Goal: Task Accomplishment & Management: Manage account settings

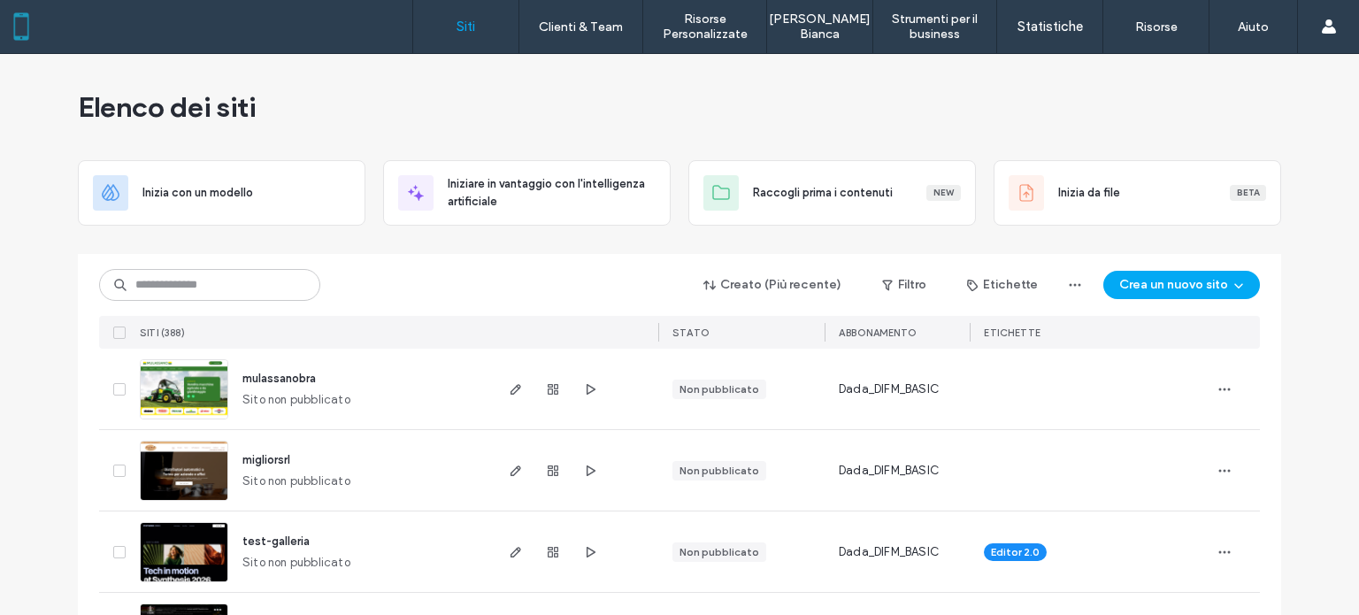
click at [166, 284] on input at bounding box center [209, 285] width 221 height 32
type input "******"
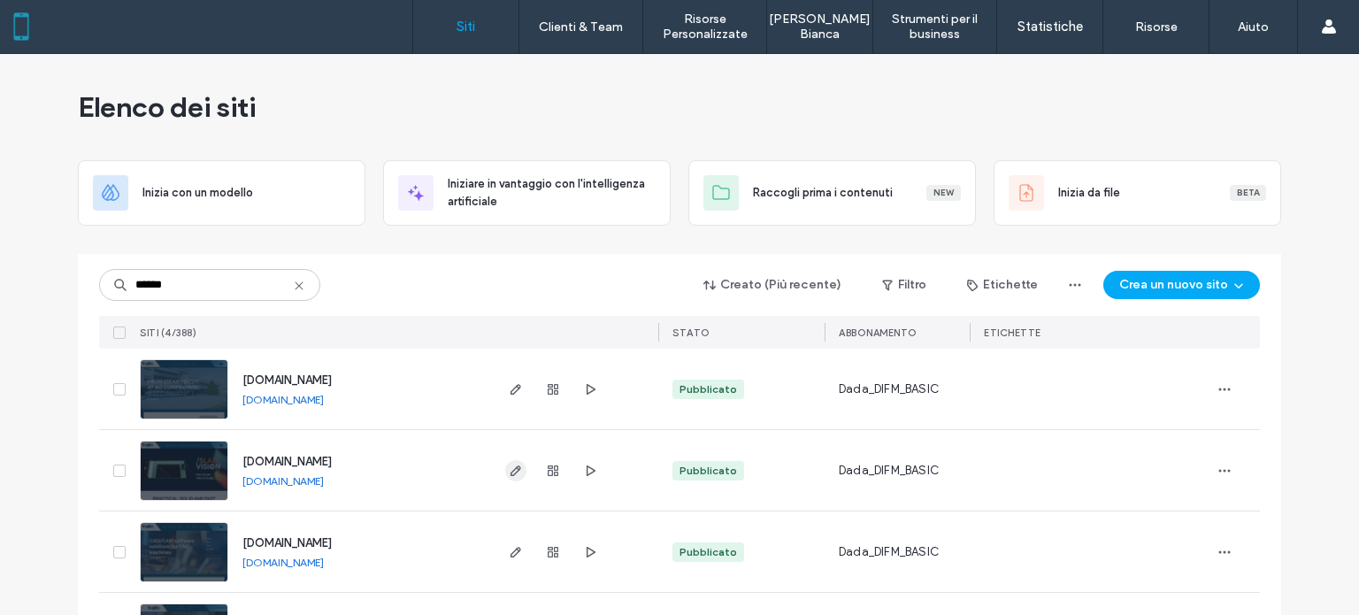
click at [513, 477] on icon "button" at bounding box center [516, 471] width 14 height 14
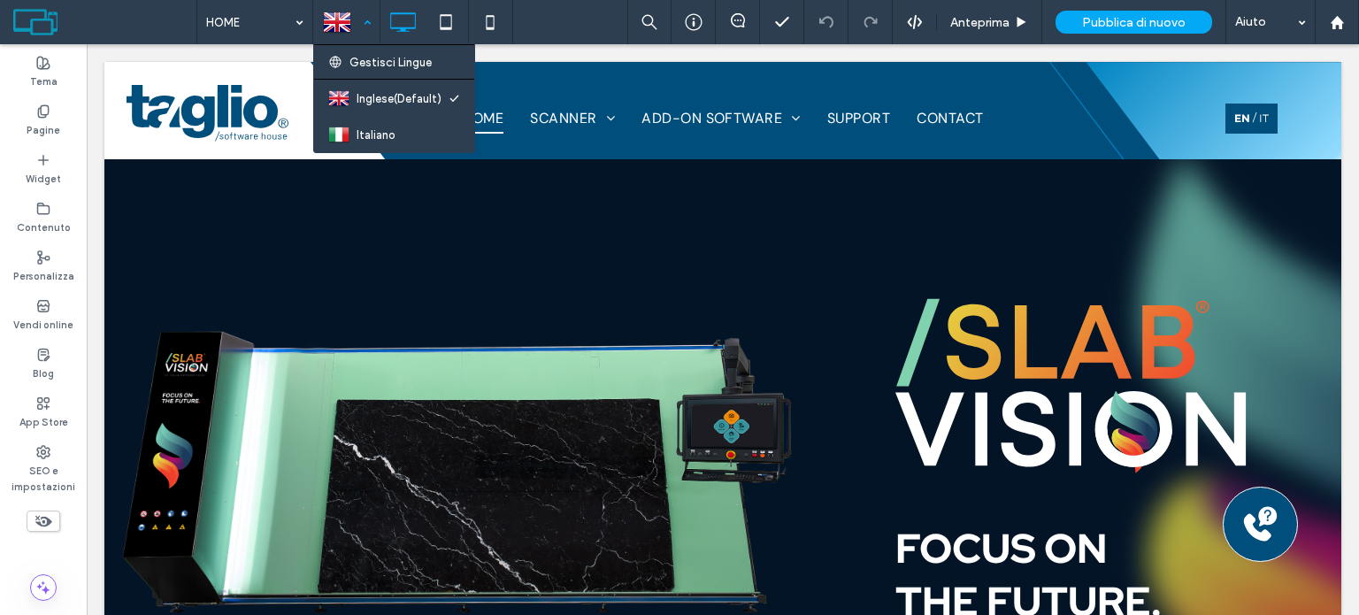
click at [373, 17] on div at bounding box center [346, 22] width 65 height 42
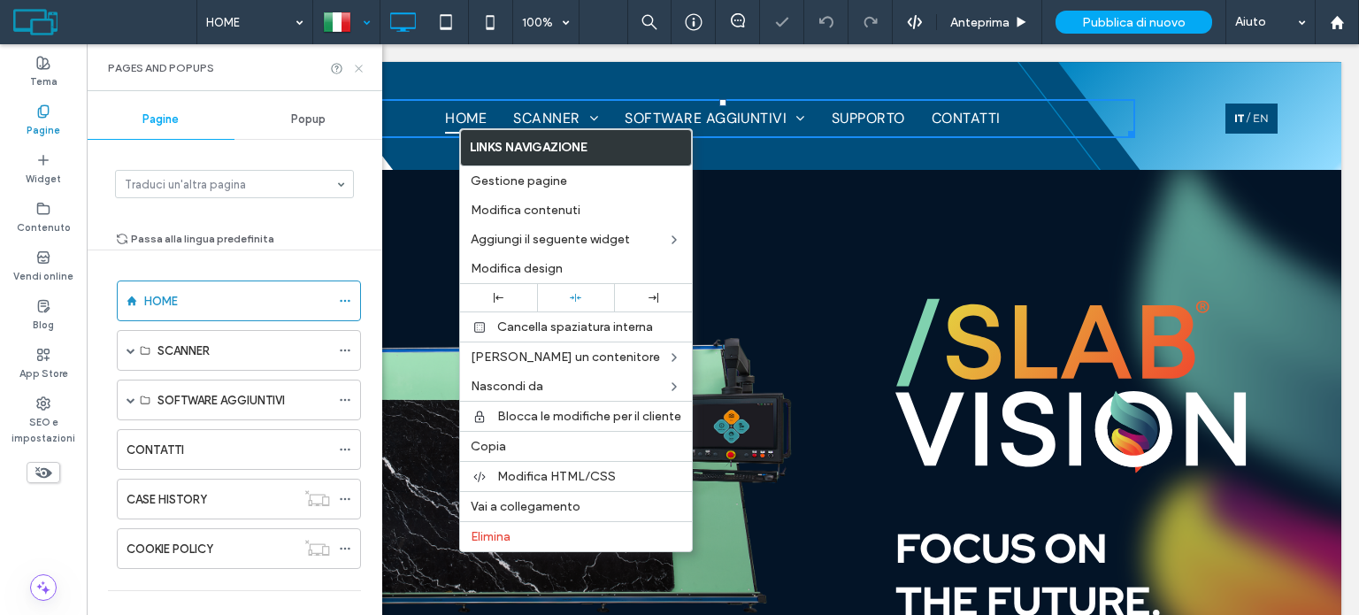
click at [361, 66] on icon at bounding box center [358, 68] width 13 height 13
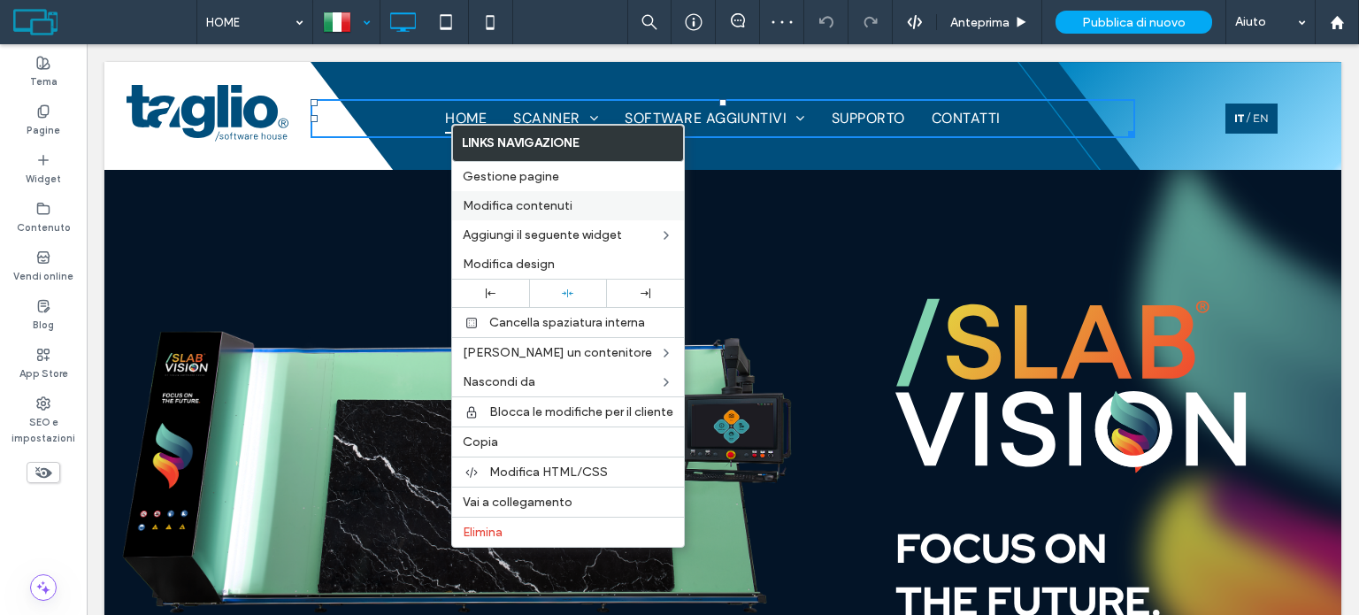
click at [531, 207] on span "Modifica contenuti" at bounding box center [518, 205] width 110 height 15
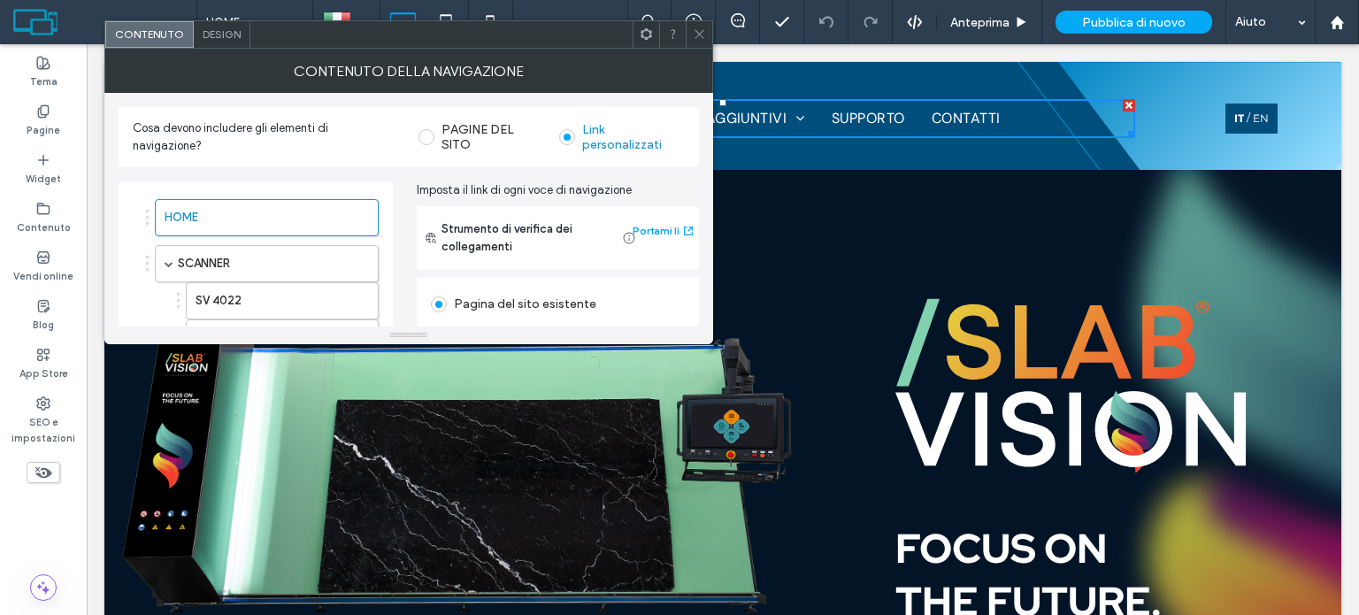
drag, startPoint x: 397, startPoint y: 589, endPoint x: 444, endPoint y: 337, distance: 255.9
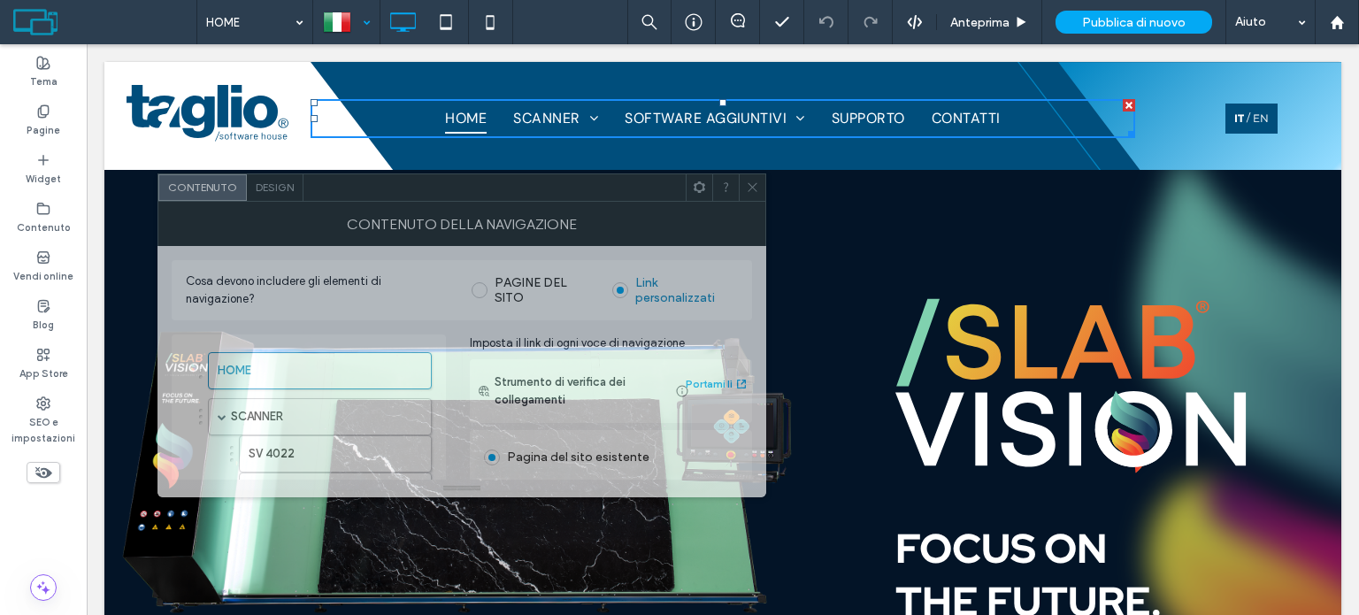
drag, startPoint x: 471, startPoint y: 42, endPoint x: 523, endPoint y: 187, distance: 153.4
click at [523, 187] on div at bounding box center [495, 187] width 382 height 27
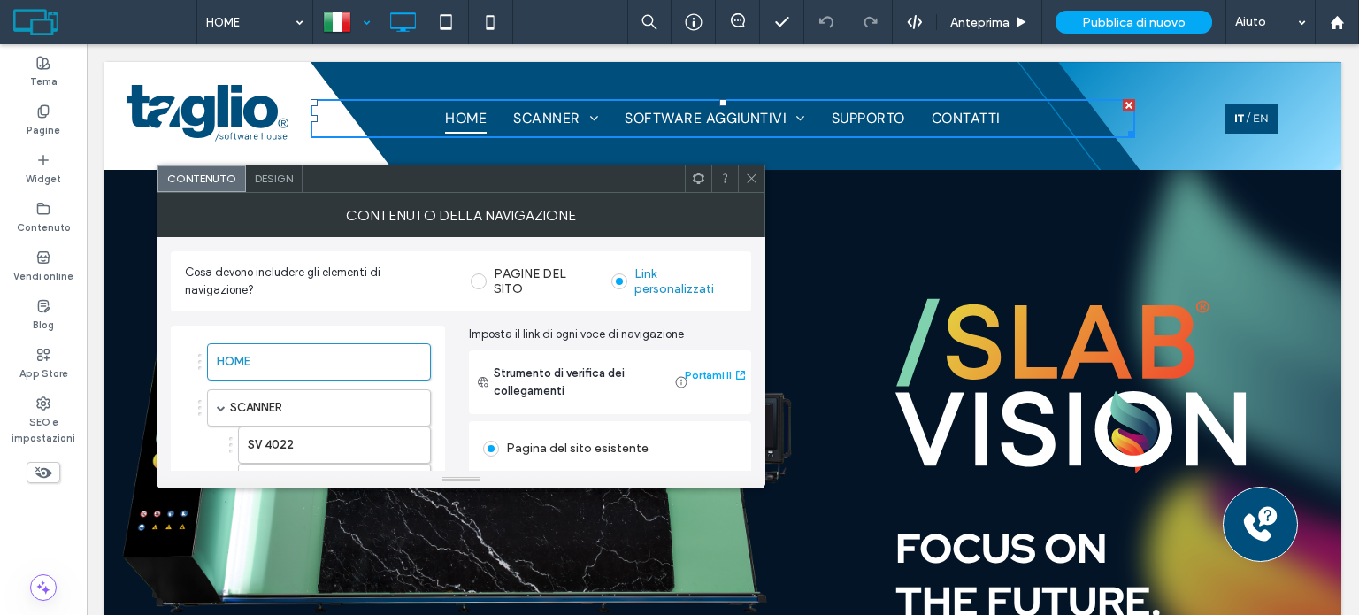
drag, startPoint x: 744, startPoint y: 181, endPoint x: 650, endPoint y: 104, distance: 122.6
click at [745, 181] on icon at bounding box center [751, 178] width 13 height 13
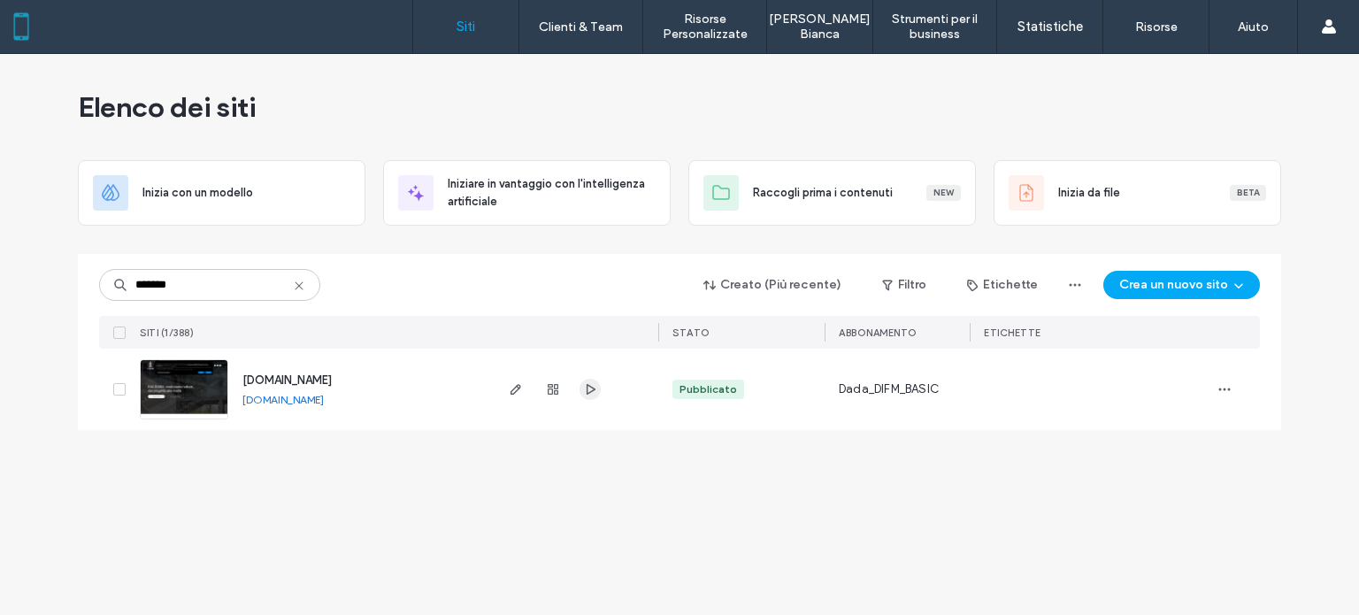
type input "*******"
click at [583, 388] on icon "button" at bounding box center [590, 389] width 14 height 14
click at [310, 410] on div "[DOMAIN_NAME] [DOMAIN_NAME]" at bounding box center [359, 389] width 263 height 81
click at [302, 405] on link "[DOMAIN_NAME]" at bounding box center [283, 399] width 81 height 13
click at [553, 392] on icon "button" at bounding box center [553, 389] width 14 height 14
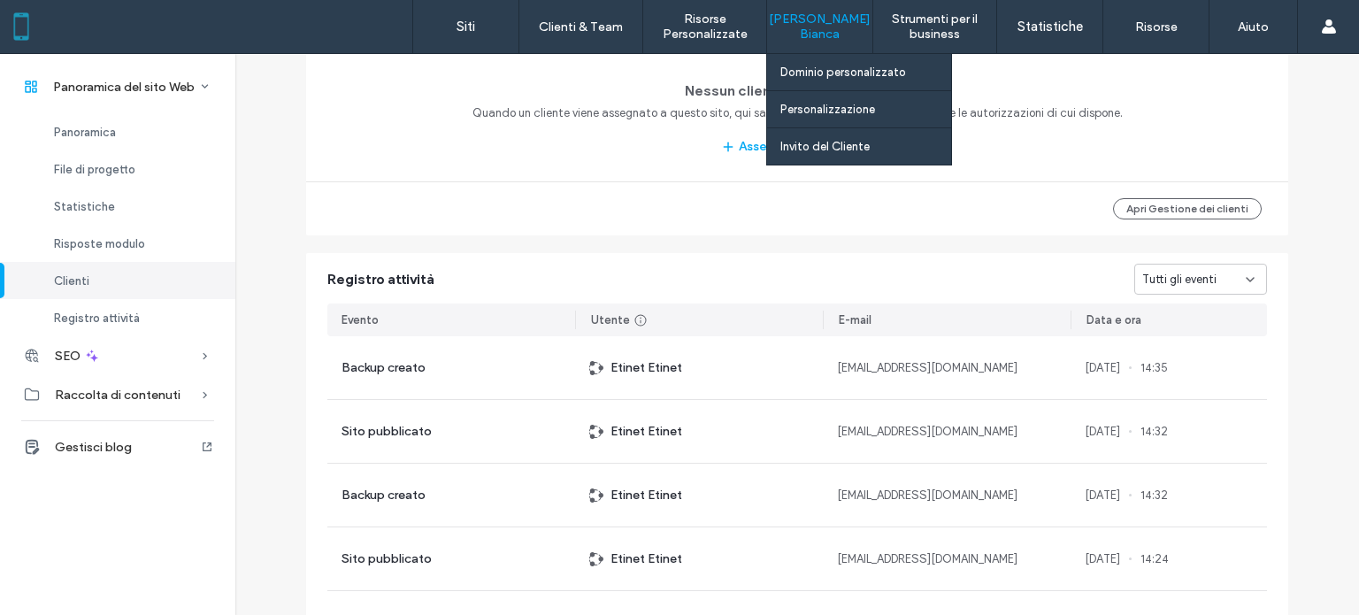
scroll to position [1498, 0]
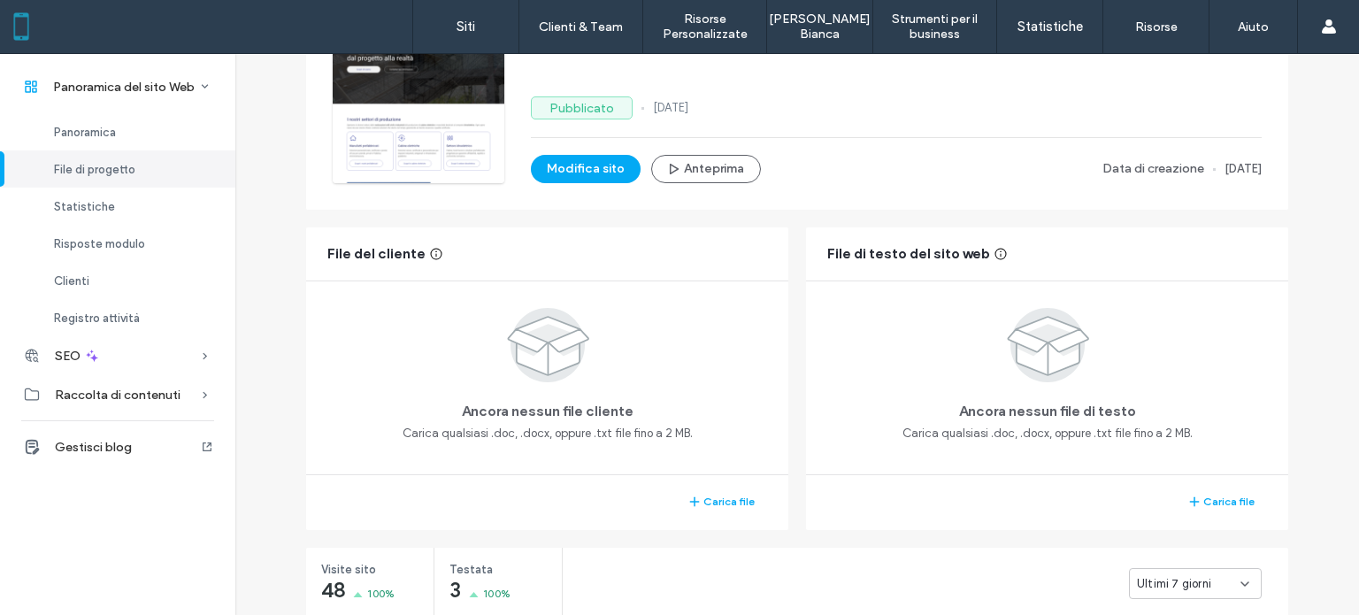
scroll to position [27, 0]
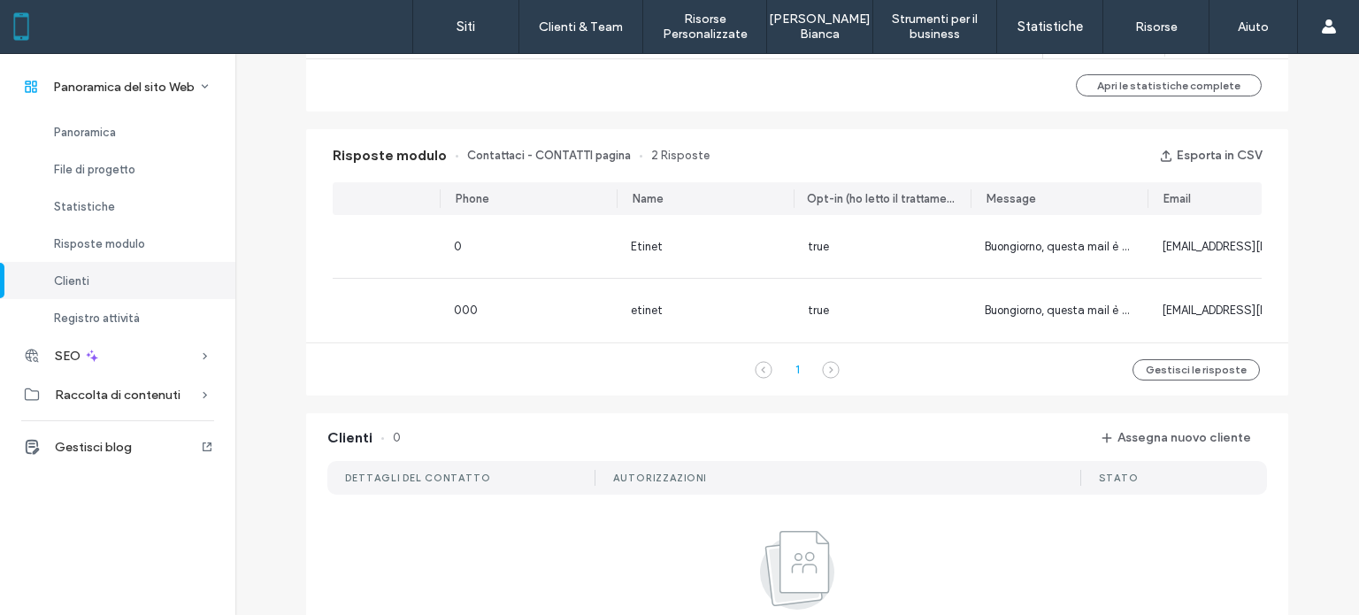
scroll to position [0, 309]
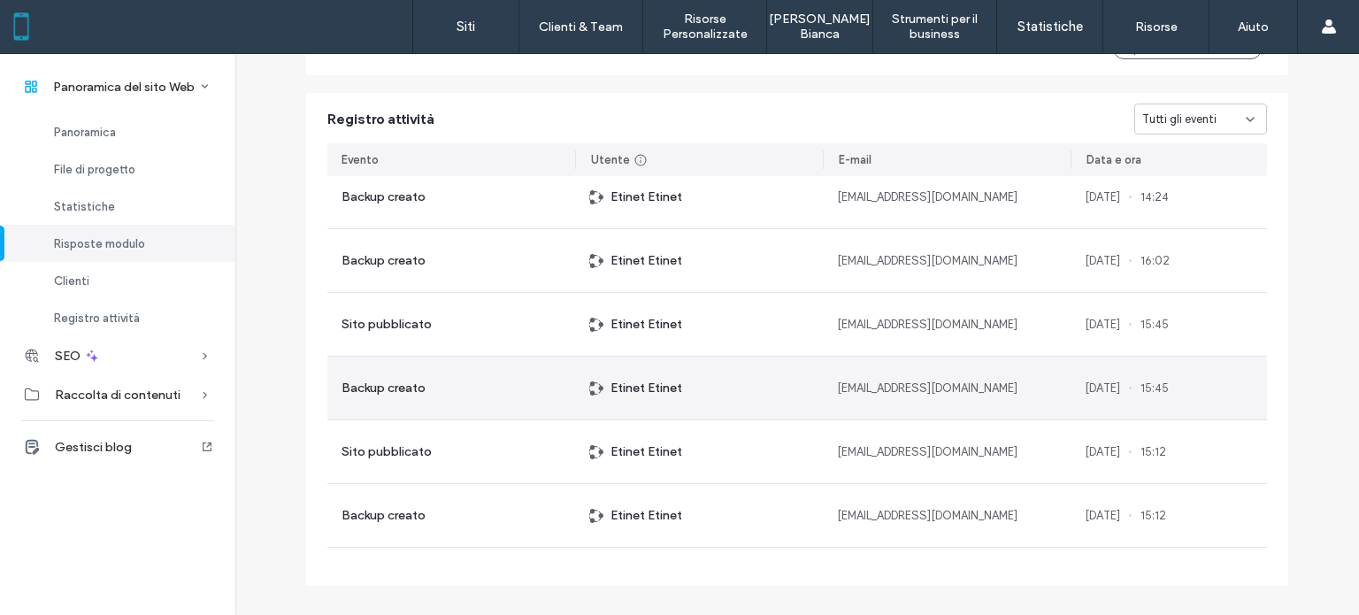
scroll to position [443, 0]
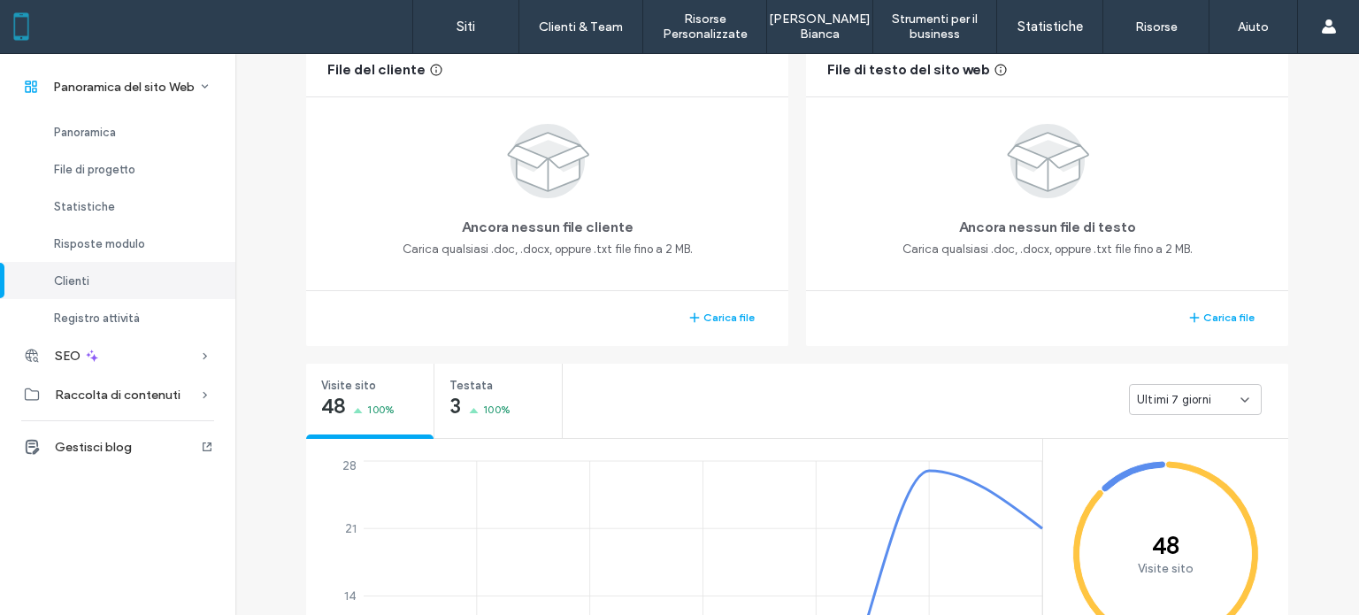
scroll to position [177, 0]
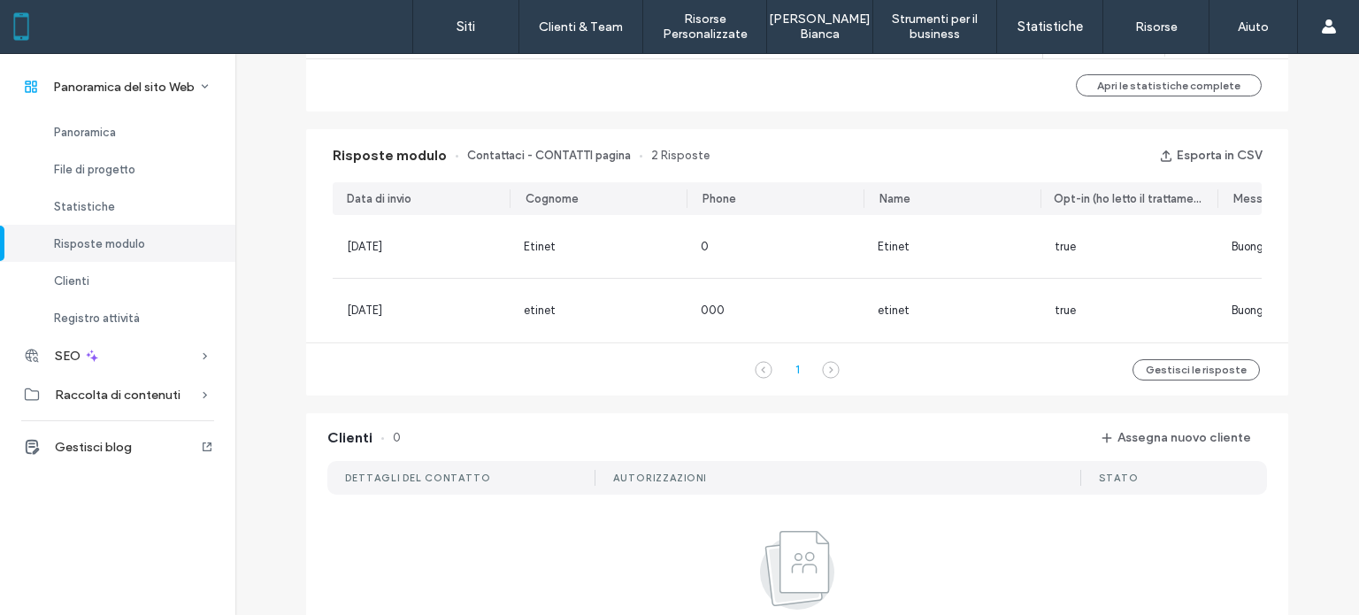
click at [563, 161] on span "Contattaci - CONTATTI pagina" at bounding box center [549, 156] width 164 height 18
drag, startPoint x: 685, startPoint y: 157, endPoint x: 676, endPoint y: 162, distance: 10.3
click at [684, 157] on span "2 Risposte" at bounding box center [680, 156] width 58 height 18
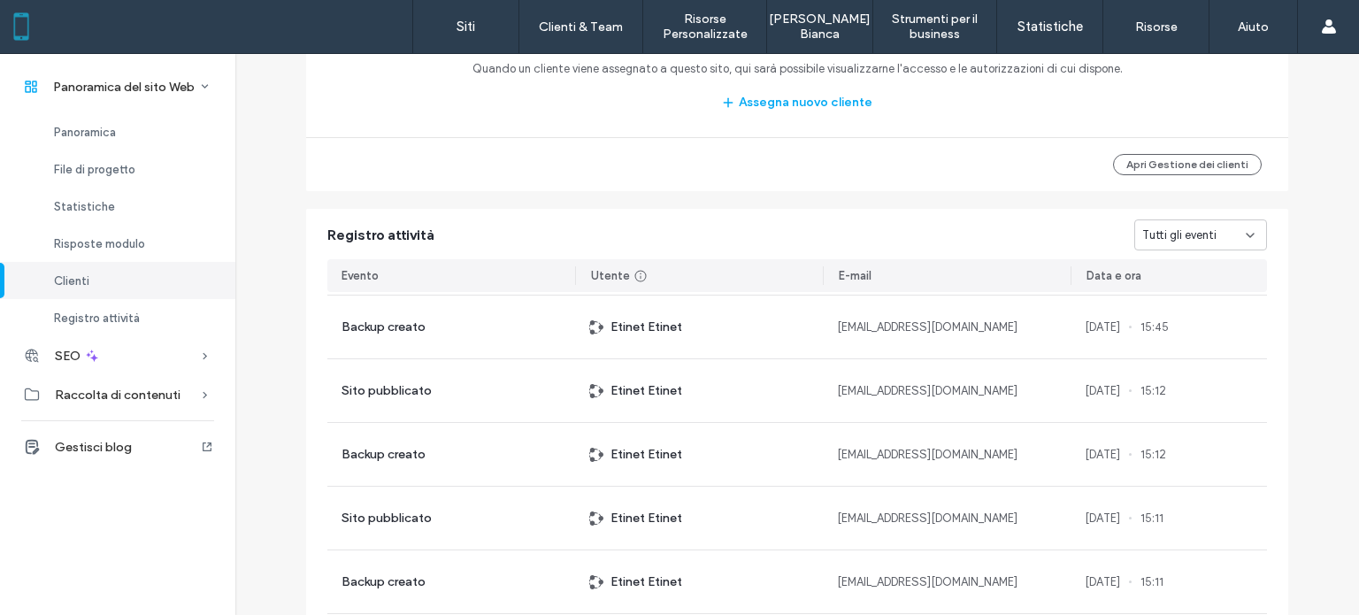
scroll to position [1682, 0]
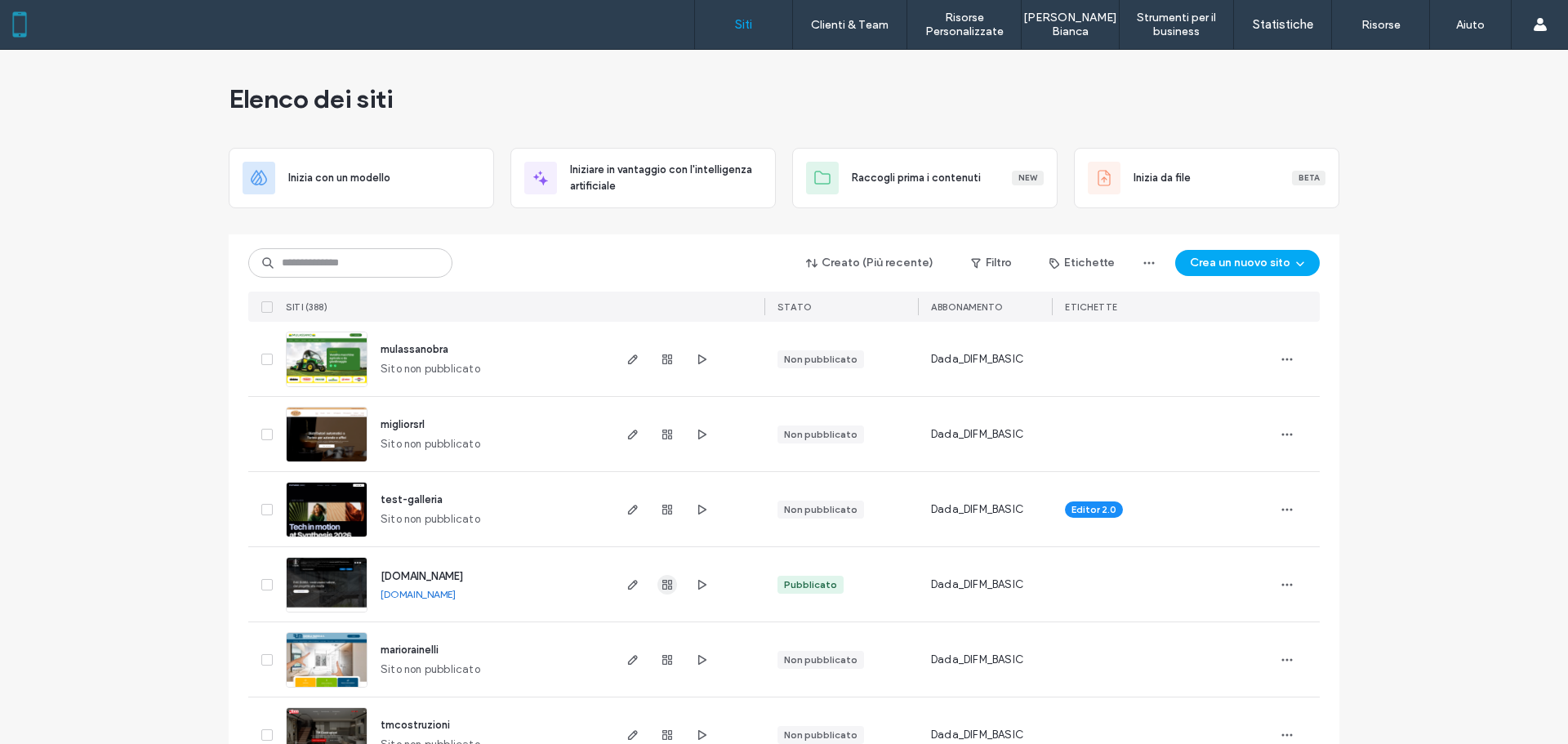
click at [661, 586] on icon "button" at bounding box center [667, 585] width 13 height 13
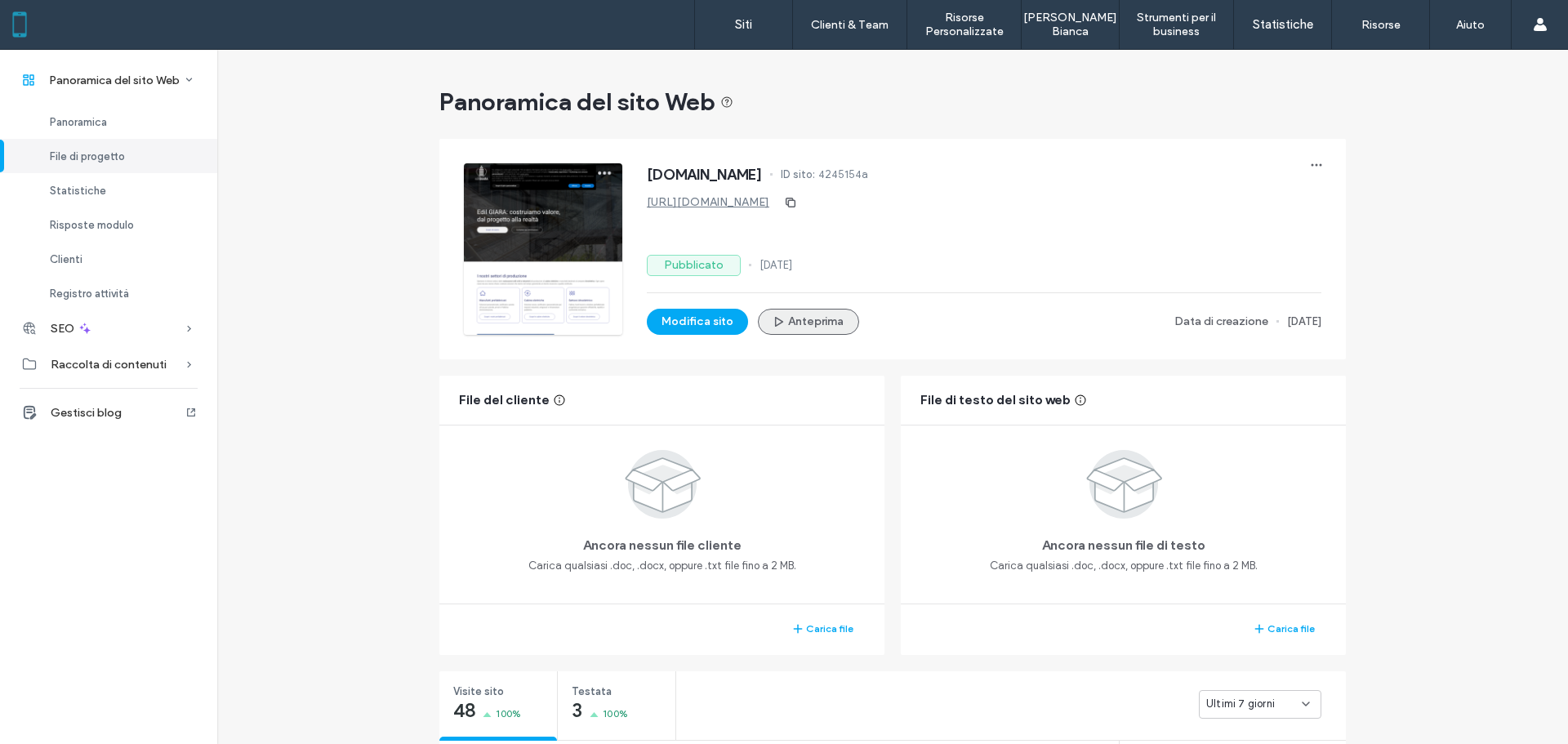
click at [796, 323] on button "Anteprima" at bounding box center [808, 322] width 102 height 26
click at [698, 315] on button "Modifica sito" at bounding box center [698, 322] width 102 height 26
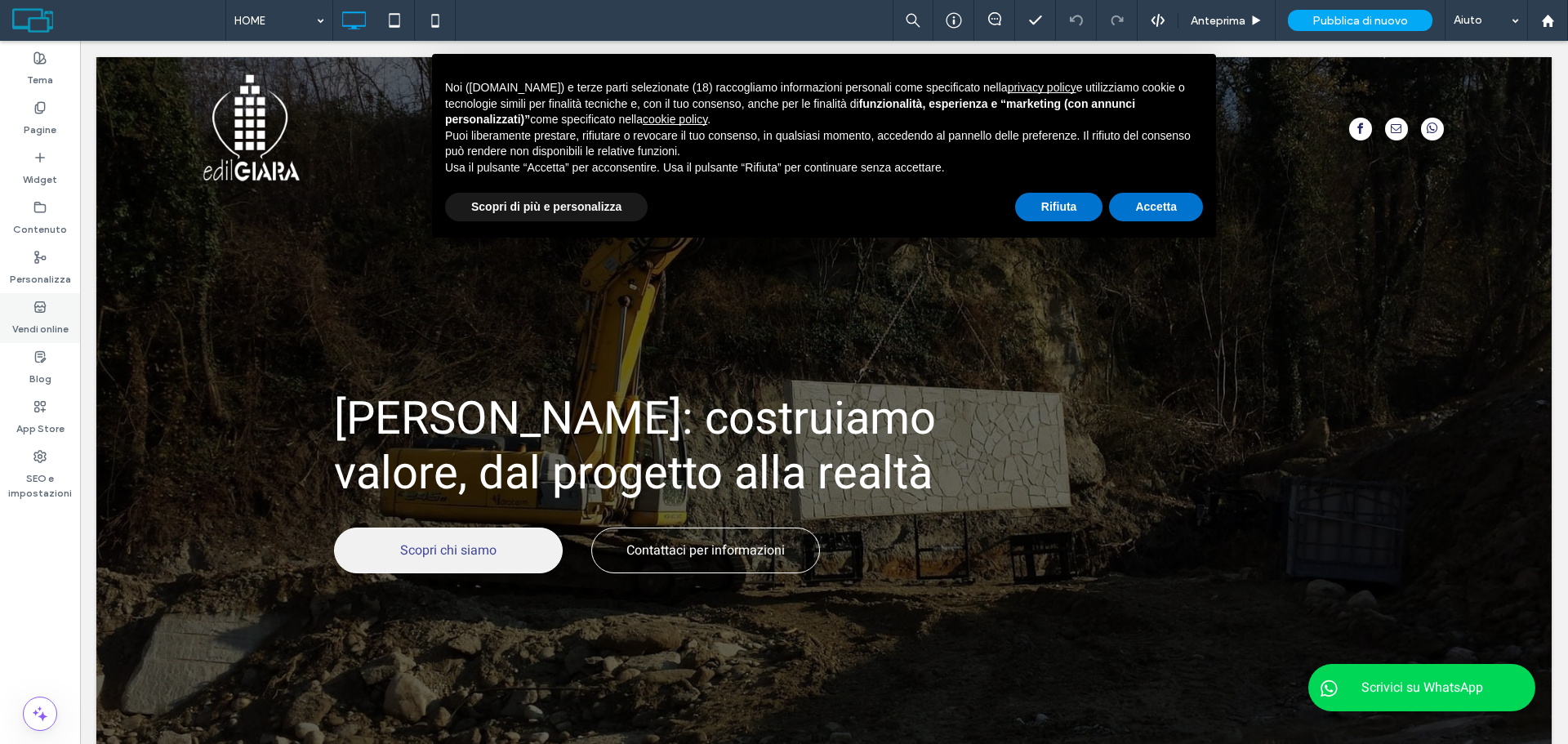
drag, startPoint x: 43, startPoint y: 352, endPoint x: 72, endPoint y: 334, distance: 34.1
click at [43, 352] on use at bounding box center [40, 357] width 10 height 11
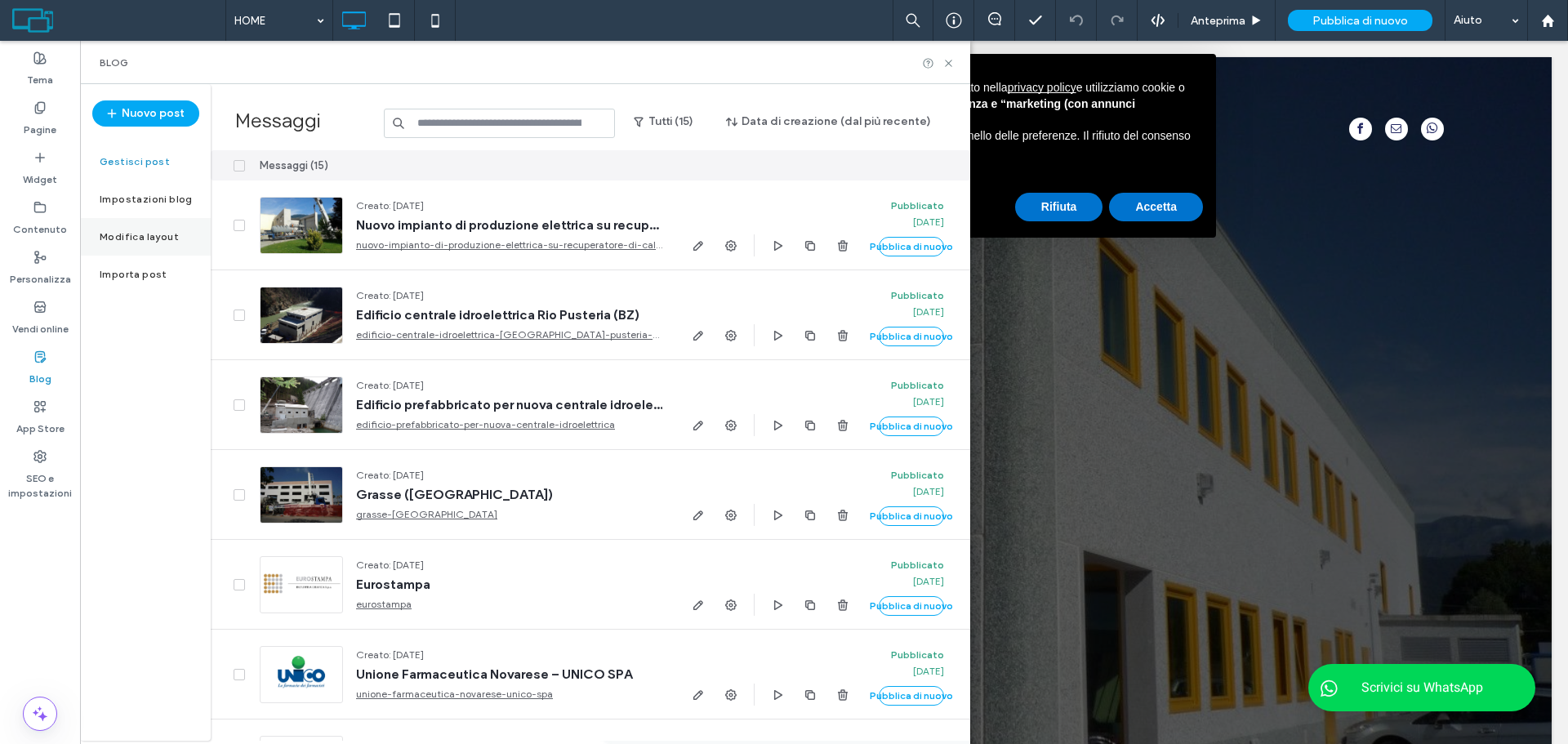
click at [141, 220] on div "Modifica layout" at bounding box center [146, 236] width 131 height 38
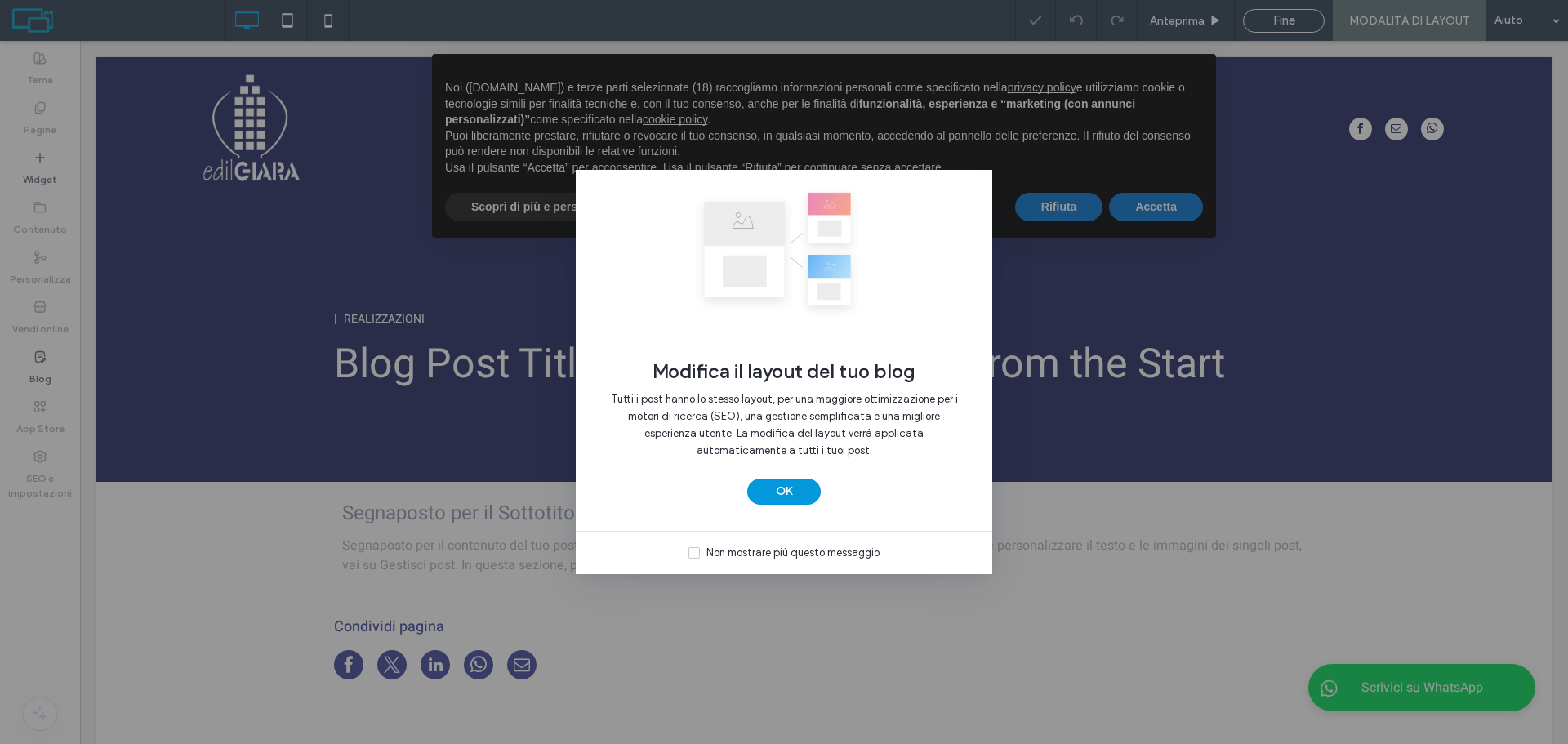
click at [809, 486] on button "OK" at bounding box center [784, 492] width 74 height 26
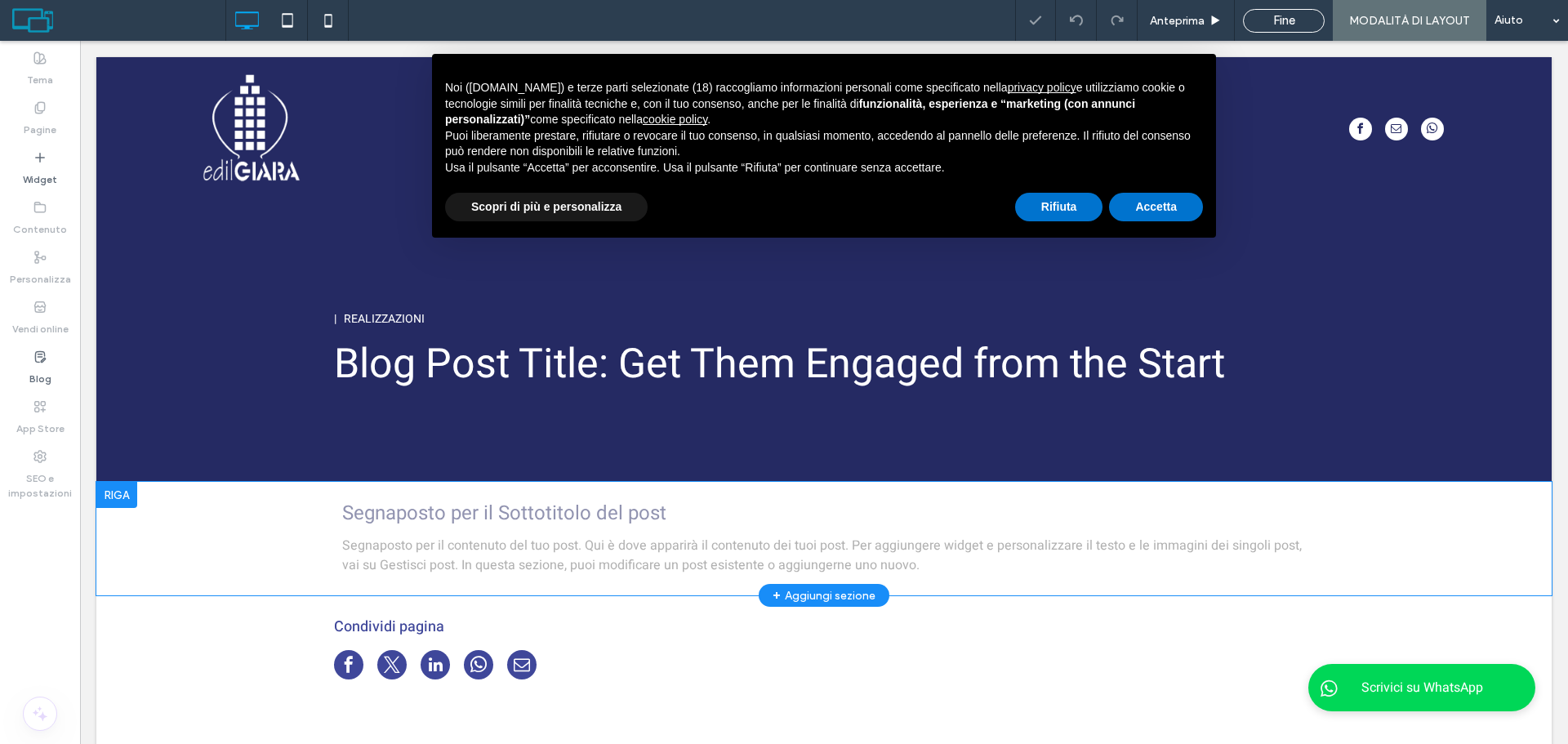
click at [218, 532] on div "Segnaposto per il Sottotitolo del post Segnaposto per il contenuto del tuo post…" at bounding box center [823, 538] width 1455 height 114
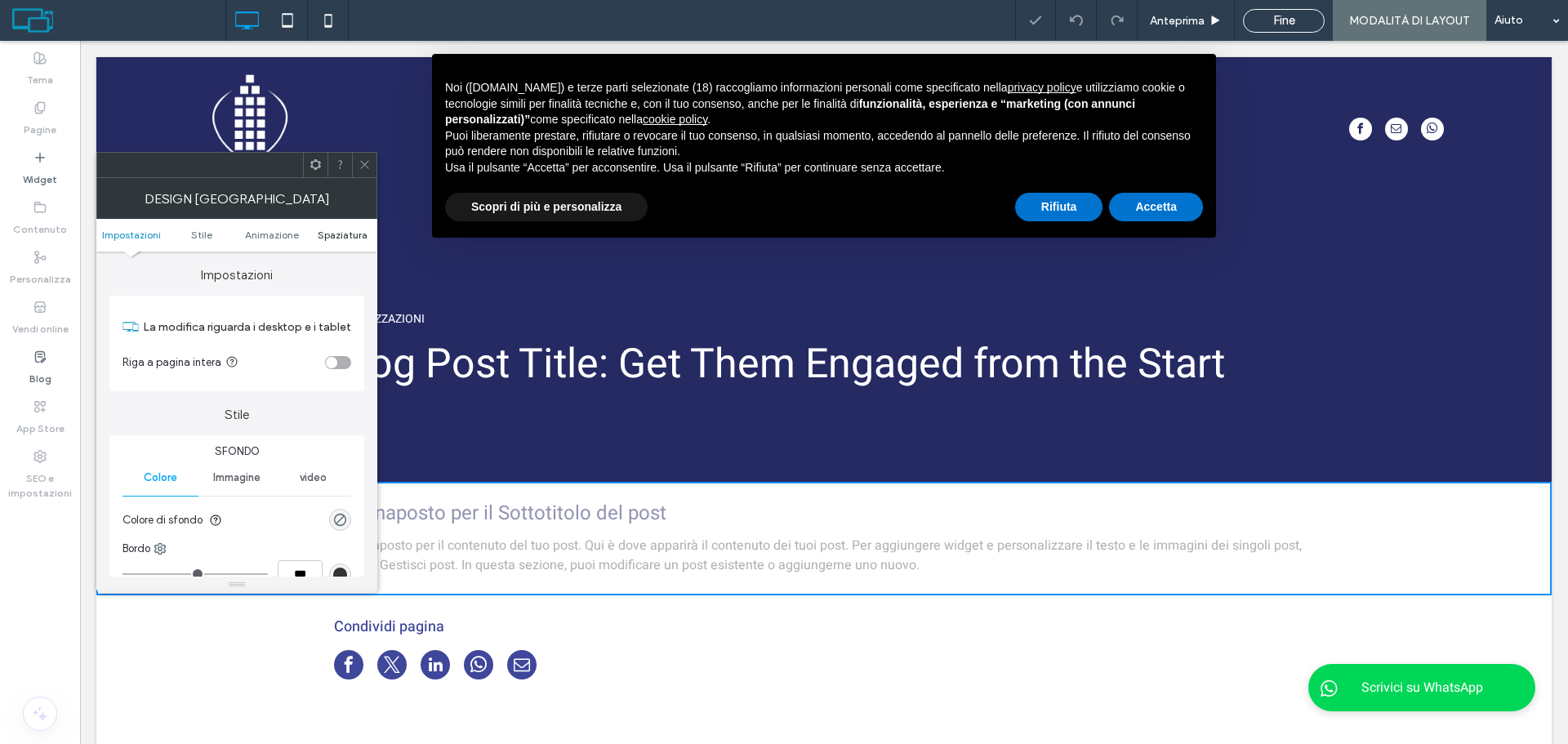
click at [332, 234] on span "Spaziatura" at bounding box center [342, 234] width 50 height 12
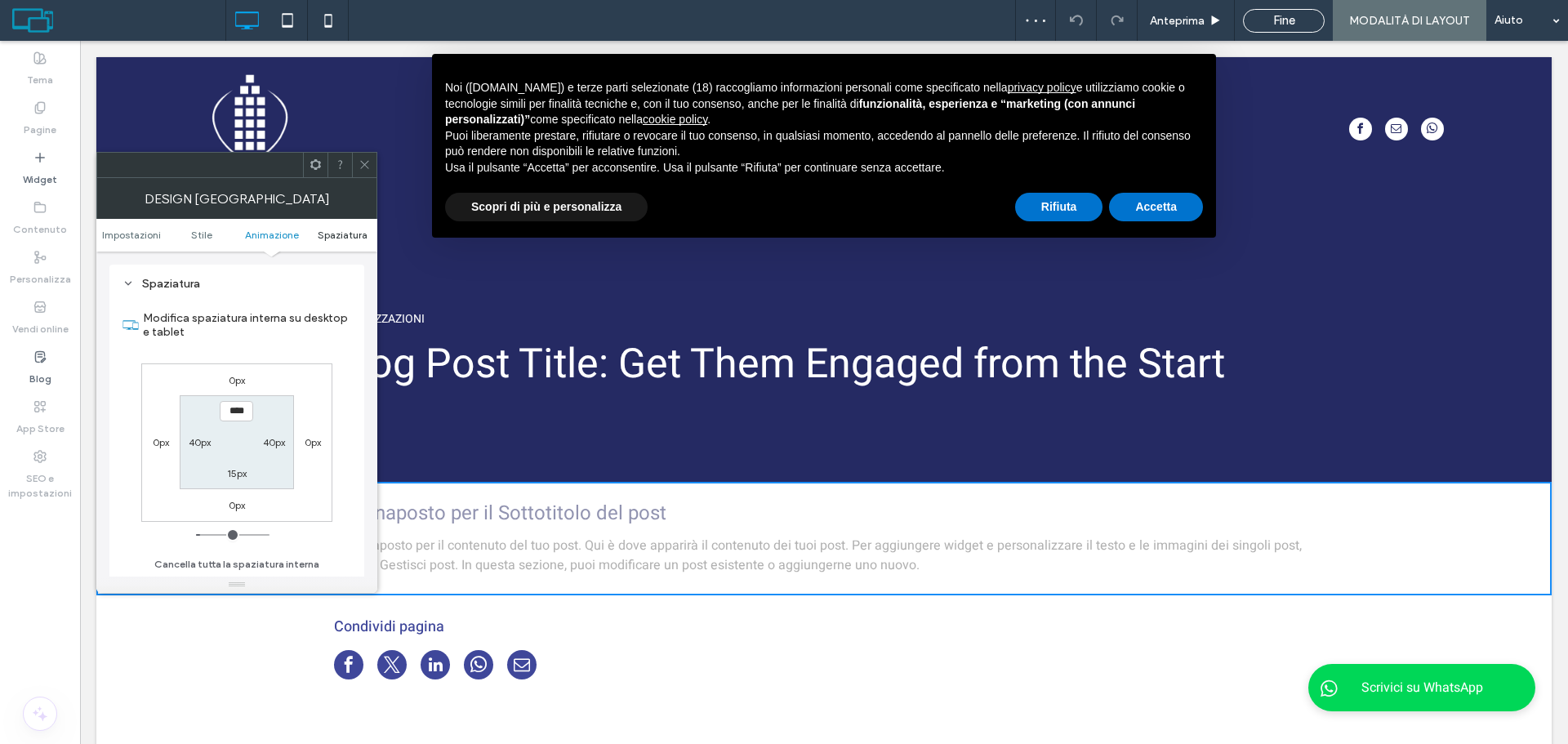
scroll to position [462, 0]
type input "**"
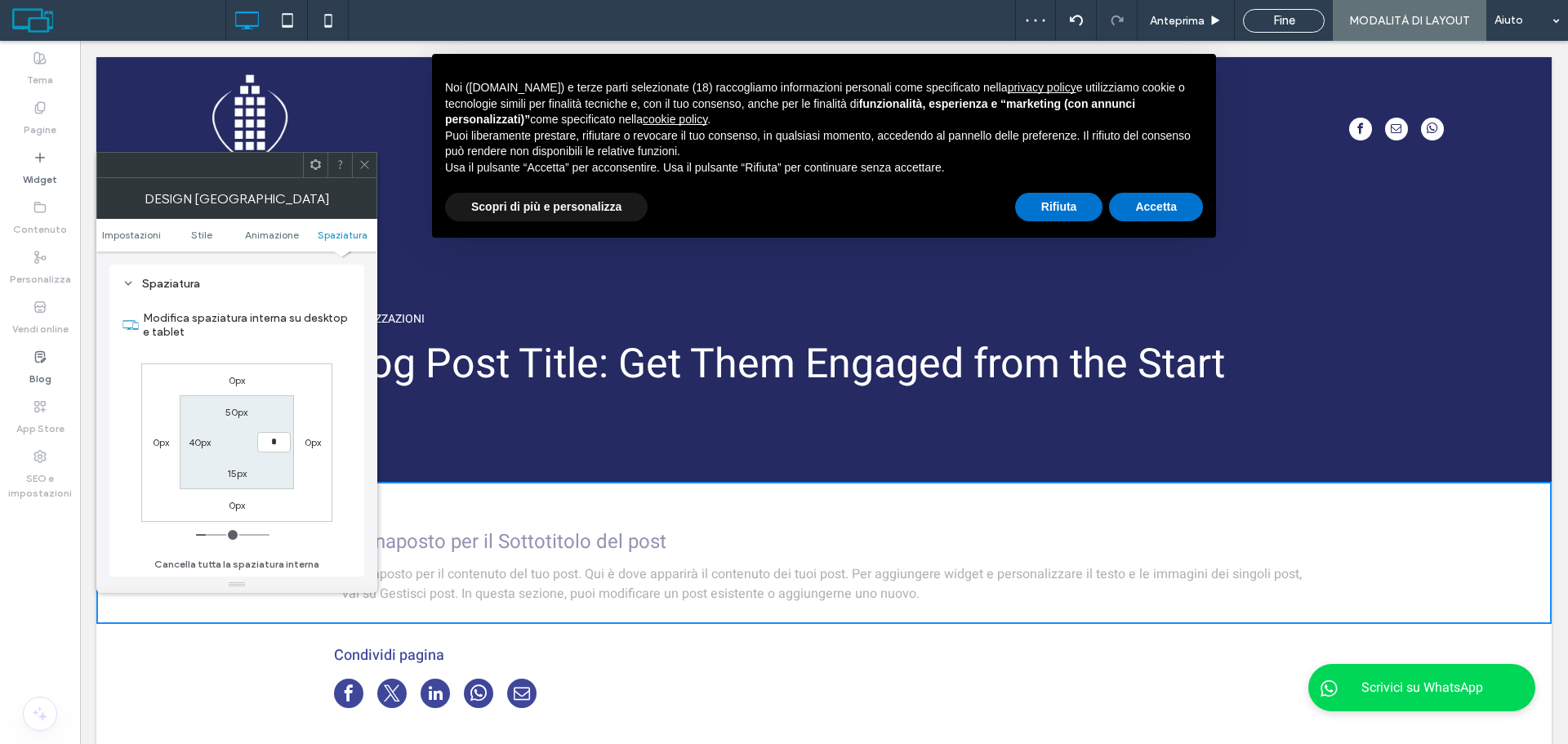
type input "**"
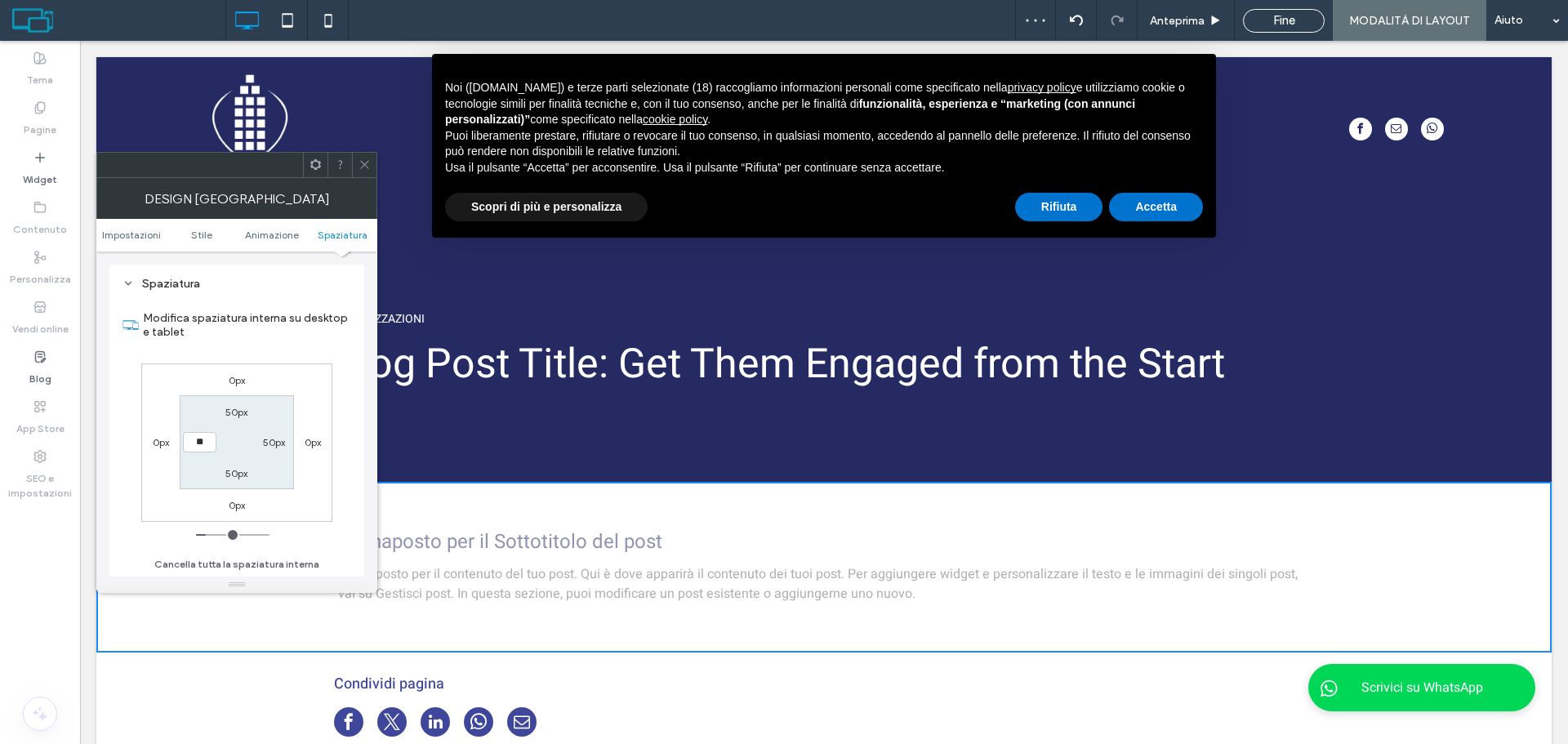
type input "**"
type input "****"
click at [362, 174] on span at bounding box center [365, 165] width 12 height 25
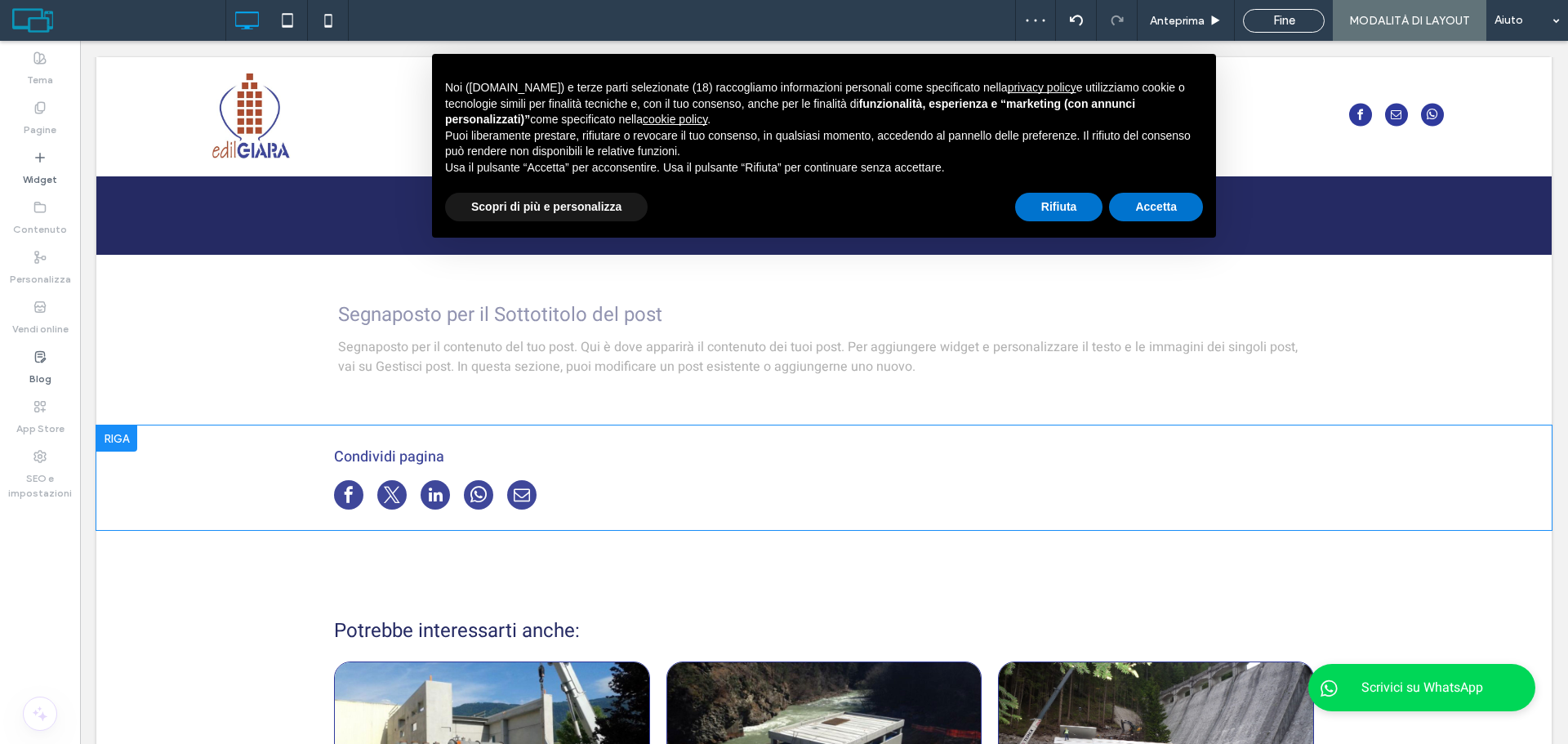
scroll to position [246, 0]
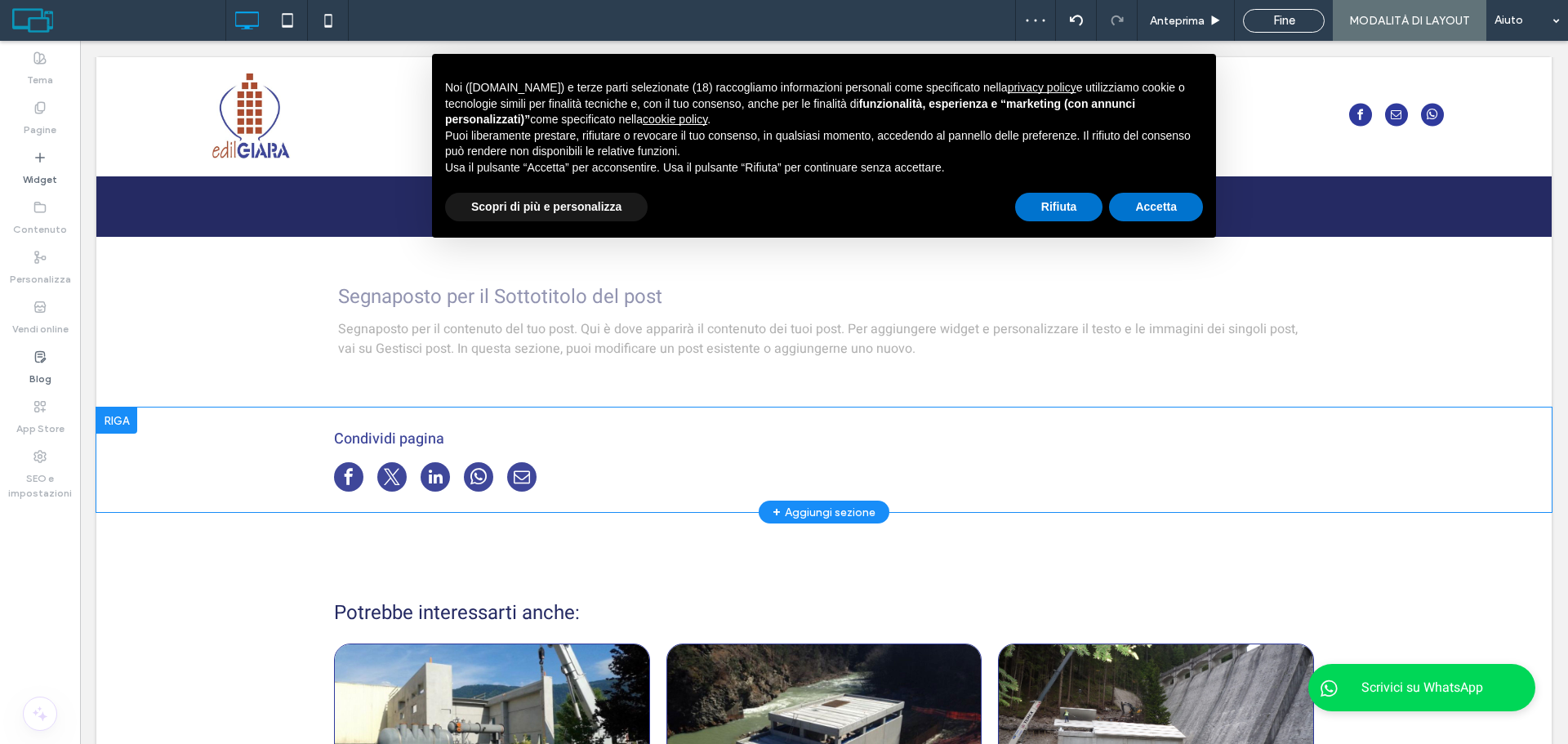
click at [249, 474] on div "Condividi pagina Click To Paste Riga + Aggiungi sezione" at bounding box center [823, 460] width 1455 height 104
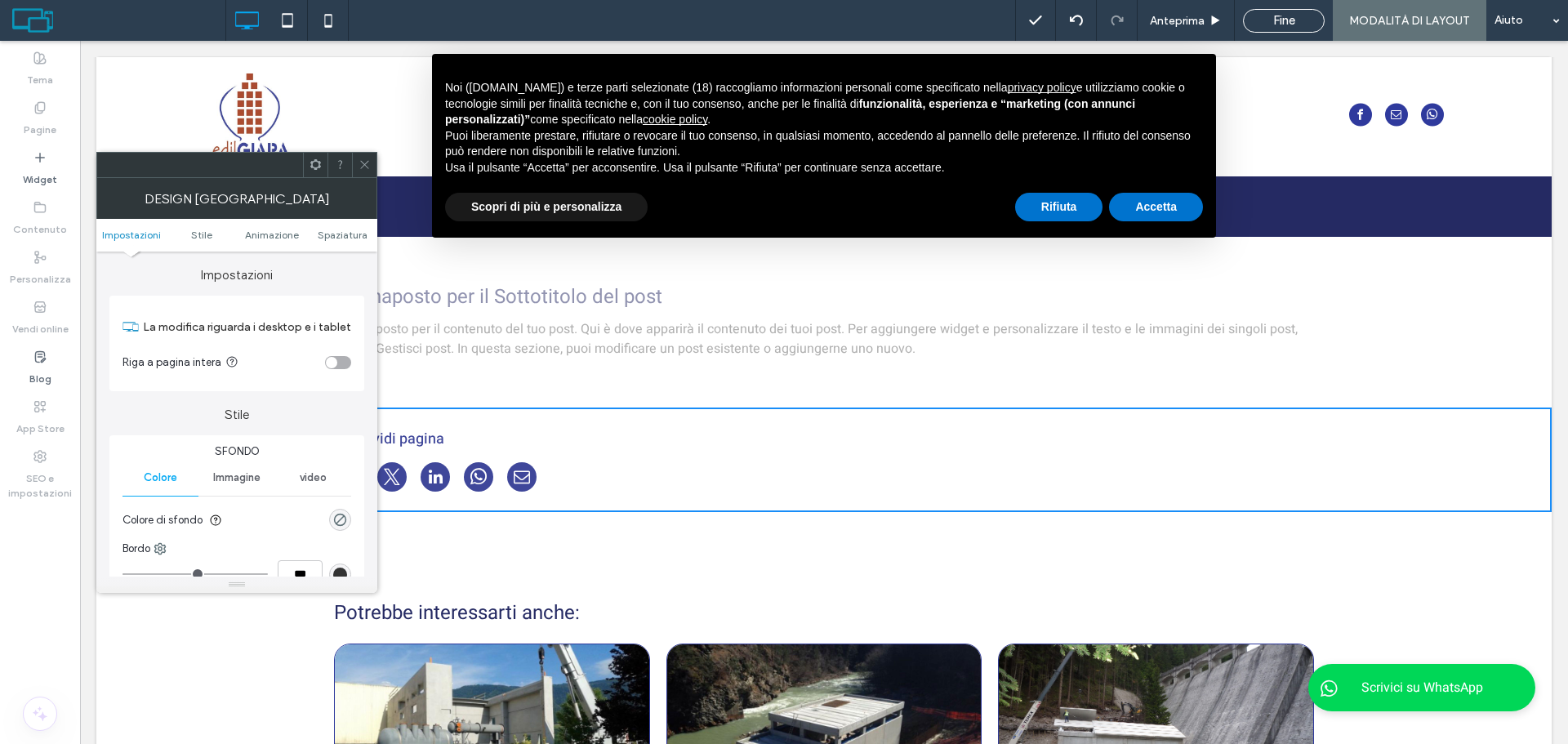
click at [338, 228] on ul "Impostazioni Stile Animazione Spaziatura" at bounding box center [236, 234] width 281 height 32
click at [338, 244] on ul "Impostazioni Stile Animazione Spaziatura" at bounding box center [236, 234] width 281 height 32
click at [341, 227] on ul "Impostazioni Stile Animazione Spaziatura" at bounding box center [236, 234] width 281 height 32
click at [340, 241] on ul "Impostazioni Stile Animazione Spaziatura" at bounding box center [236, 234] width 281 height 32
click at [340, 234] on span "Spaziatura" at bounding box center [342, 234] width 50 height 12
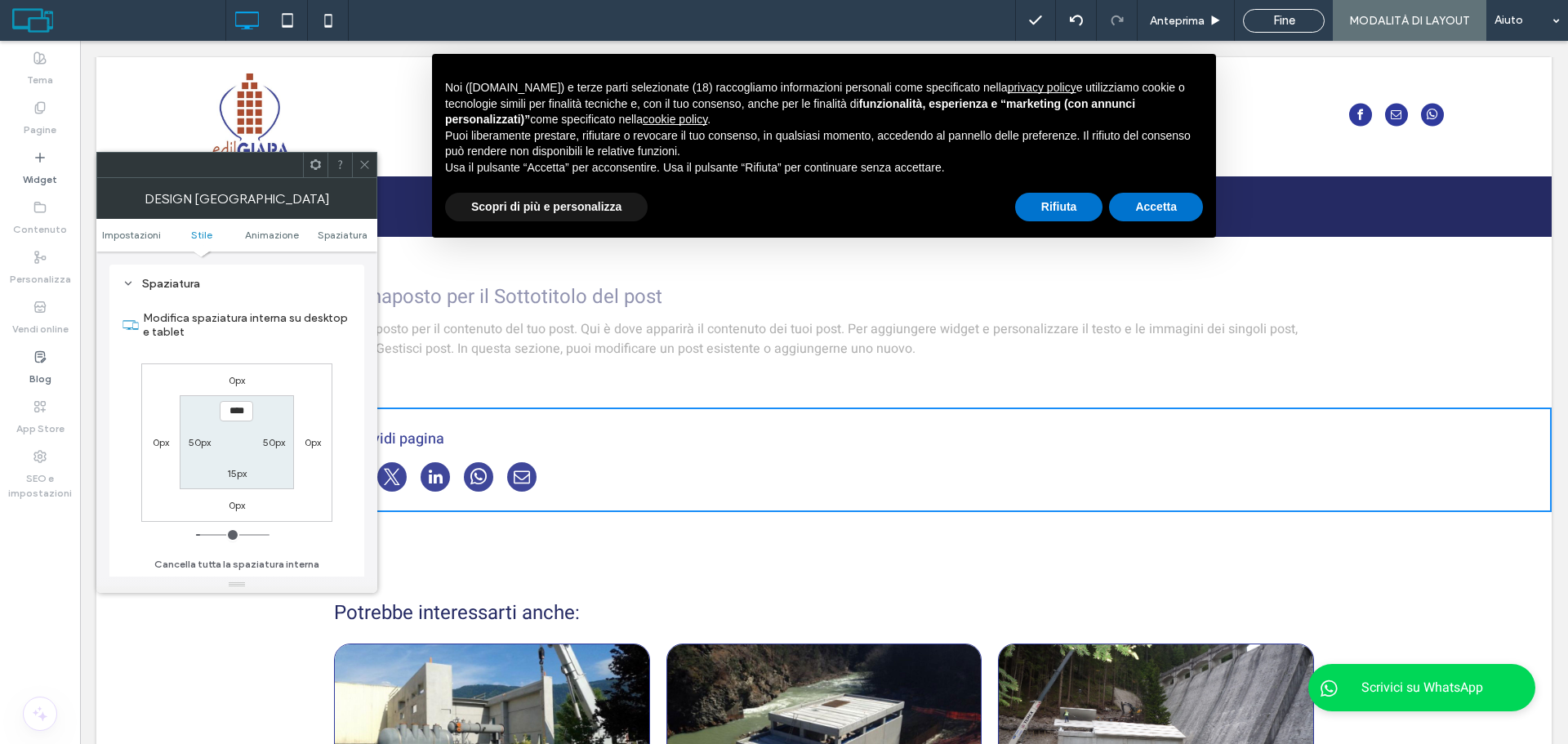
scroll to position [462, 0]
click at [363, 153] on span at bounding box center [365, 165] width 12 height 25
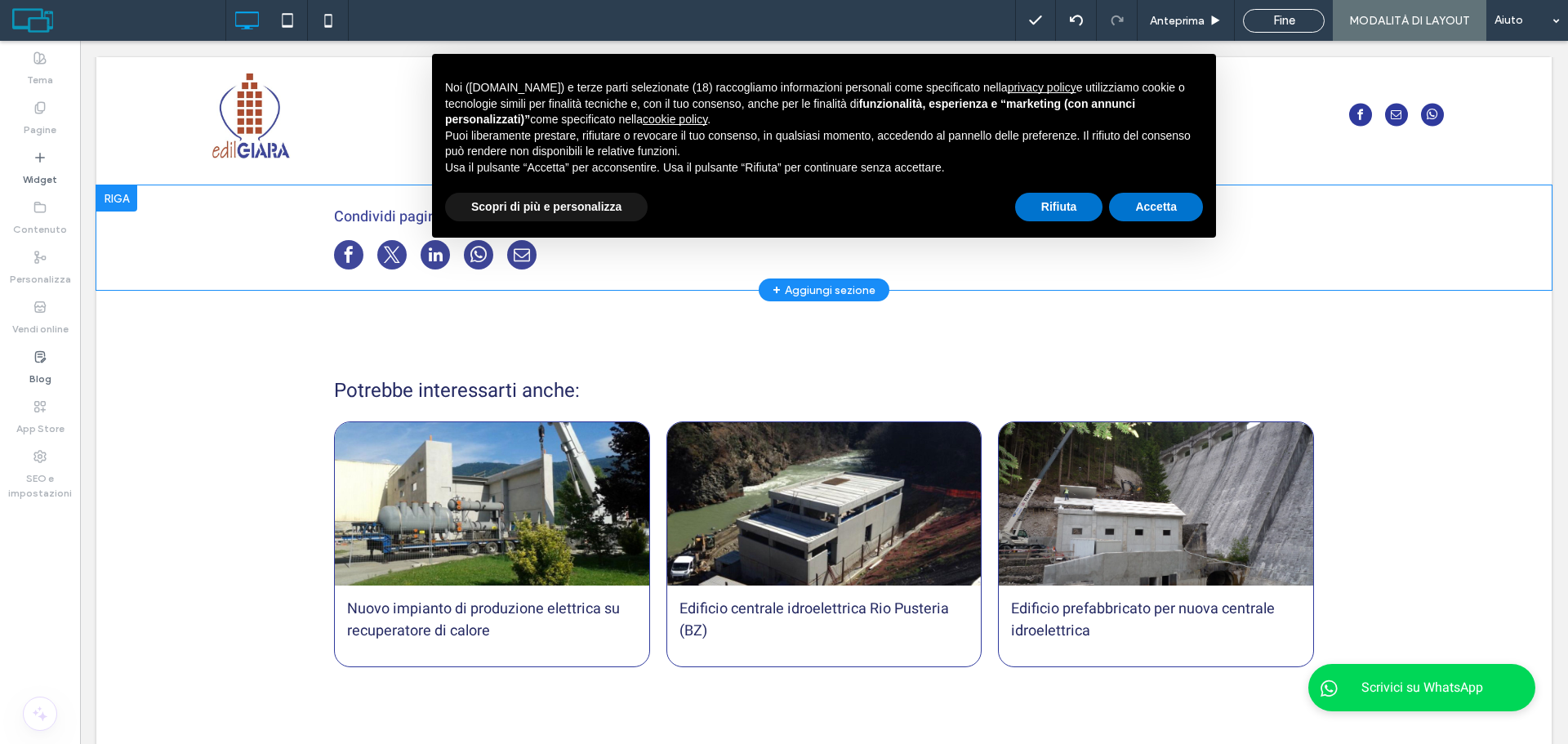
scroll to position [490, 0]
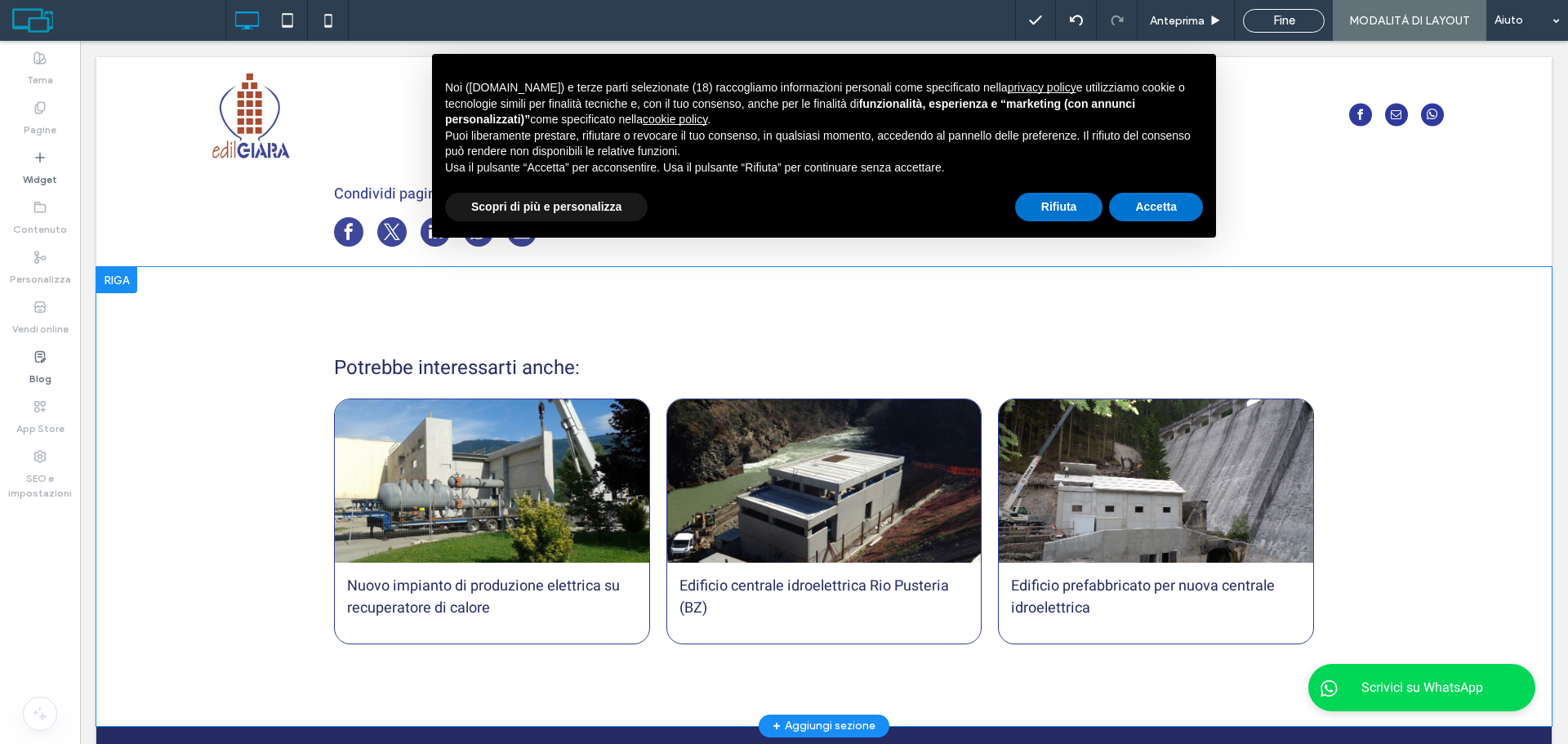
click at [281, 382] on div "Potrebbe interessarti anche: Nuovo impianto di produzione elettrica su recupera…" at bounding box center [823, 496] width 1455 height 459
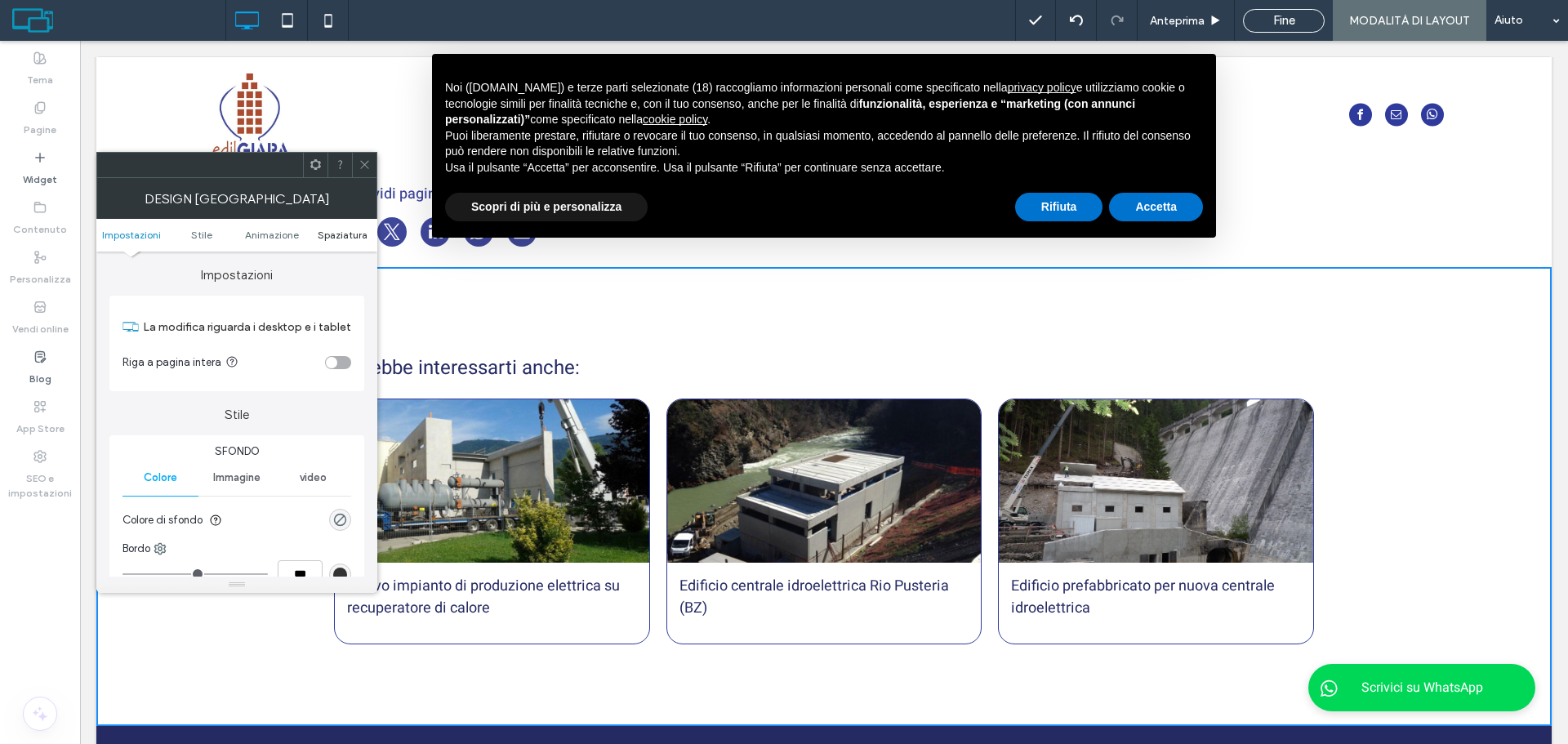
click at [350, 231] on span "Spaziatura" at bounding box center [342, 234] width 50 height 12
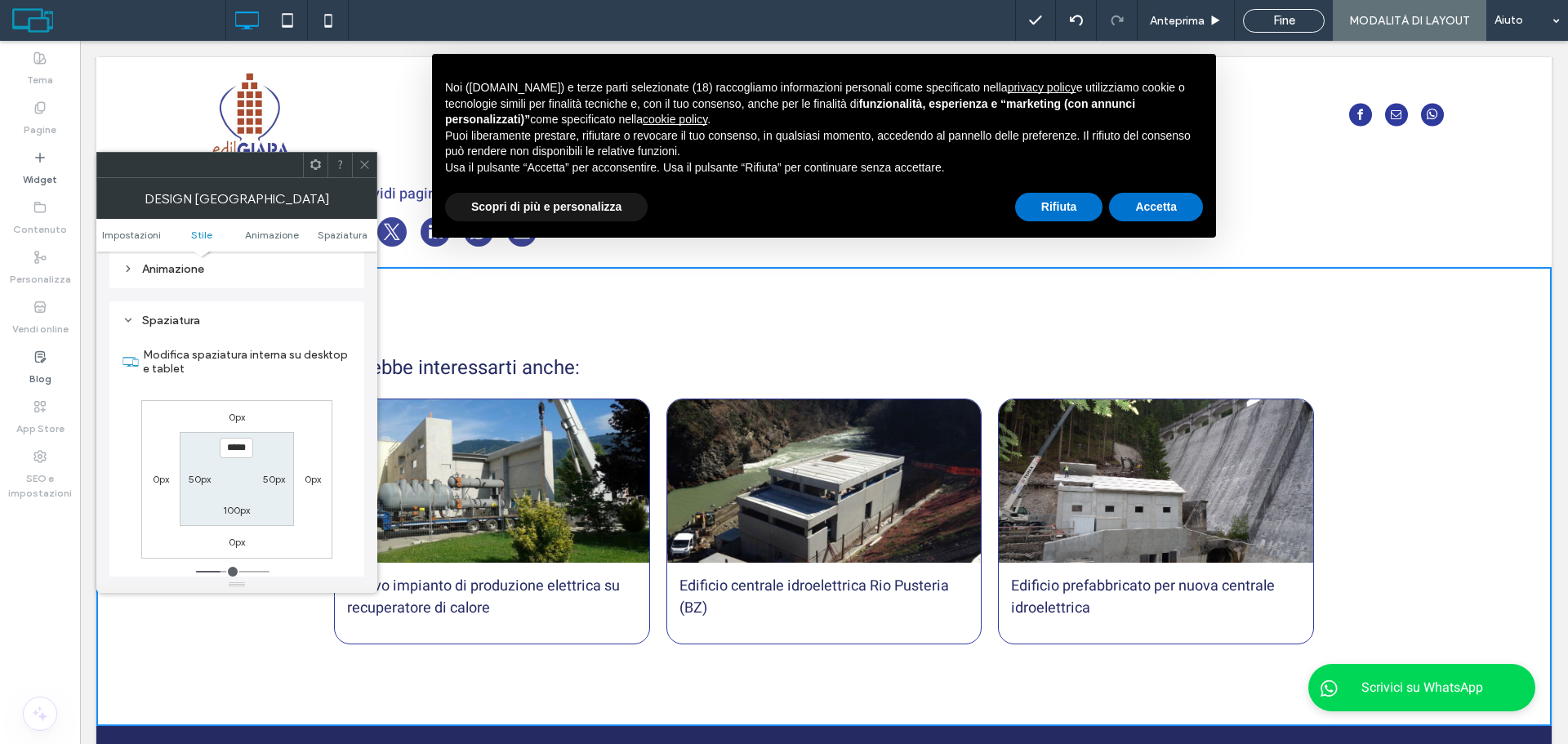
scroll to position [462, 0]
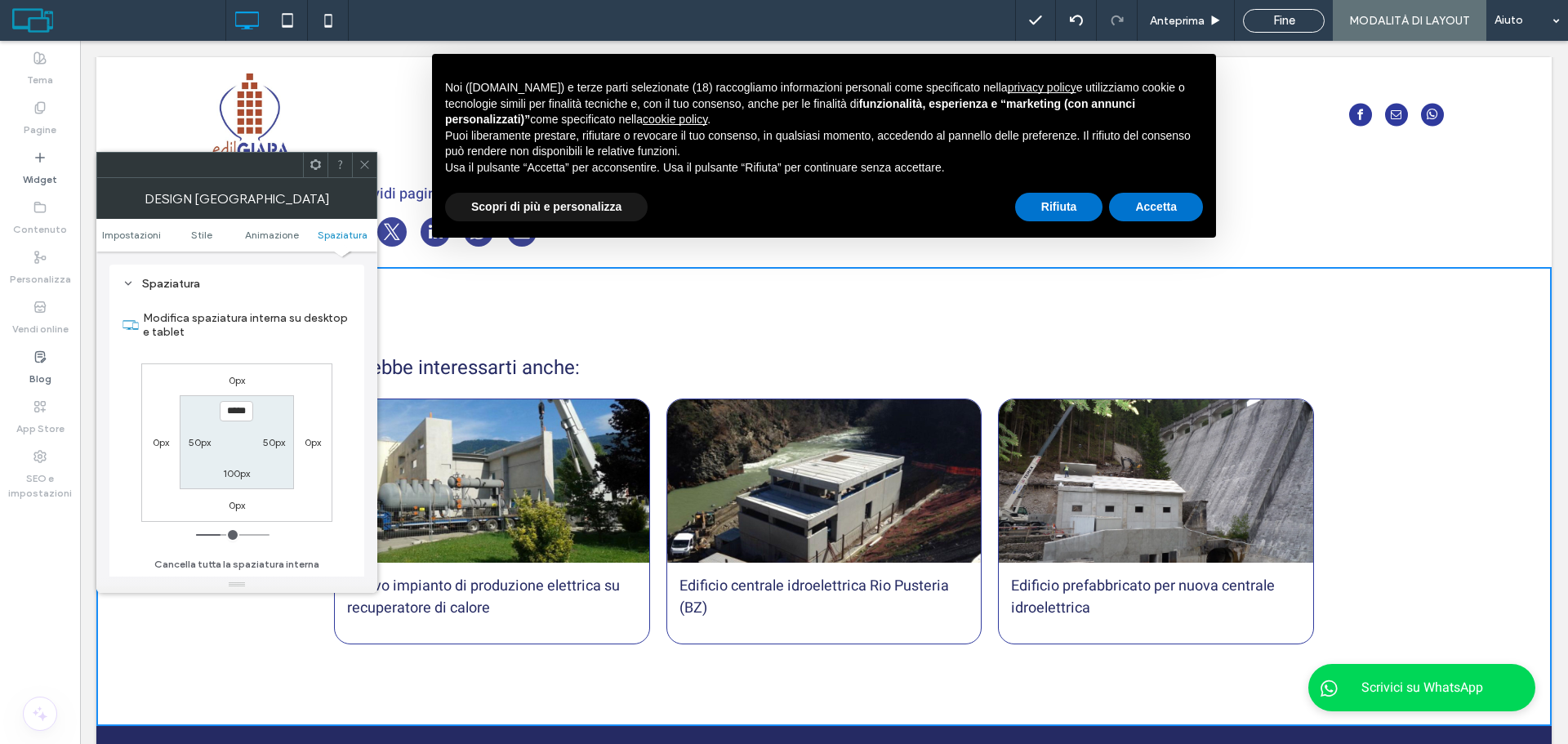
click at [363, 159] on icon at bounding box center [365, 164] width 12 height 12
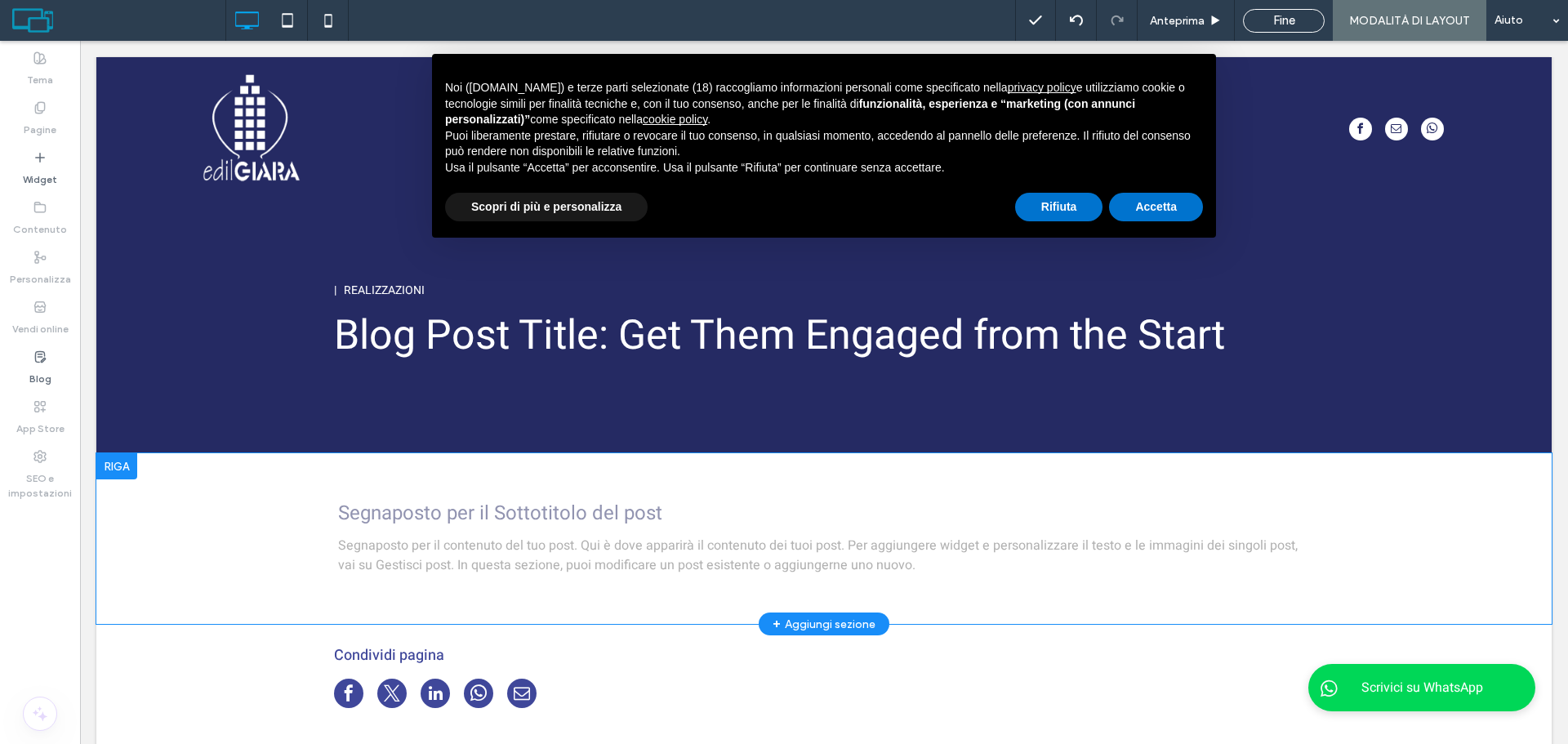
scroll to position [0, 0]
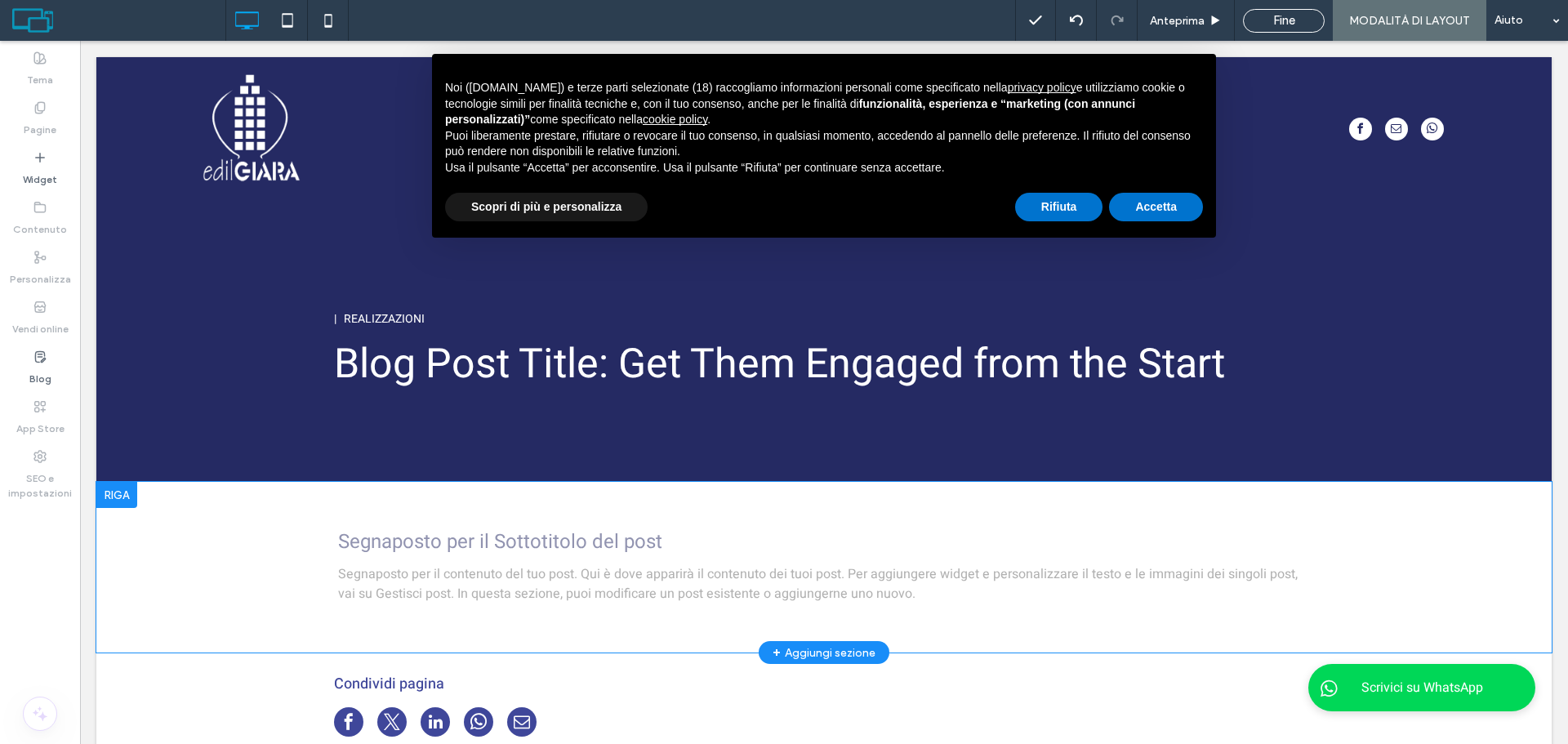
click at [269, 556] on div "Segnaposto per il Sottotitolo del post Segnaposto per il contenuto del tuo post…" at bounding box center [823, 567] width 1455 height 171
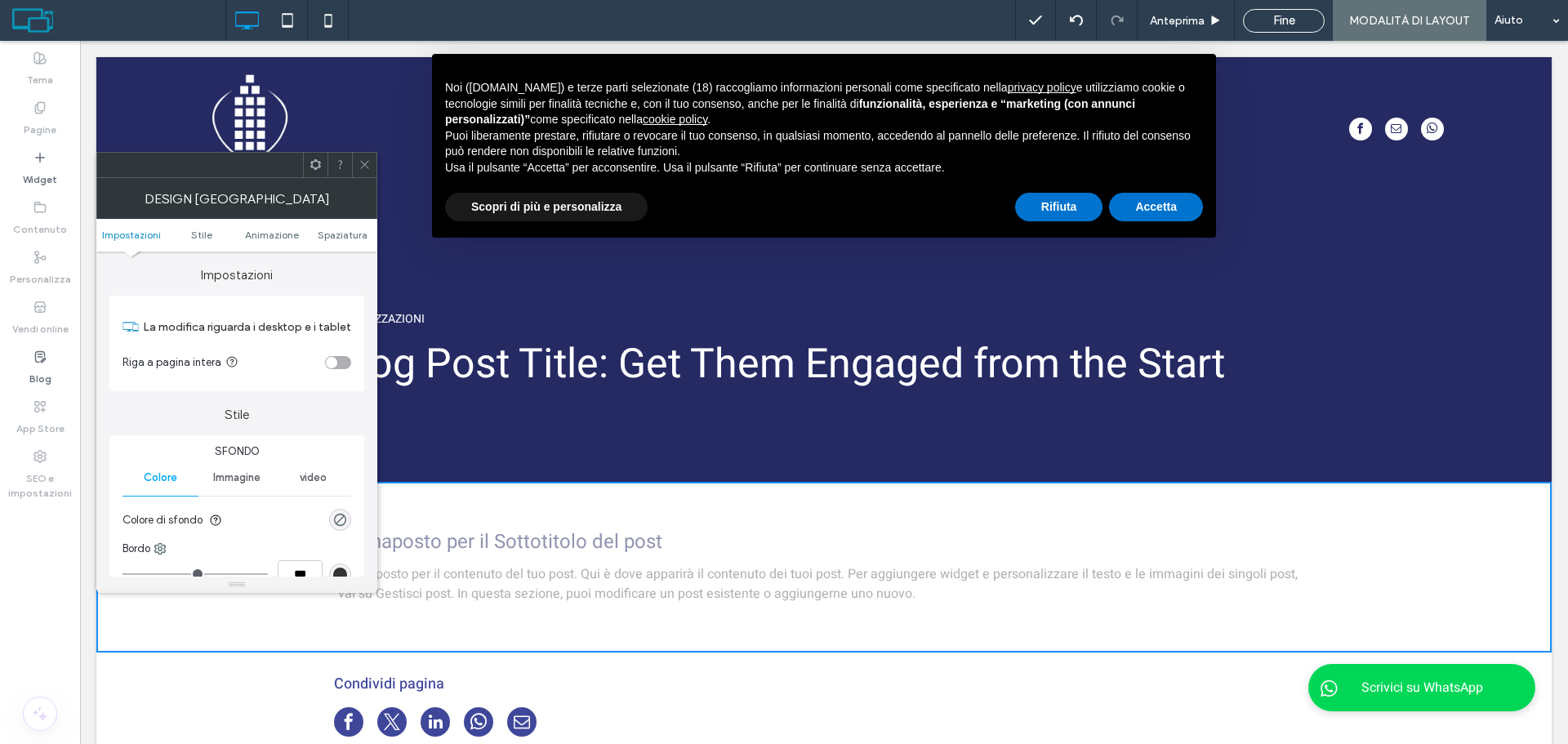
click at [338, 224] on ul "Impostazioni Stile Animazione Spaziatura" at bounding box center [236, 234] width 281 height 32
click at [335, 230] on span "Spaziatura" at bounding box center [342, 234] width 50 height 12
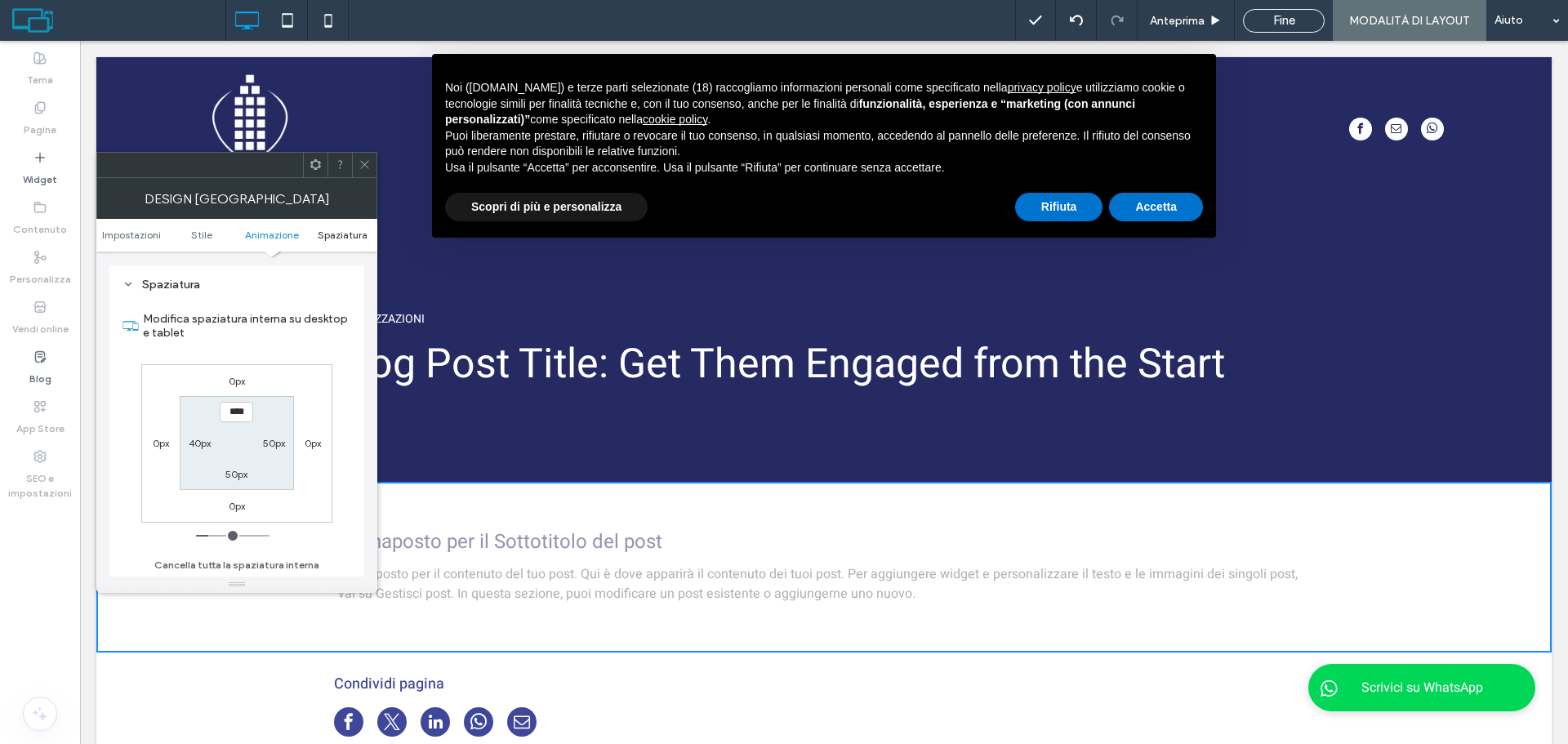
scroll to position [462, 0]
type input "****"
type input "**"
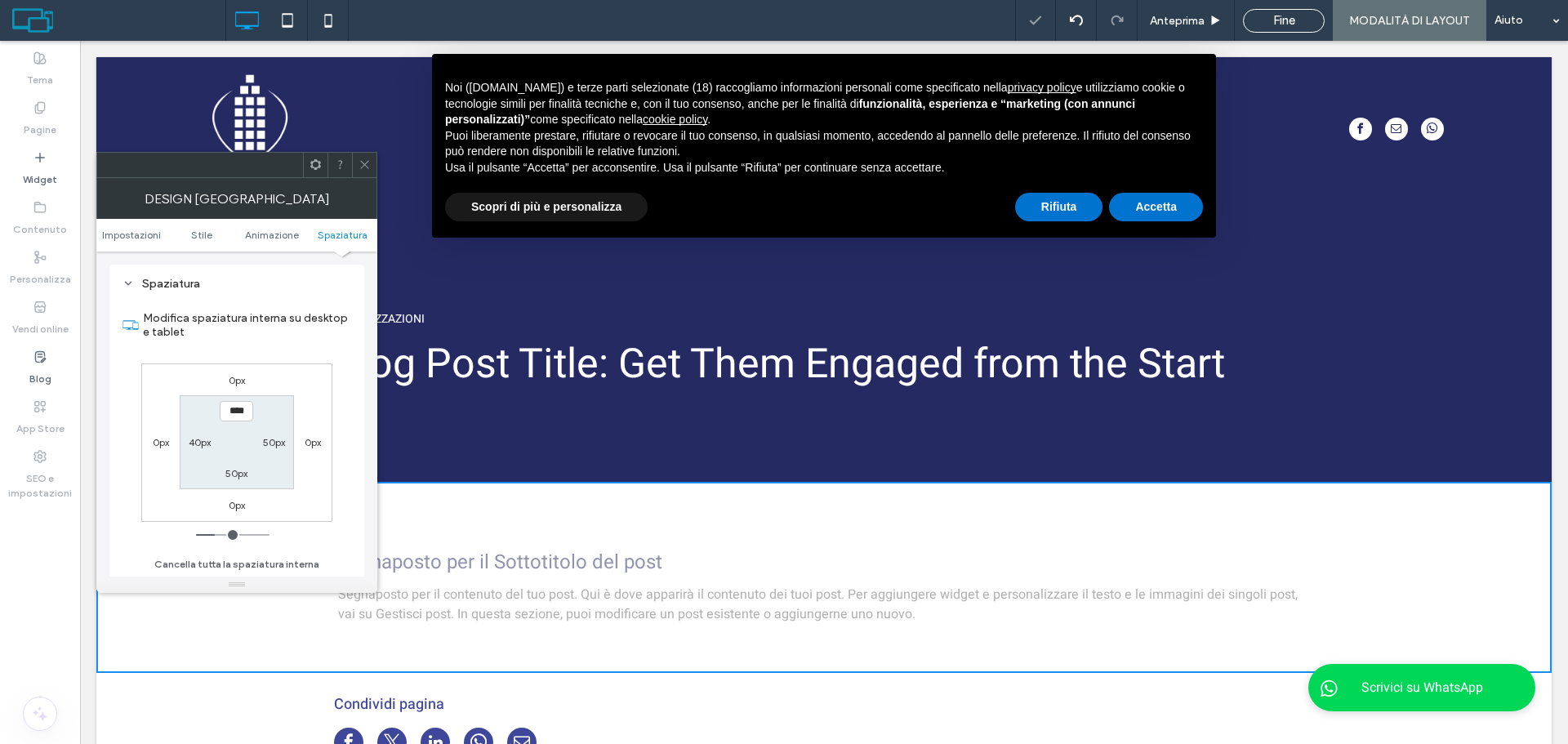
click at [363, 175] on span at bounding box center [365, 165] width 12 height 25
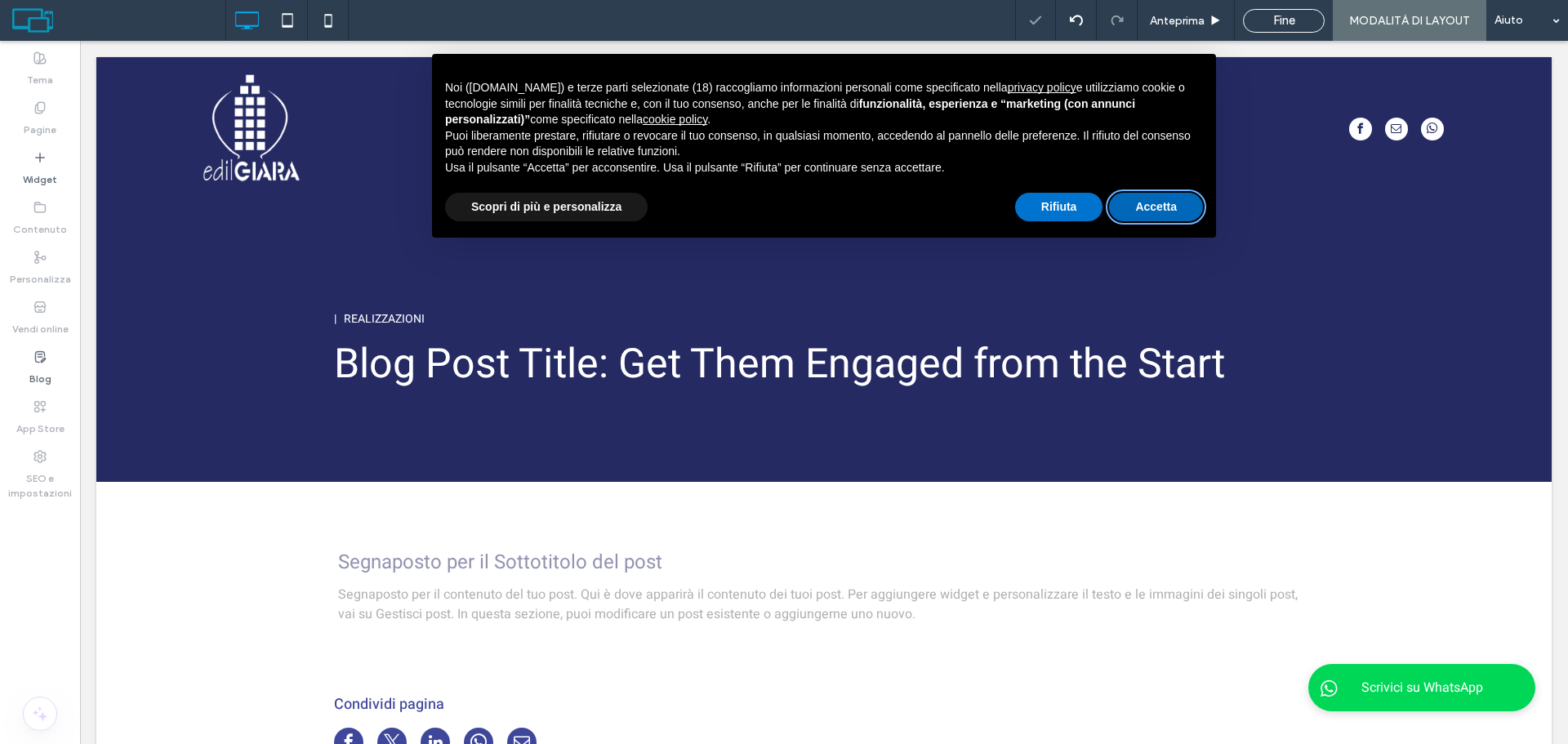
click at [1158, 202] on button "Accetta" at bounding box center [1156, 208] width 94 height 30
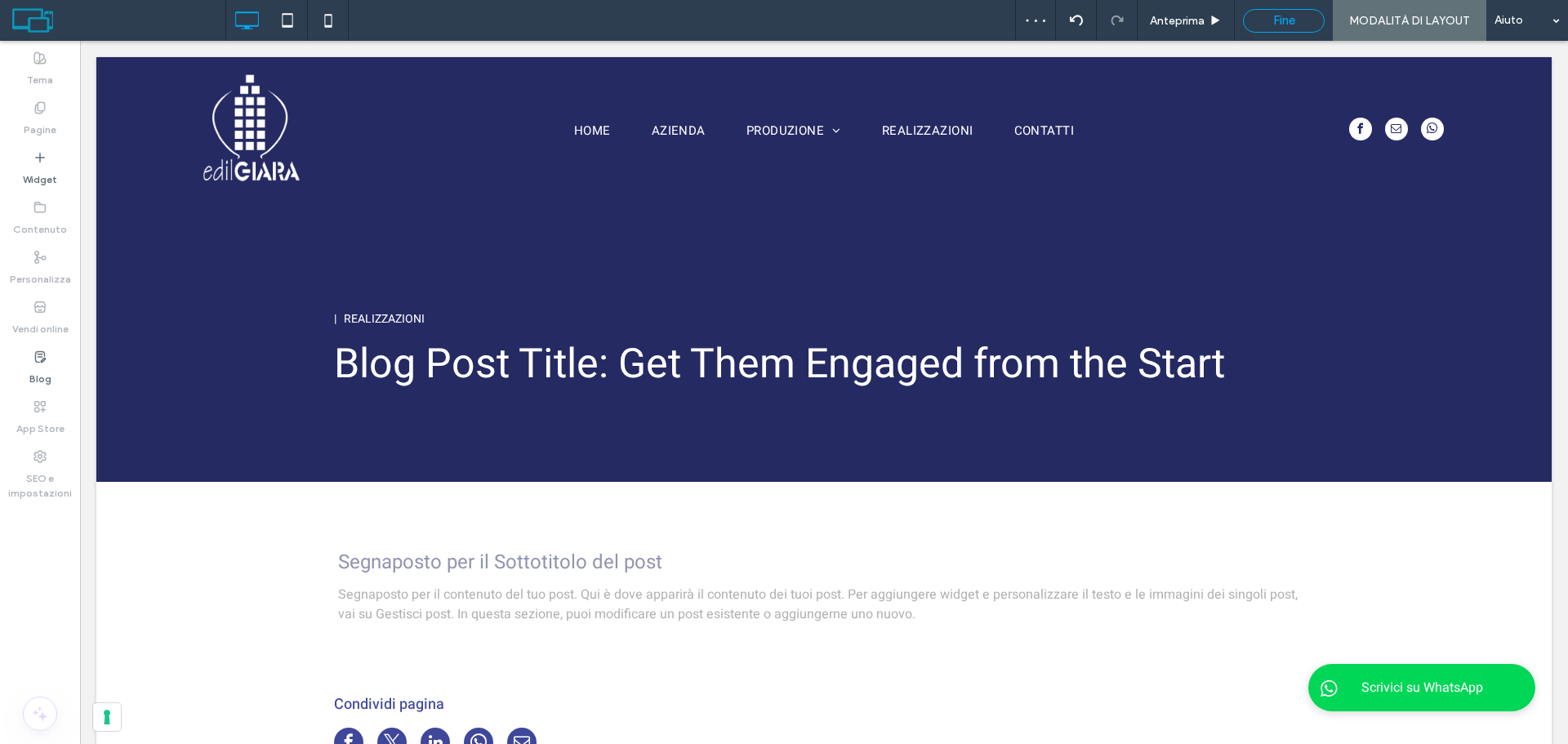
click at [1282, 14] on span "Fine" at bounding box center [1285, 20] width 22 height 15
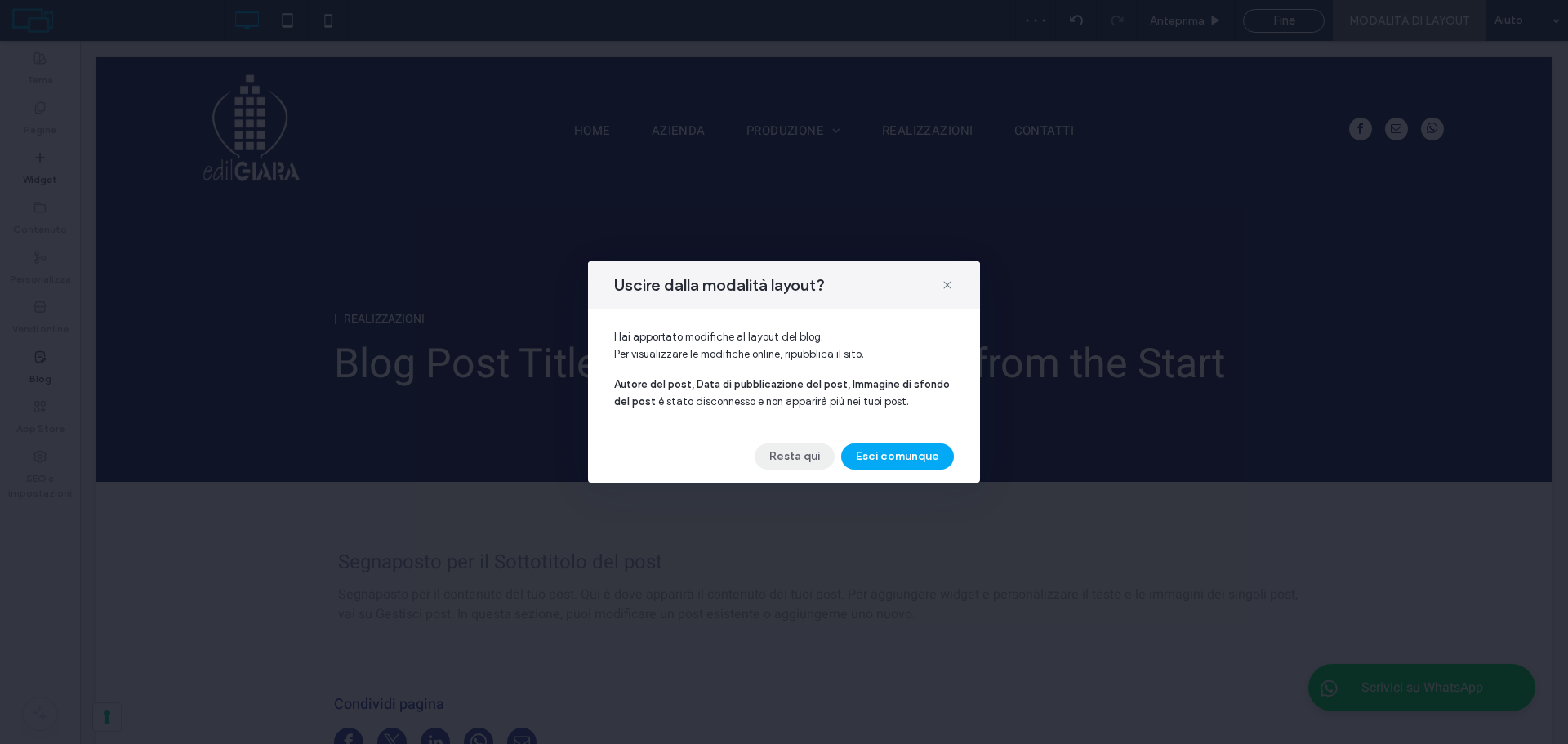
click at [799, 460] on button "Resta qui" at bounding box center [795, 457] width 80 height 26
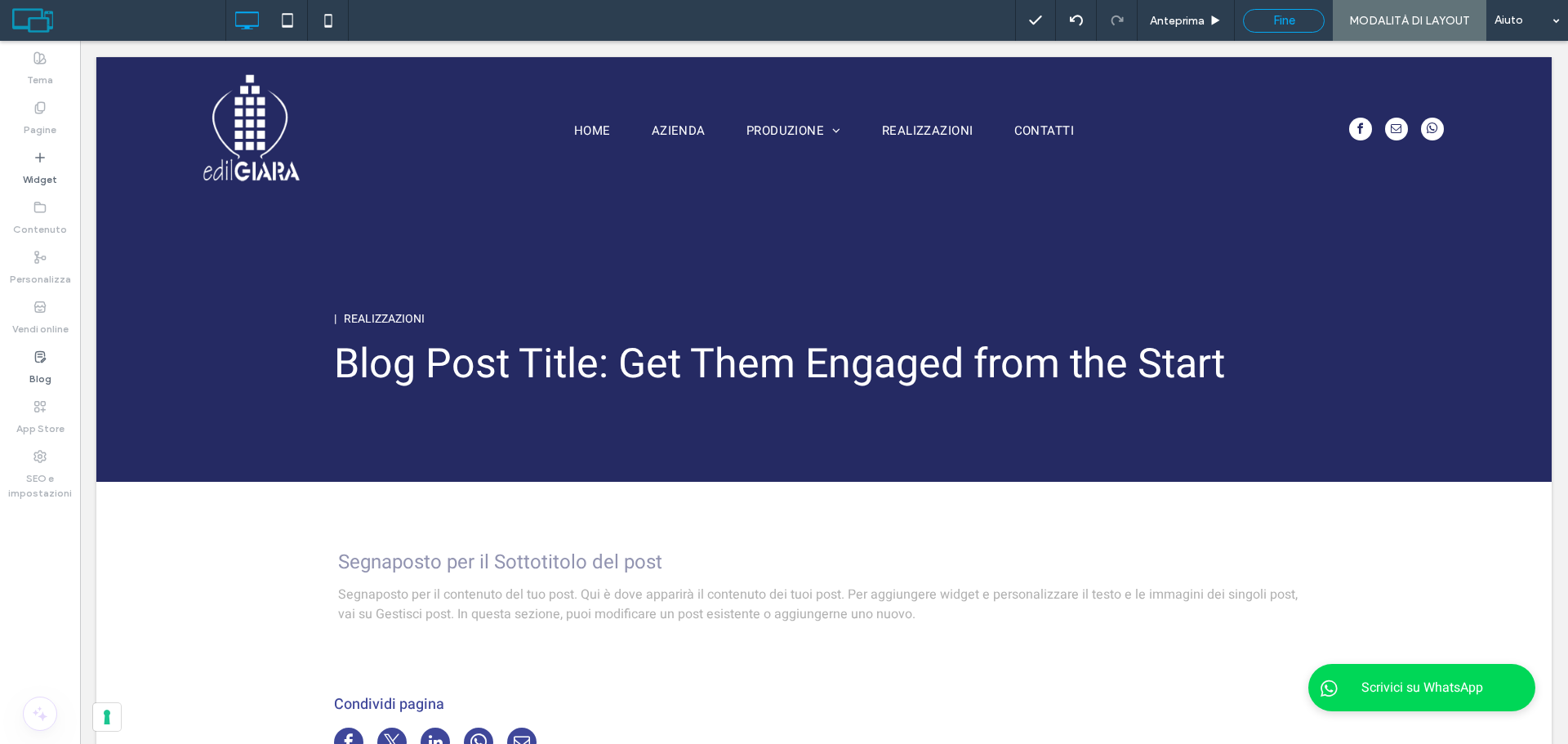
click at [1295, 22] on span "Fine" at bounding box center [1285, 20] width 22 height 15
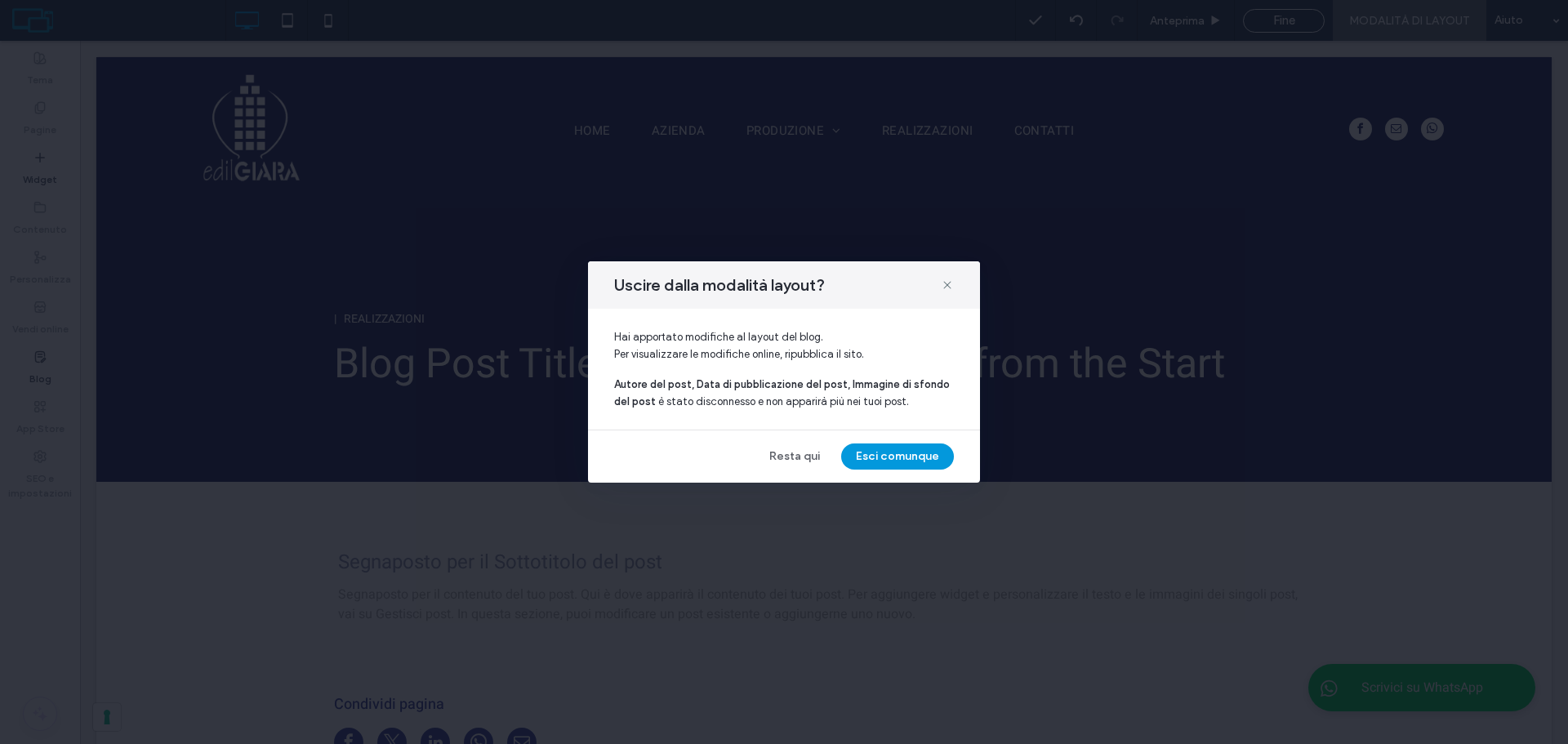
click at [880, 463] on button "Esci comunque" at bounding box center [898, 457] width 113 height 26
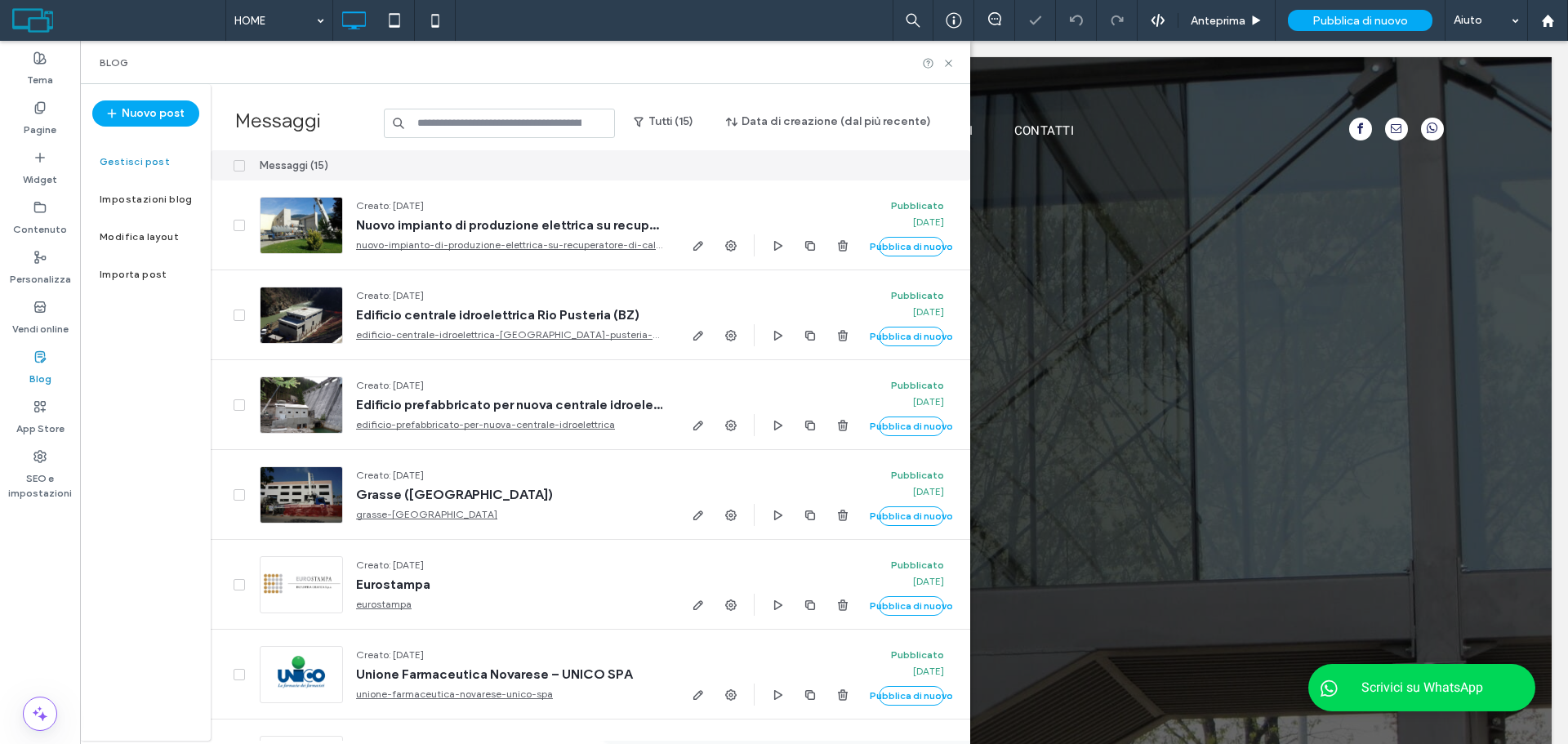
click at [953, 54] on div "Blog" at bounding box center [525, 62] width 891 height 43
drag, startPoint x: 949, startPoint y: 60, endPoint x: 1192, endPoint y: 0, distance: 250.3
click at [951, 60] on icon at bounding box center [948, 63] width 12 height 12
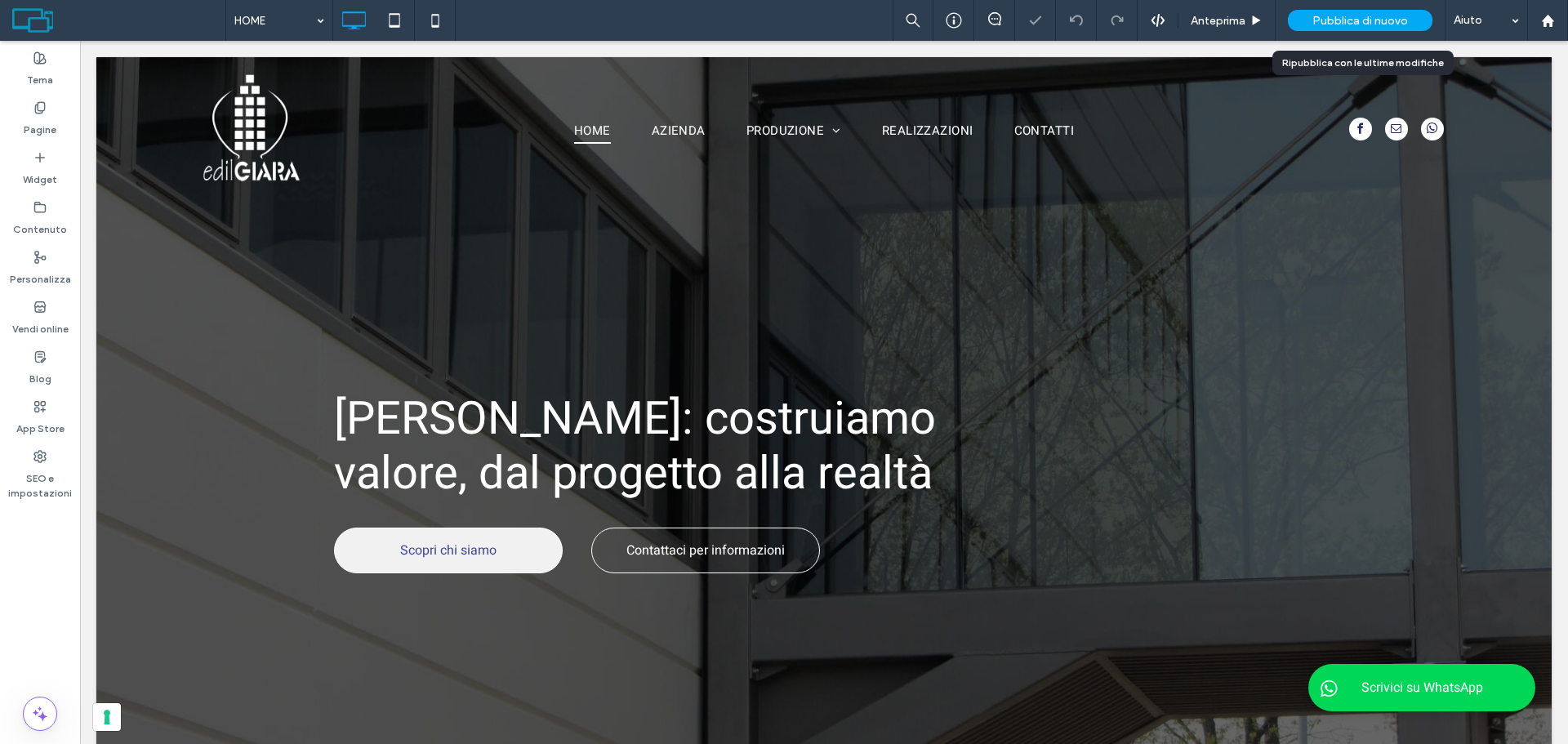
click at [1353, 28] on div "Pubblica di nuovo" at bounding box center [1360, 20] width 145 height 21
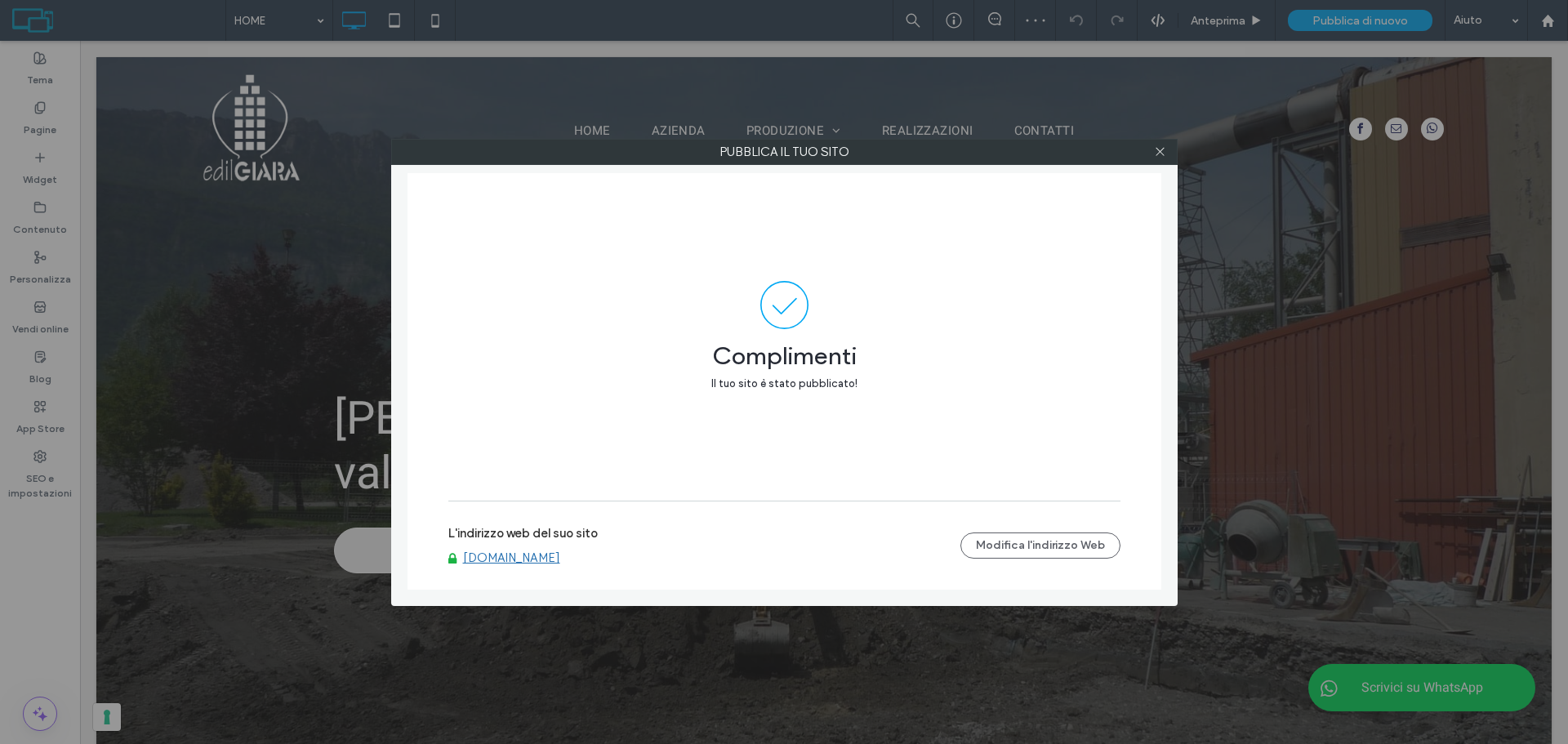
click at [519, 558] on link "[DOMAIN_NAME]" at bounding box center [511, 558] width 97 height 15
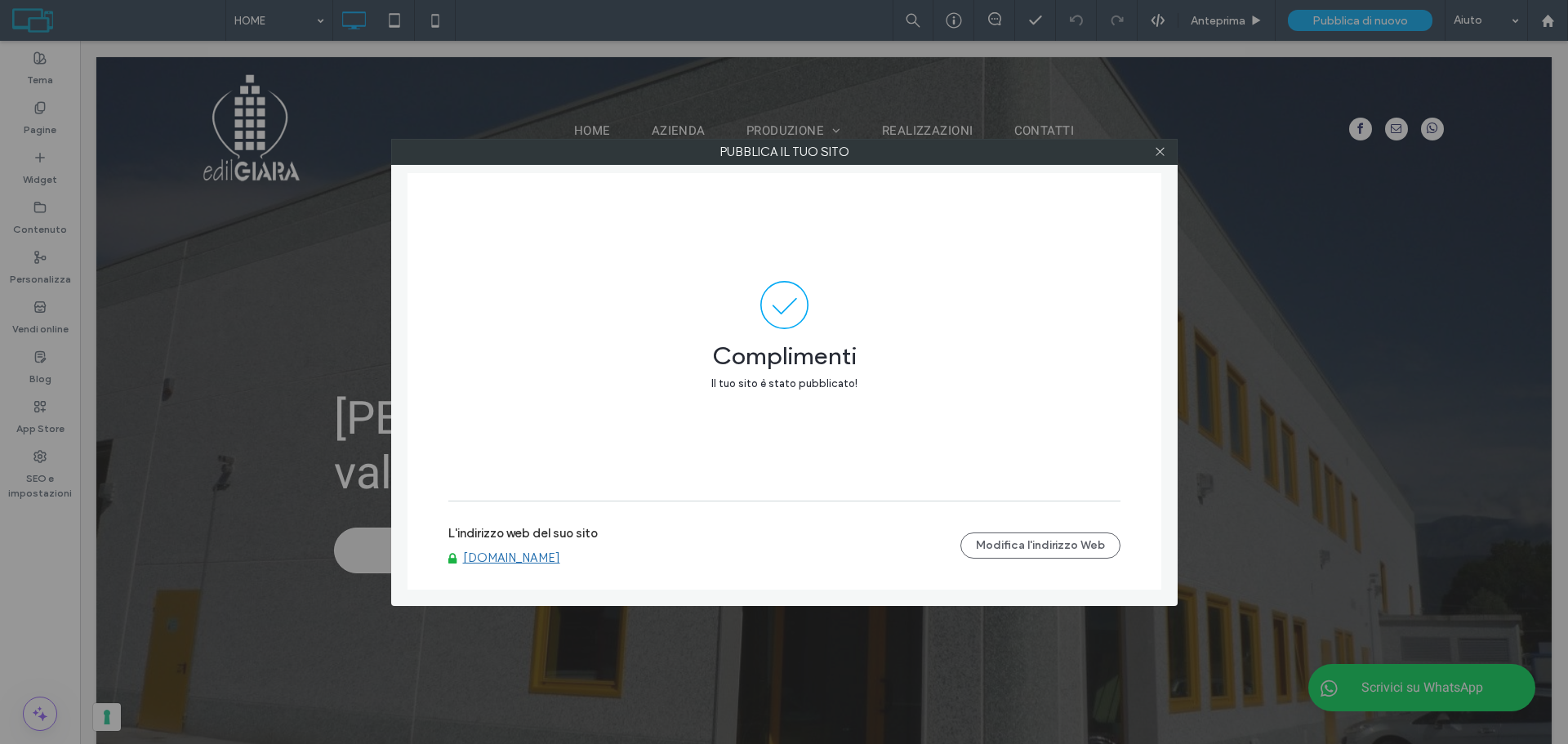
drag, startPoint x: 1155, startPoint y: 156, endPoint x: 1567, endPoint y: 99, distance: 415.9
click at [1155, 155] on icon at bounding box center [1160, 151] width 12 height 12
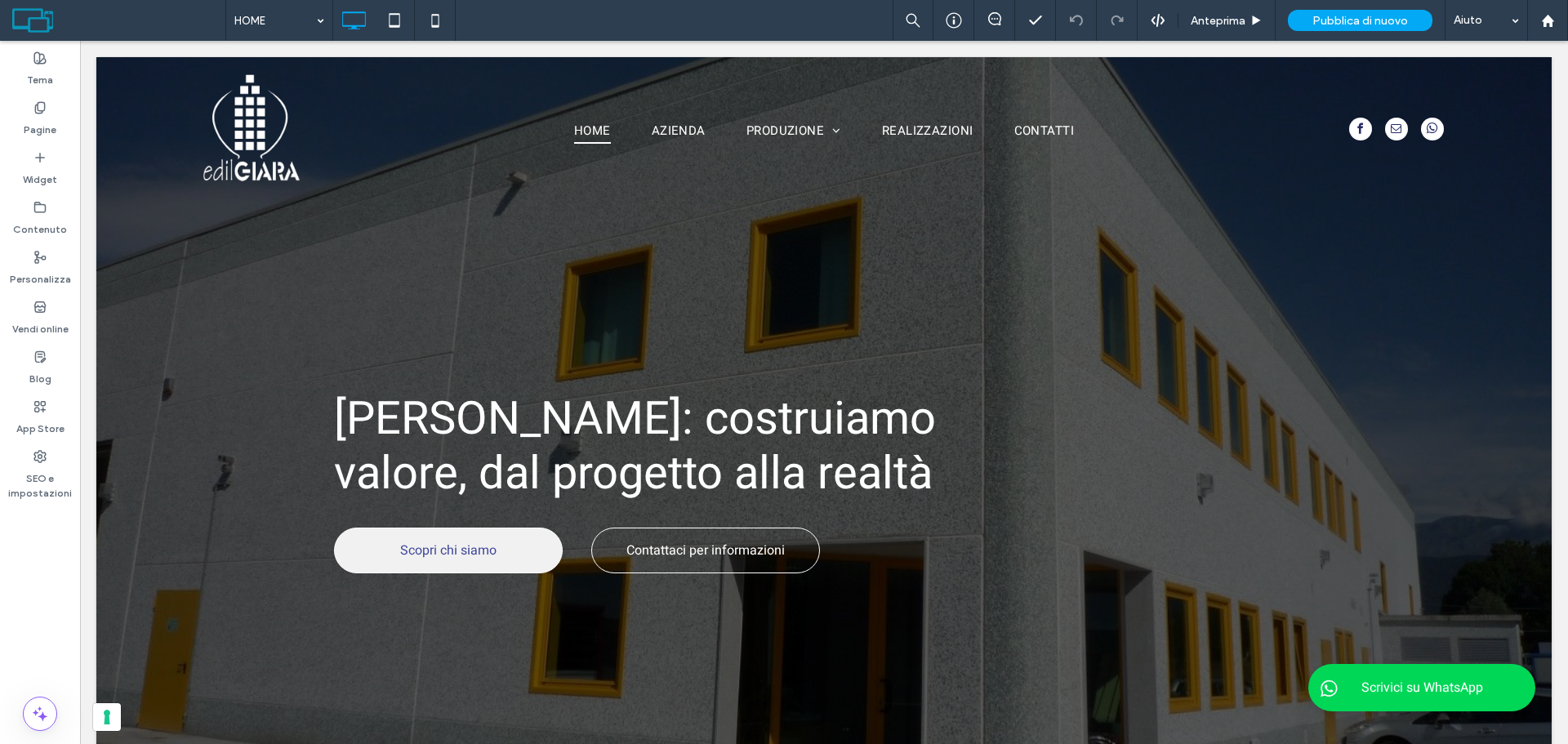
scroll to position [2479, 0]
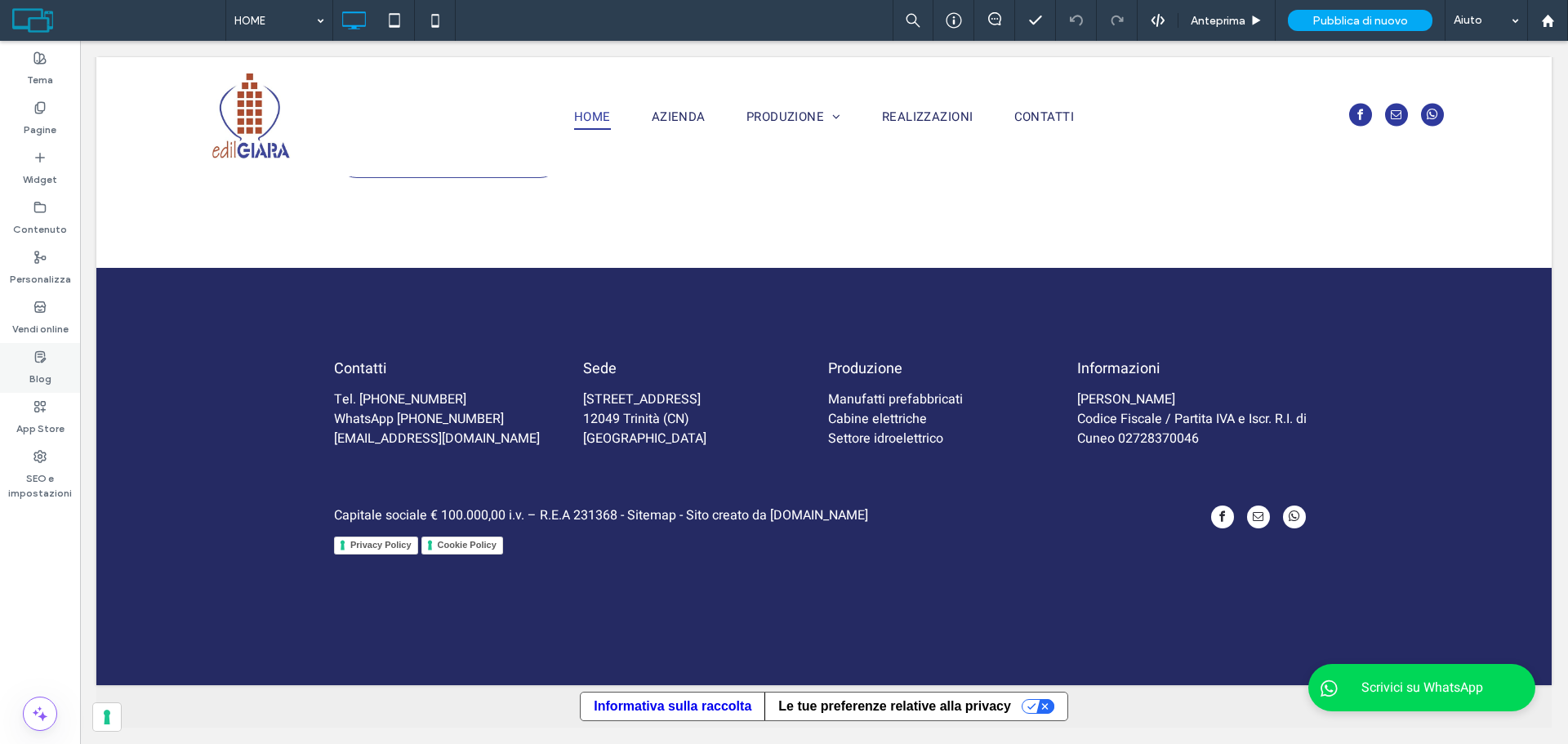
click at [44, 383] on label "Blog" at bounding box center [41, 375] width 22 height 23
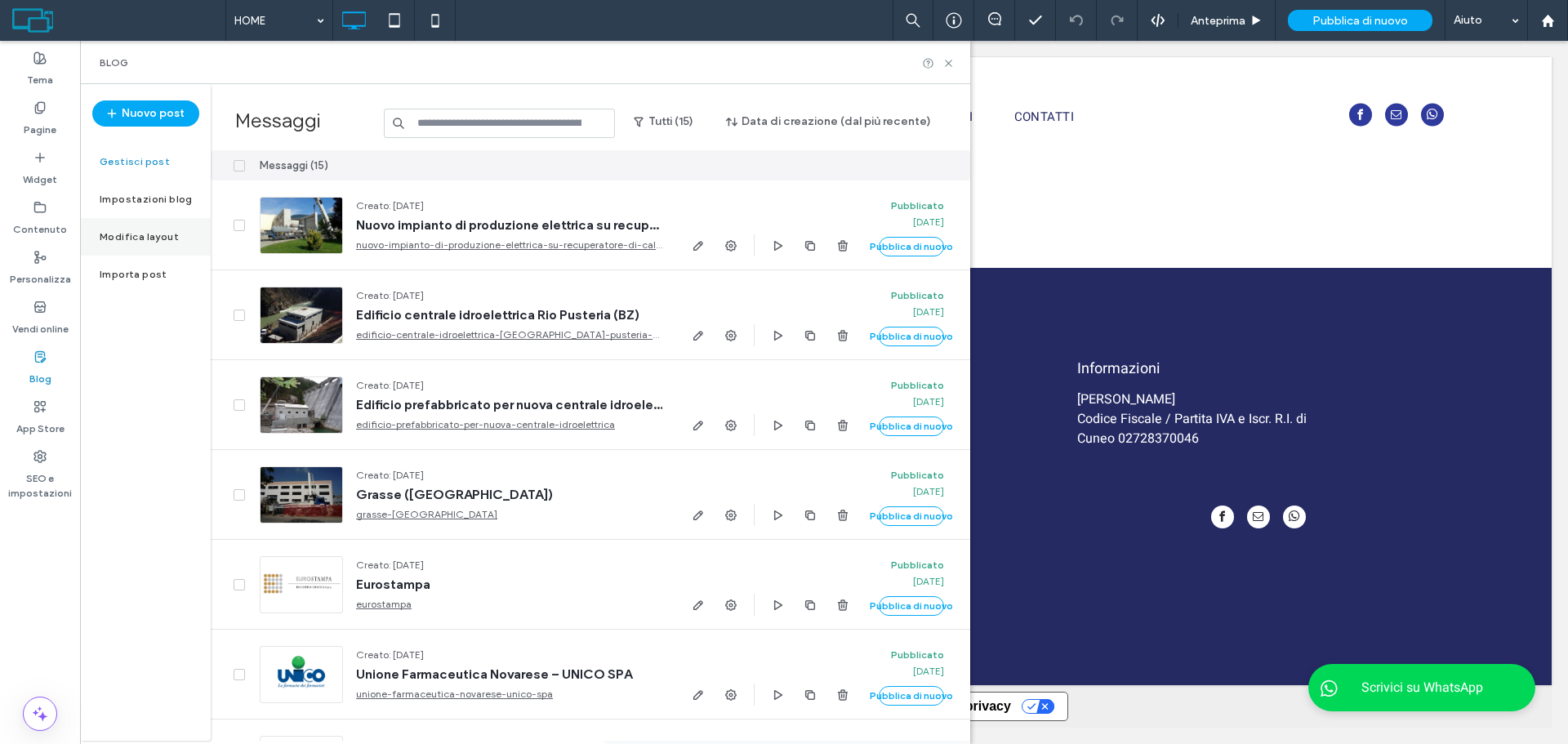
click at [138, 242] on label "Modifica layout" at bounding box center [139, 236] width 79 height 11
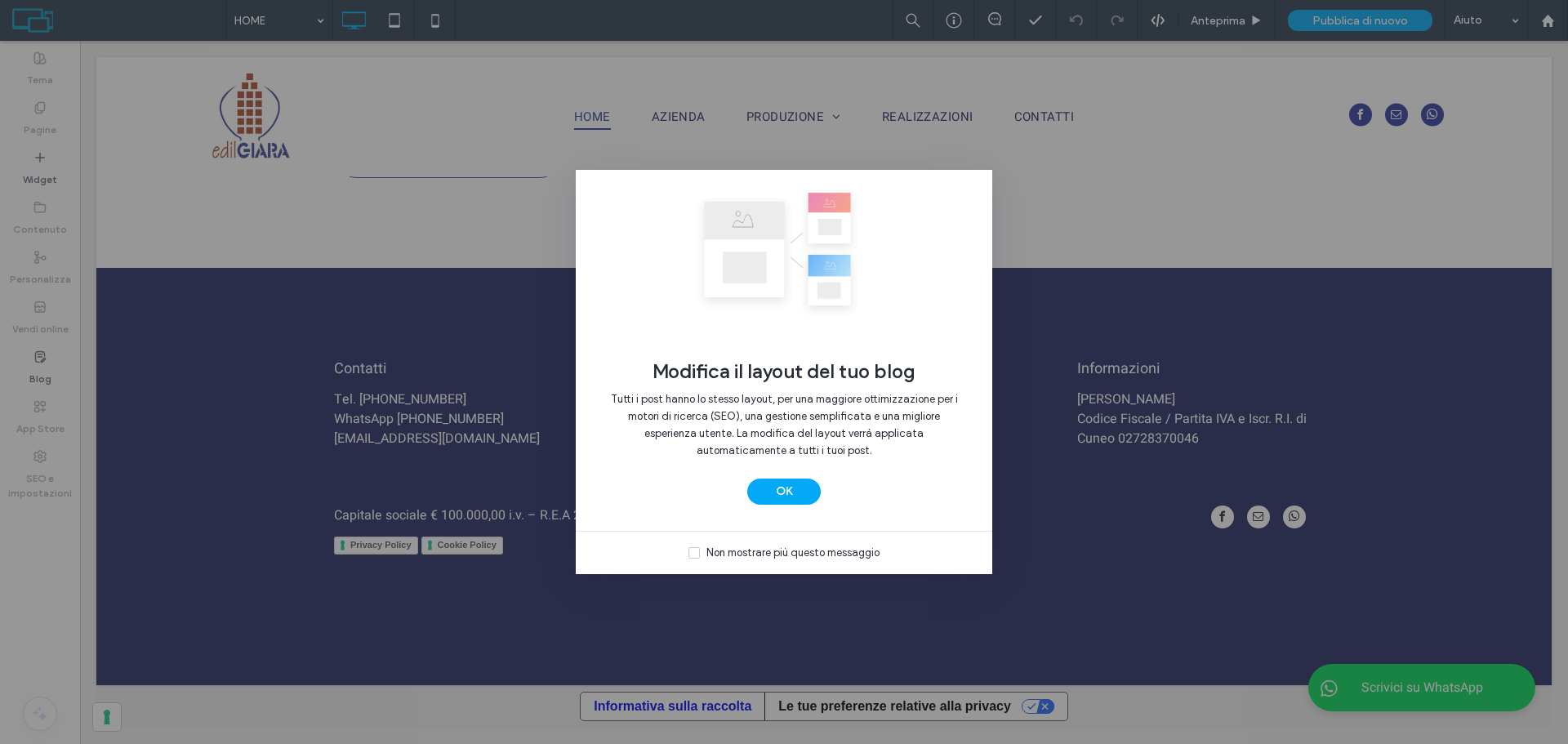
click at [439, 25] on div "Modifica il layout del tuo blog Tutti i post hanno lo stesso layout, per una ma…" at bounding box center [784, 372] width 1568 height 744
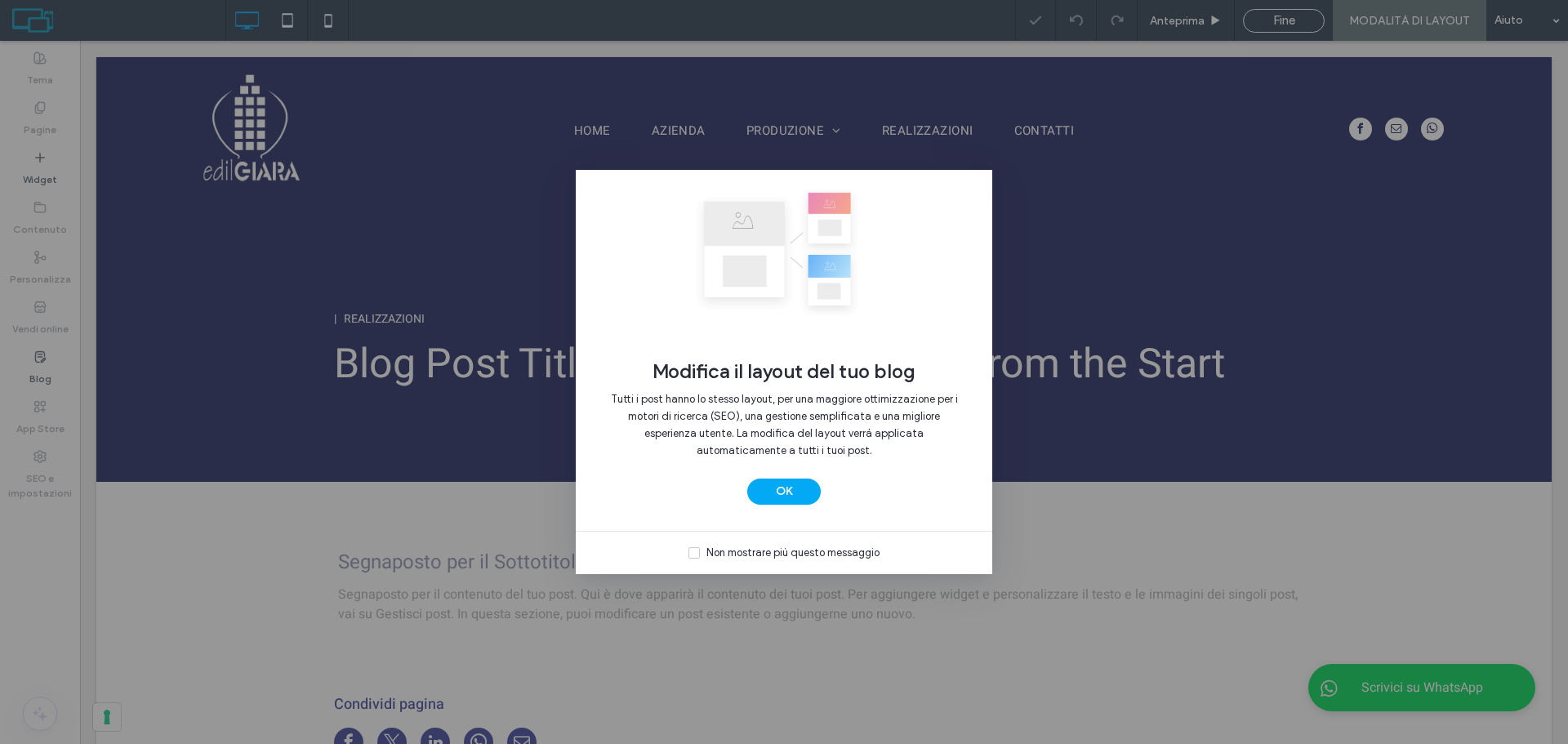
click at [780, 558] on div "Non mostrare più questo messaggio" at bounding box center [794, 553] width 174 height 17
click at [774, 498] on button "OK" at bounding box center [784, 492] width 74 height 26
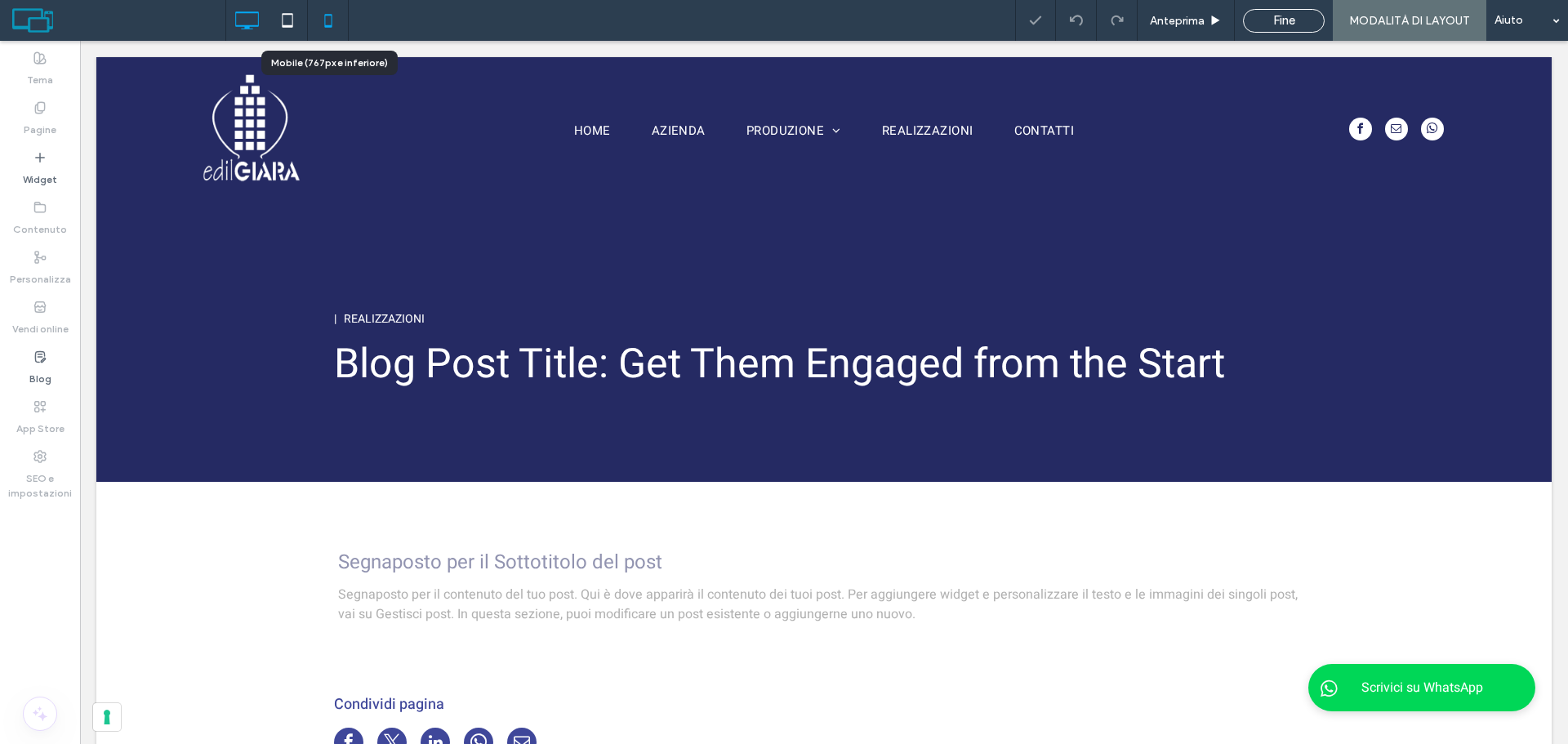
click at [323, 25] on icon at bounding box center [328, 19] width 32 height 32
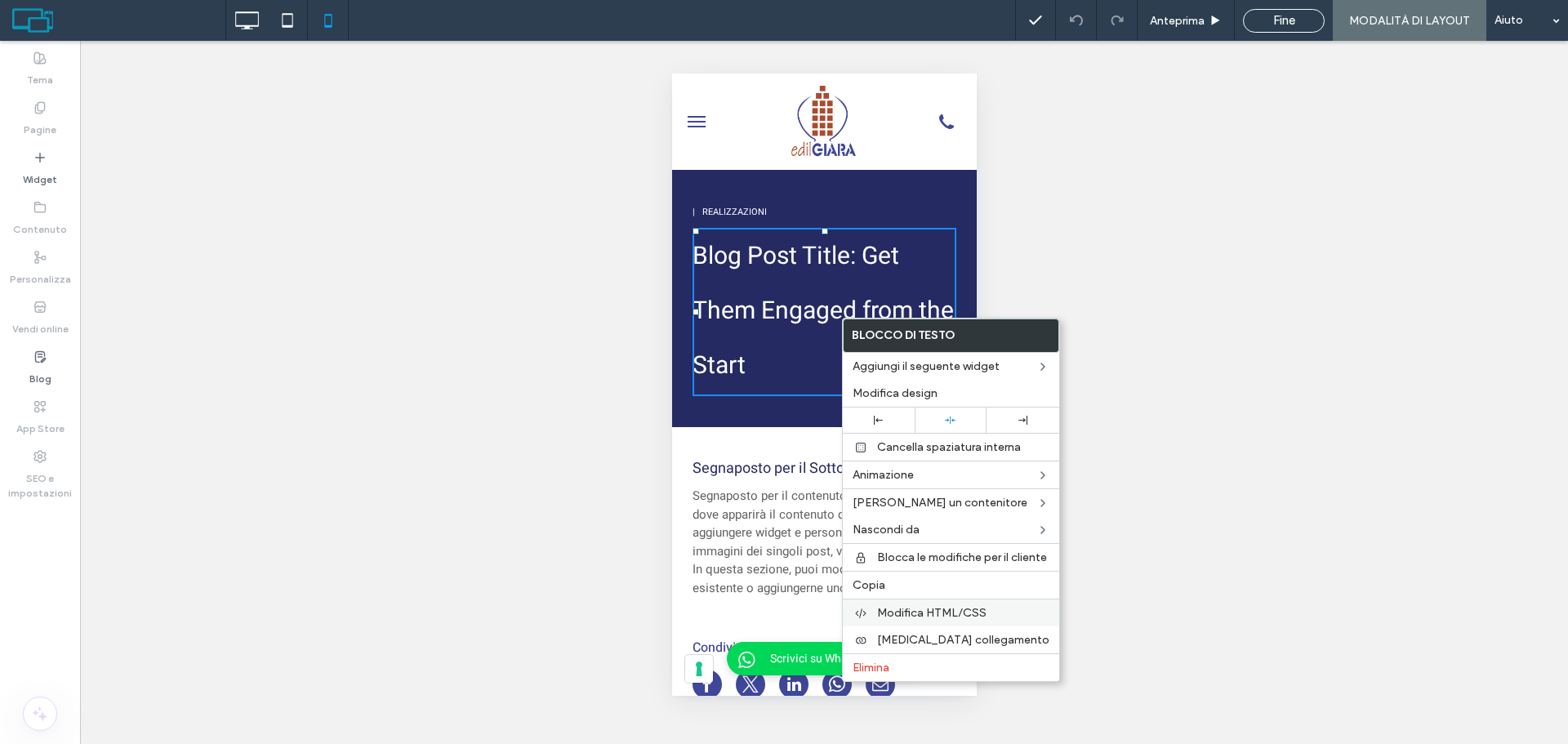
click at [949, 611] on span "Modifica HTML/CSS" at bounding box center [932, 613] width 110 height 14
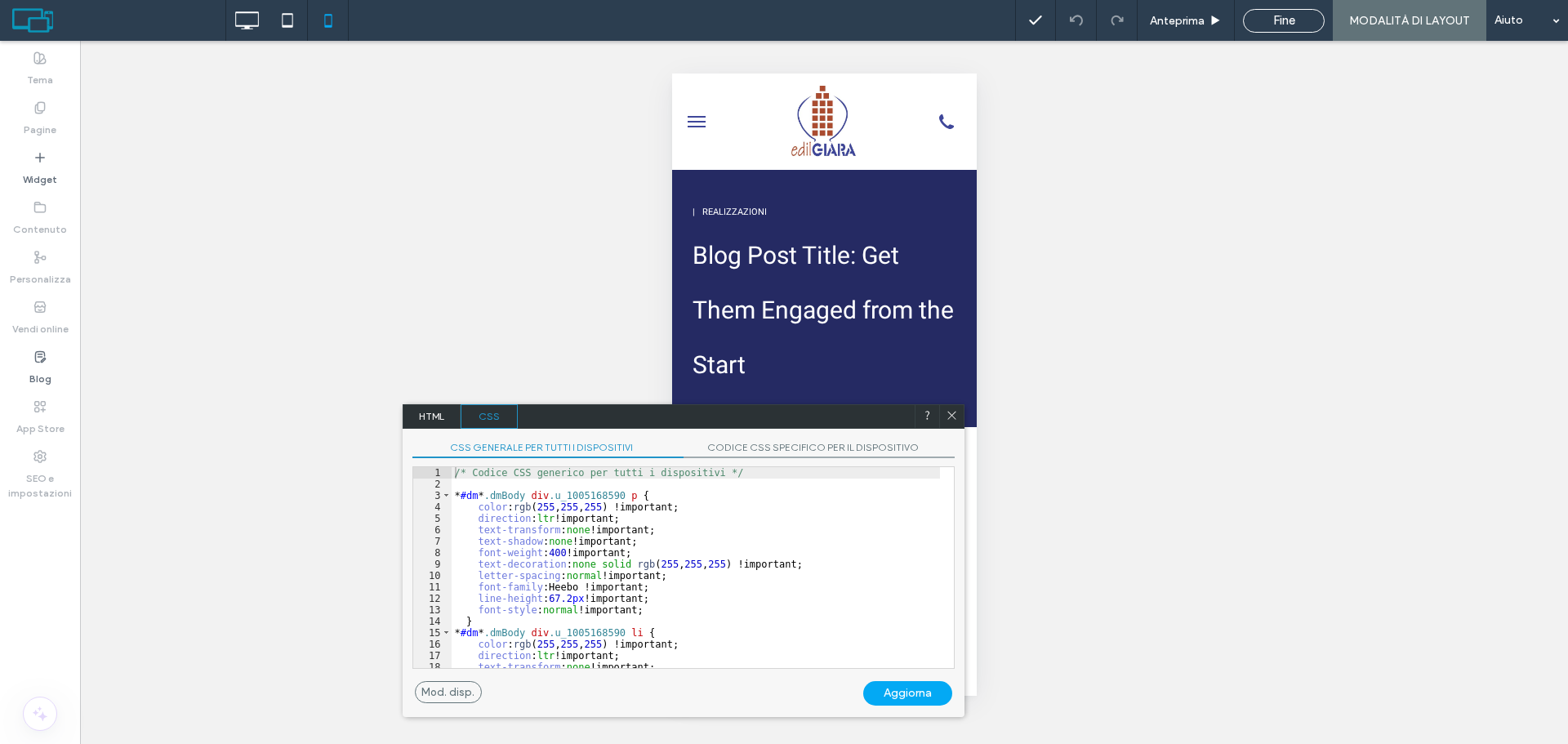
click at [948, 415] on icon at bounding box center [952, 414] width 12 height 12
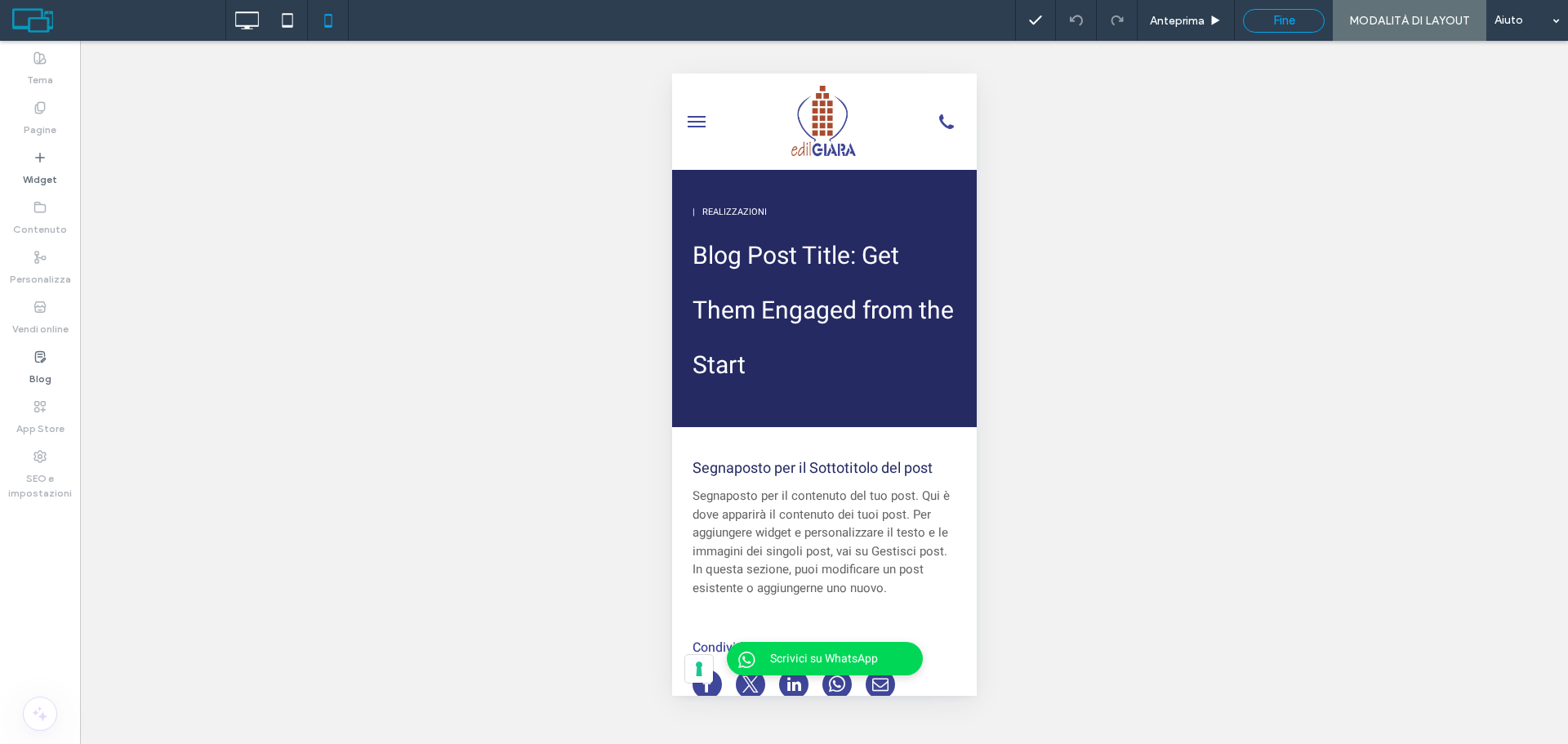
click at [1298, 29] on div "Fine" at bounding box center [1284, 21] width 82 height 24
click at [1283, 22] on span "Fine" at bounding box center [1285, 20] width 22 height 15
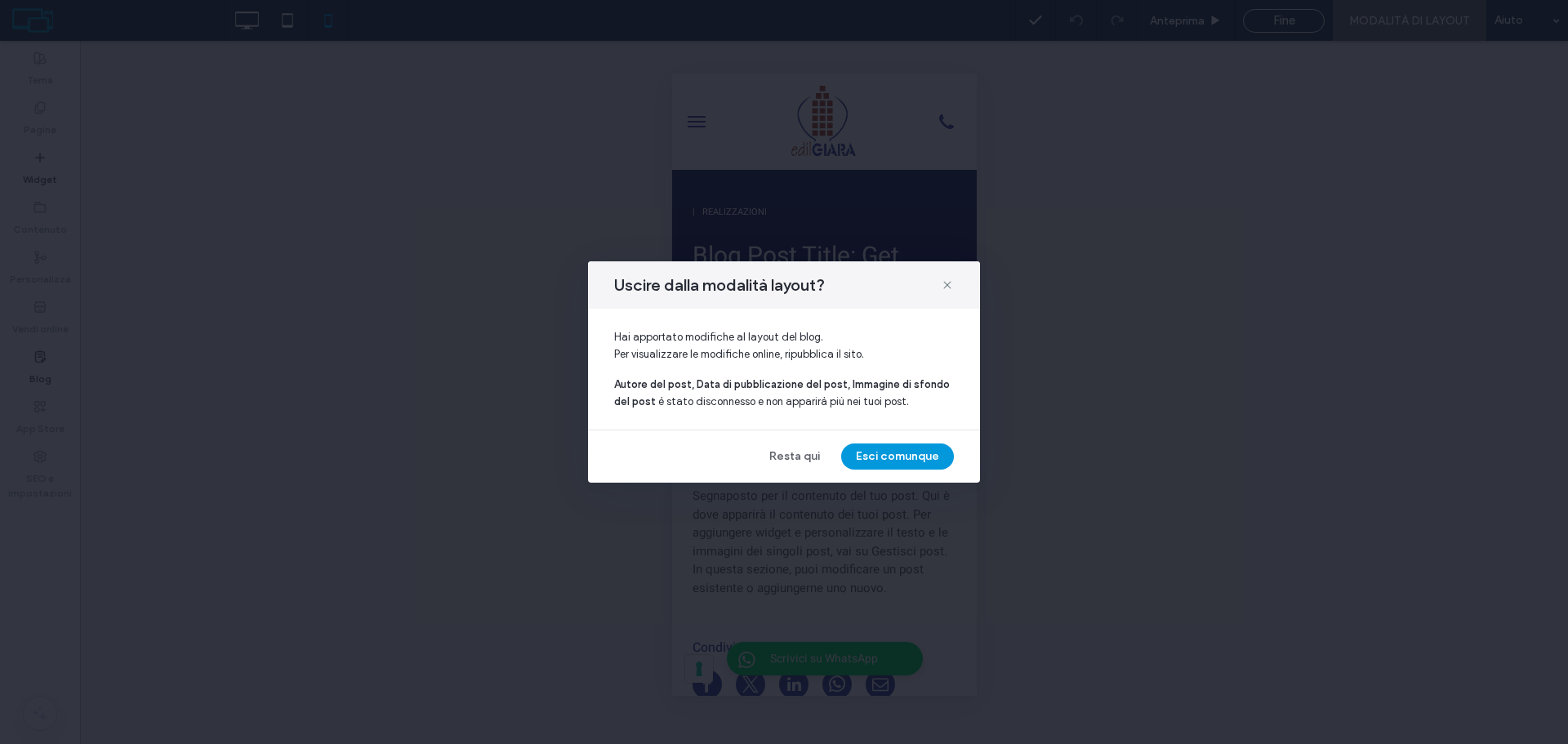
click at [885, 459] on button "Esci comunque" at bounding box center [898, 457] width 113 height 26
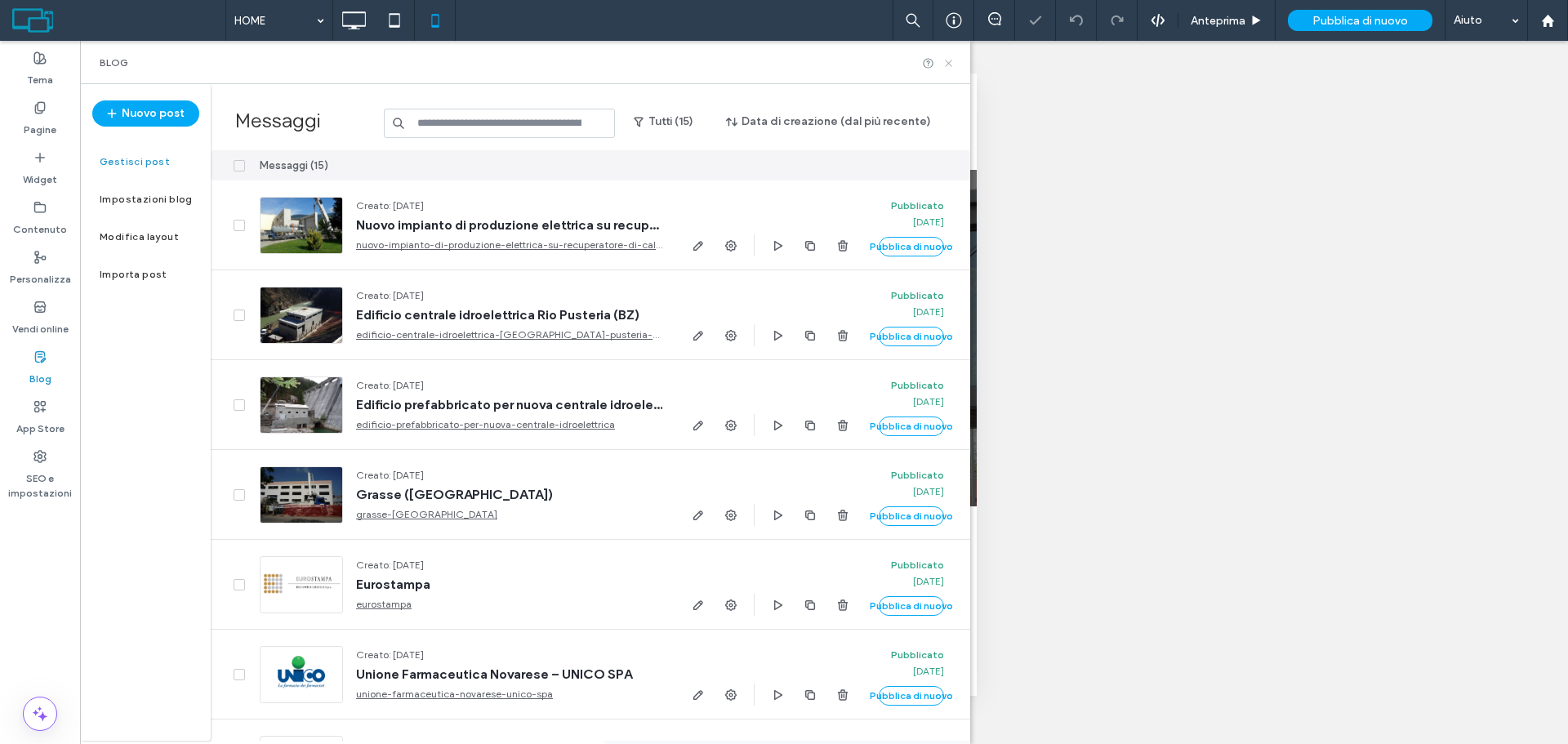
click at [949, 65] on icon at bounding box center [948, 63] width 12 height 12
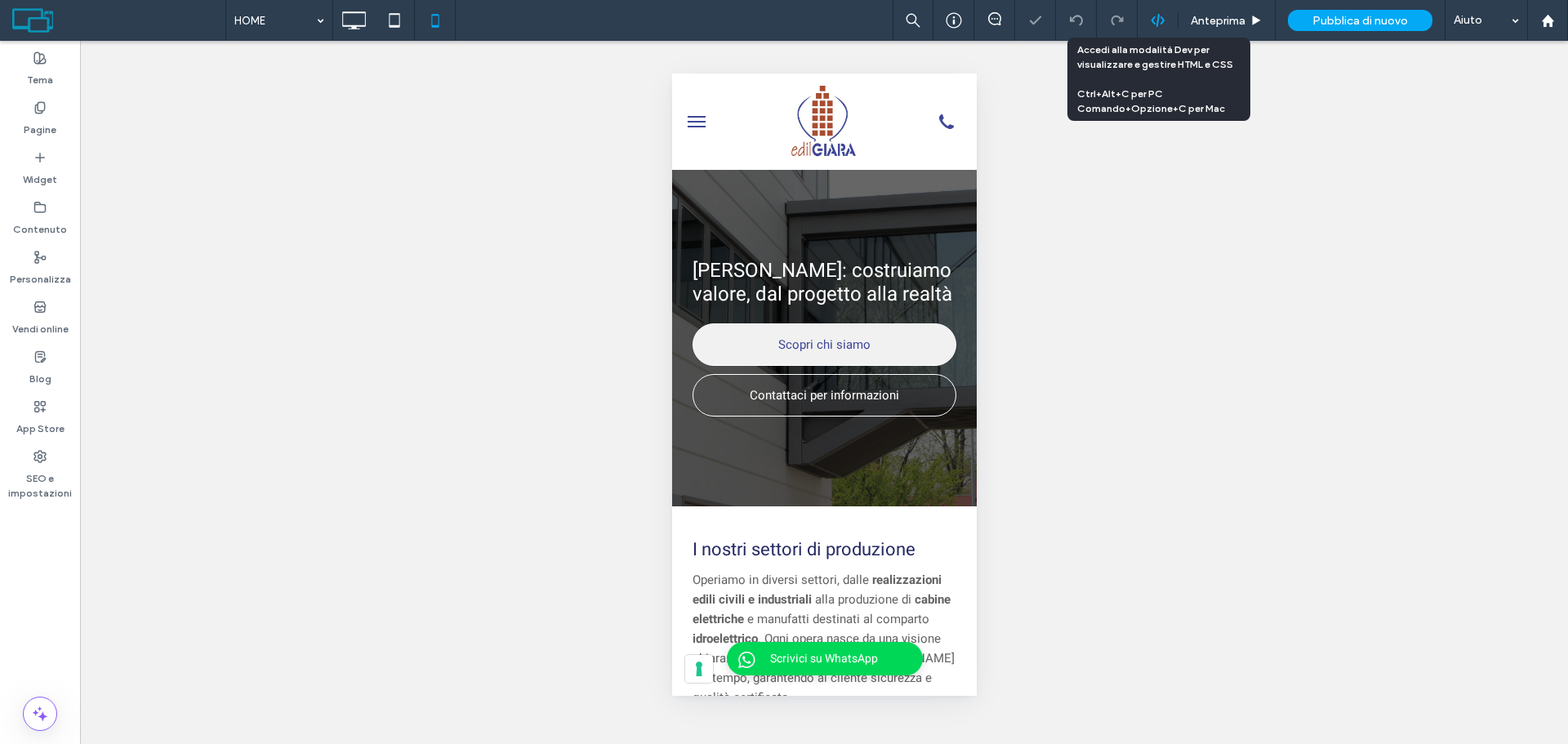
click at [1153, 25] on icon at bounding box center [1158, 20] width 15 height 15
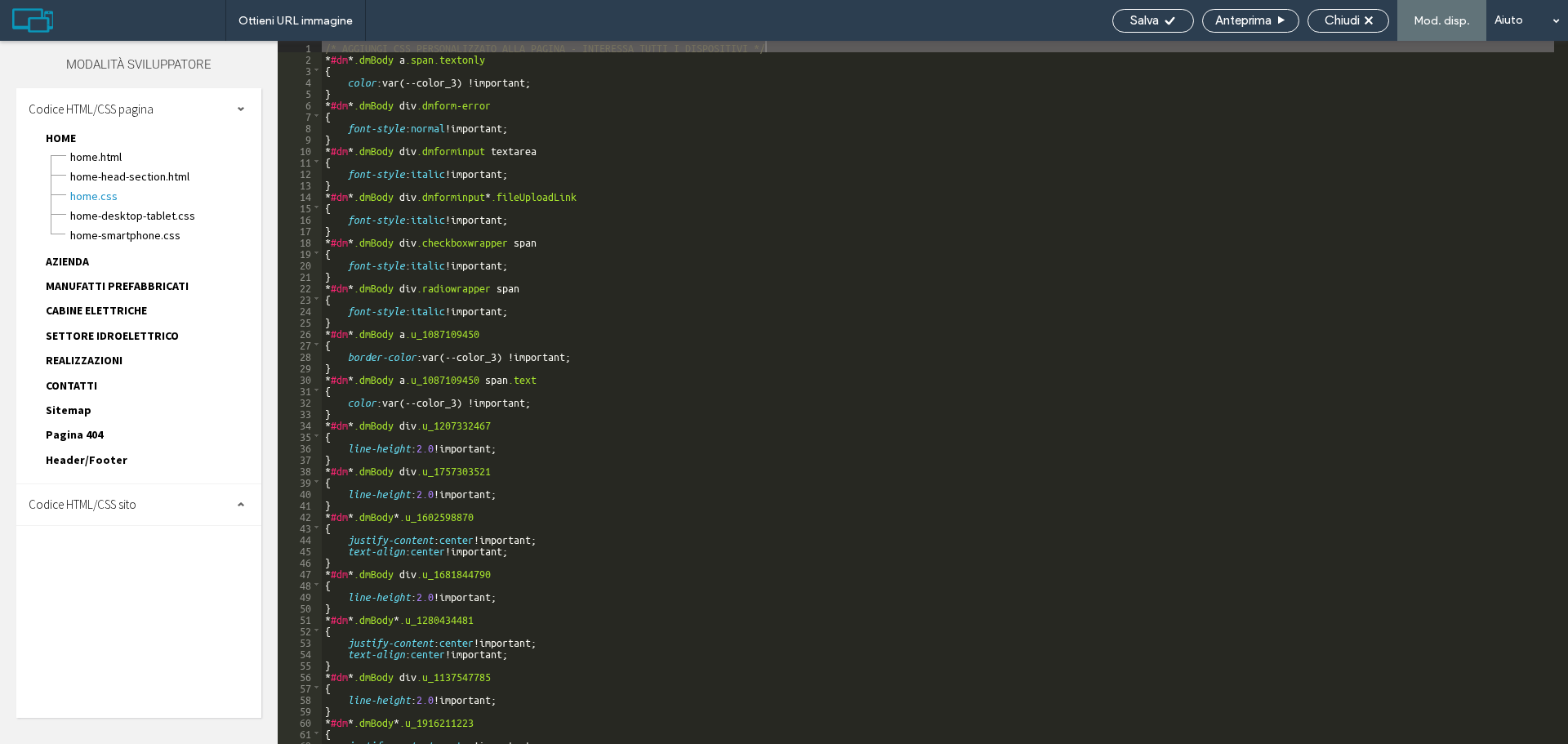
click at [106, 501] on span "Codice HTML/CSS sito" at bounding box center [82, 504] width 108 height 16
click at [85, 578] on span "site.css" at bounding box center [168, 576] width 186 height 17
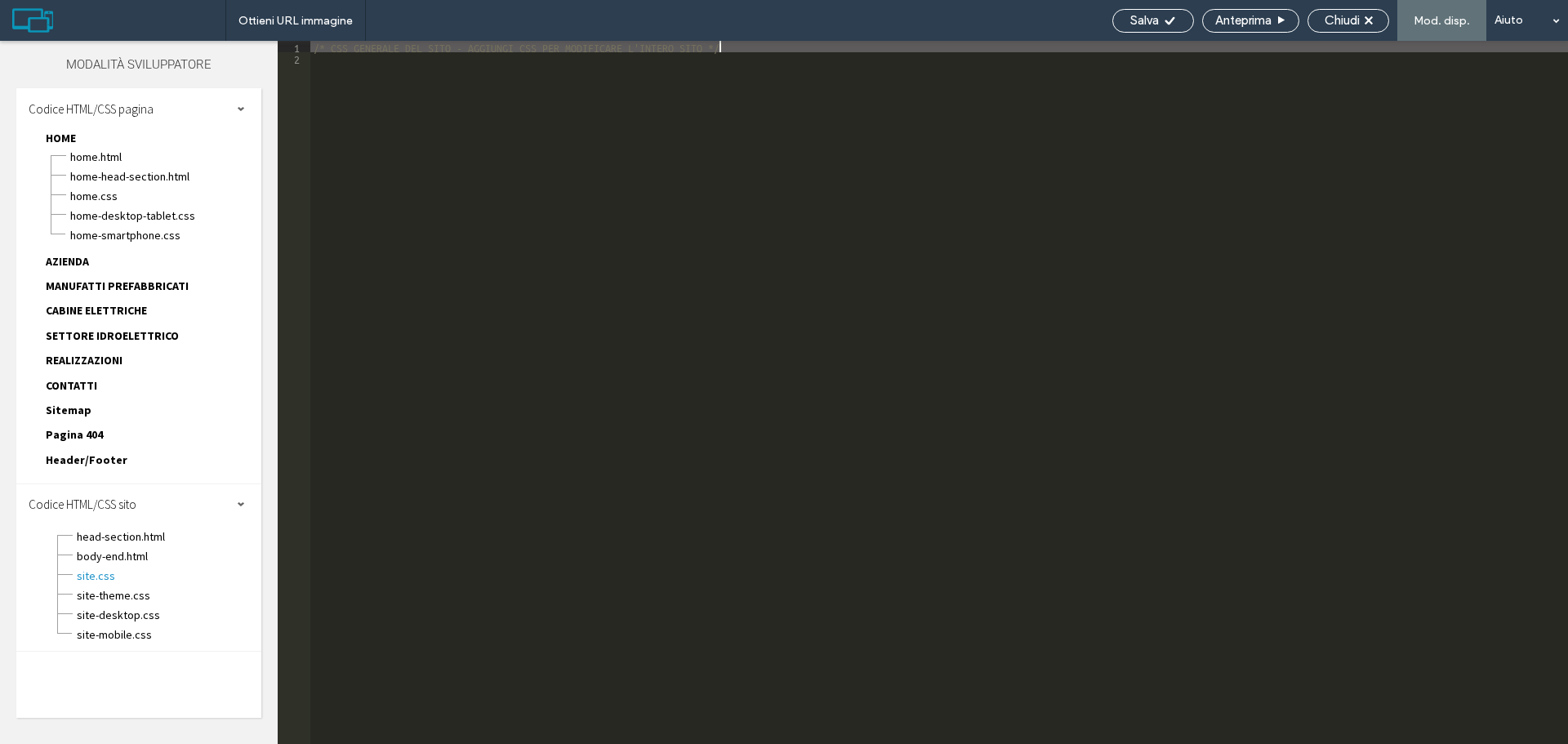
type textarea "**"
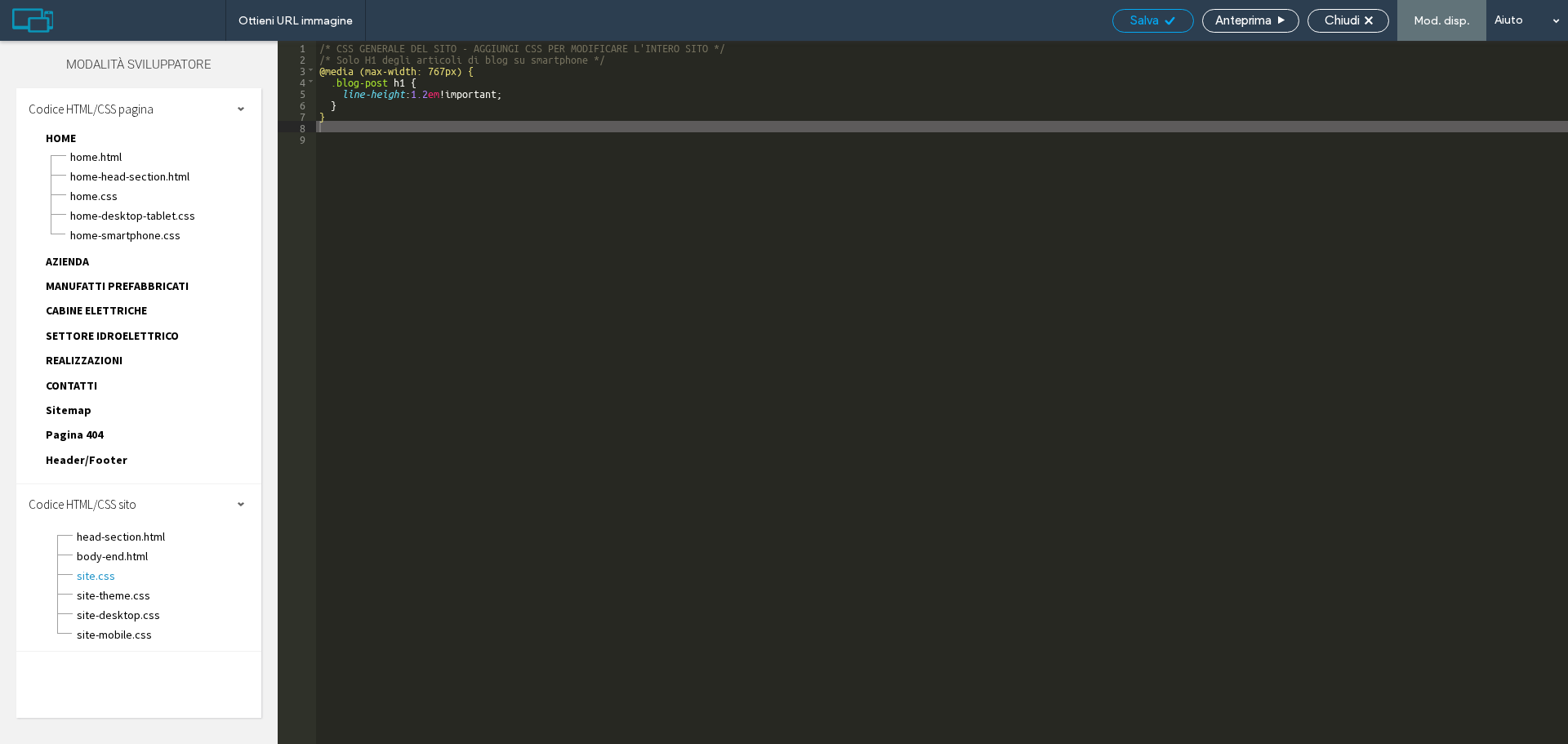
click at [1150, 11] on div "Salva" at bounding box center [1153, 21] width 82 height 24
click at [1159, 18] on div "Salva" at bounding box center [1153, 20] width 80 height 15
click at [1347, 23] on span "Chiudi" at bounding box center [1343, 20] width 35 height 15
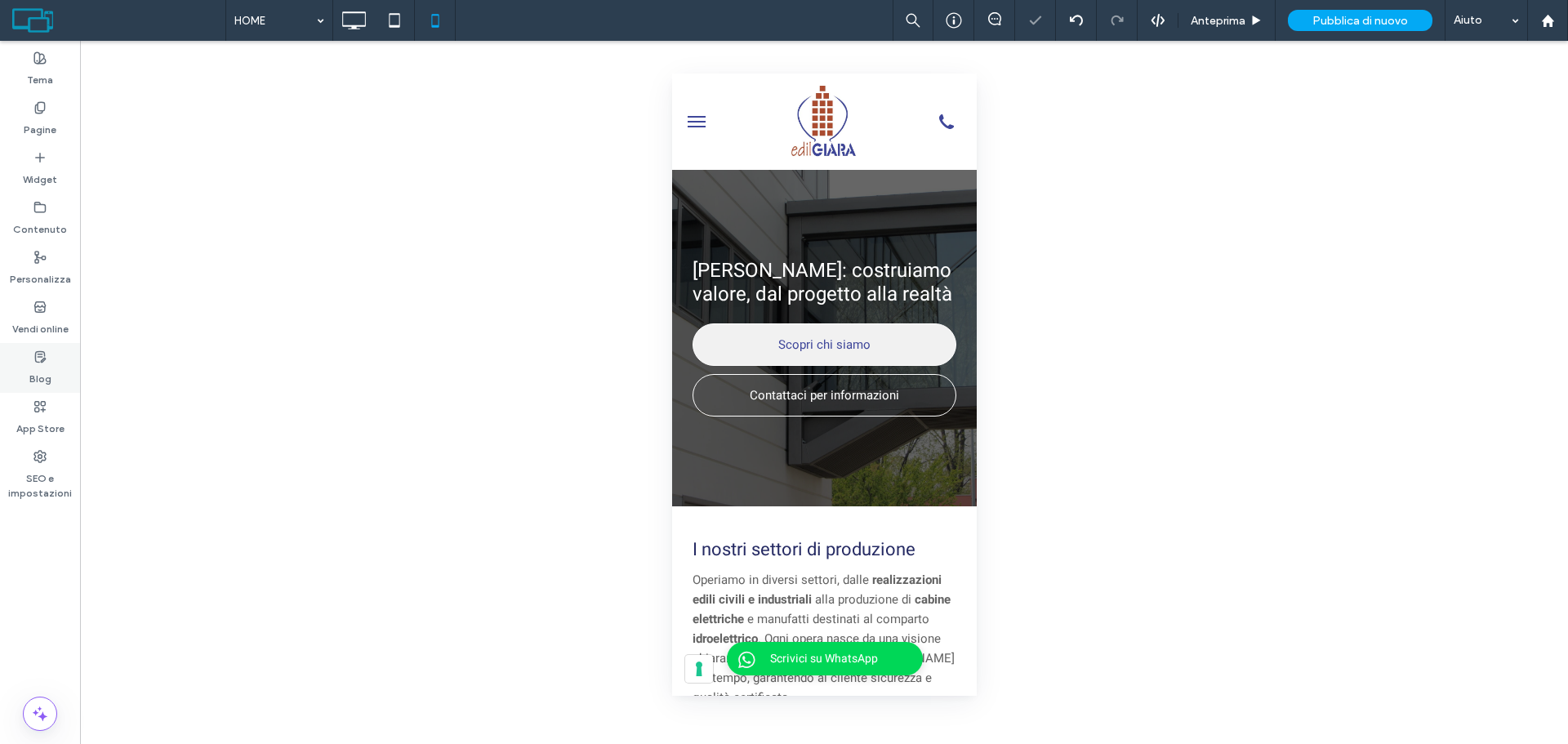
click at [25, 369] on div "Blog" at bounding box center [40, 368] width 80 height 50
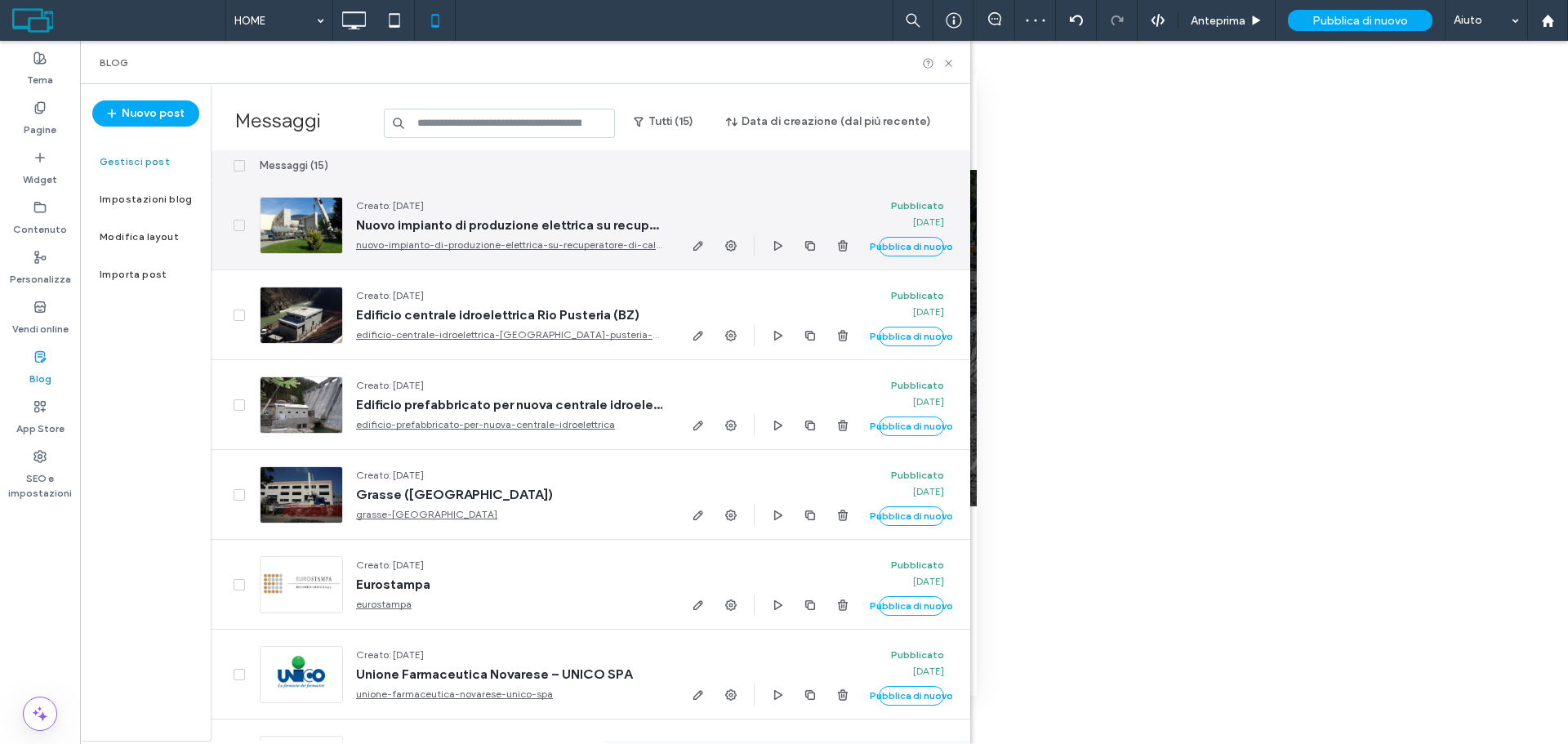
click at [413, 220] on span "Nuovo impianto di produzione elettrica su recuperatore di calore" at bounding box center [509, 225] width 306 height 17
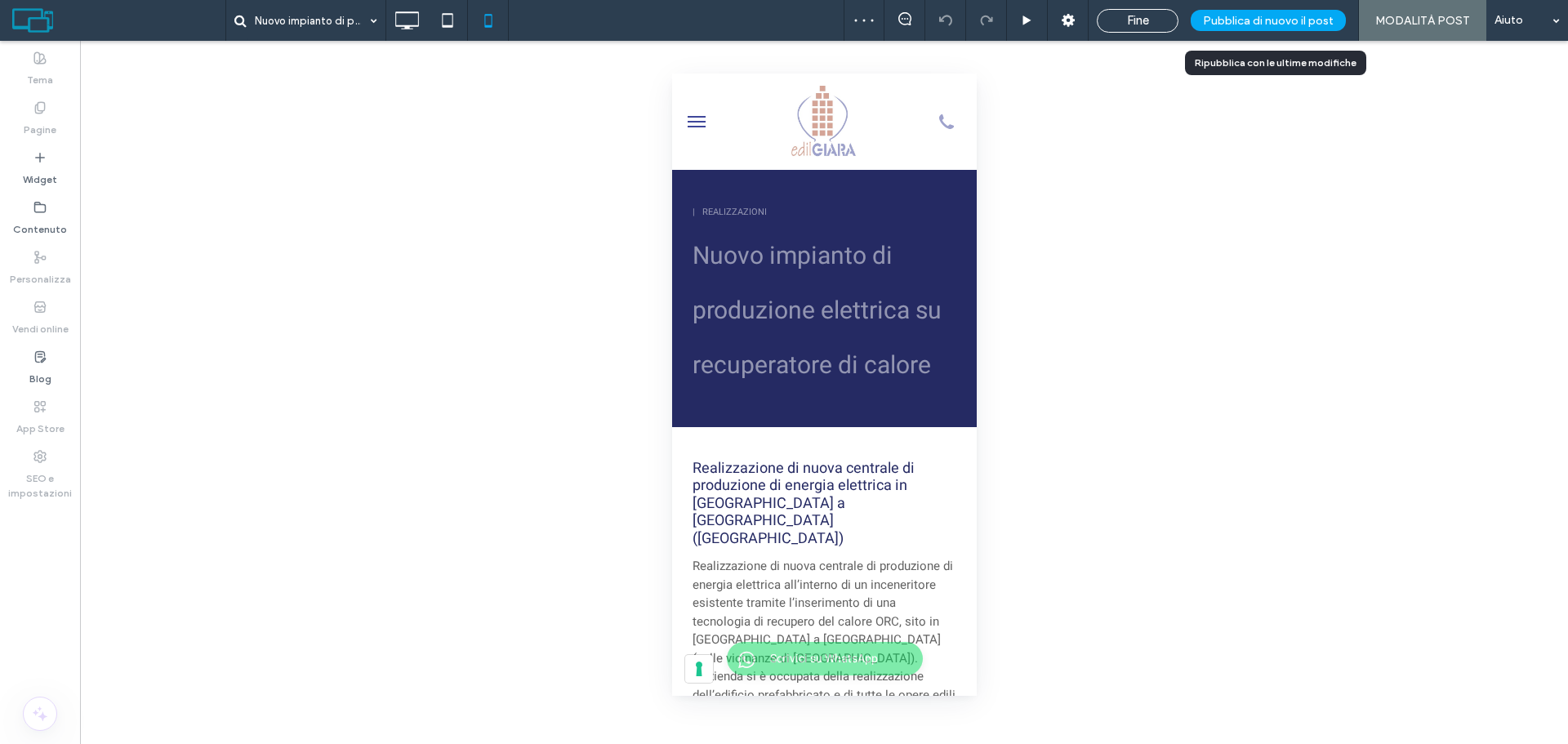
click at [1279, 22] on span "Pubblica di nuovo il post" at bounding box center [1269, 20] width 131 height 14
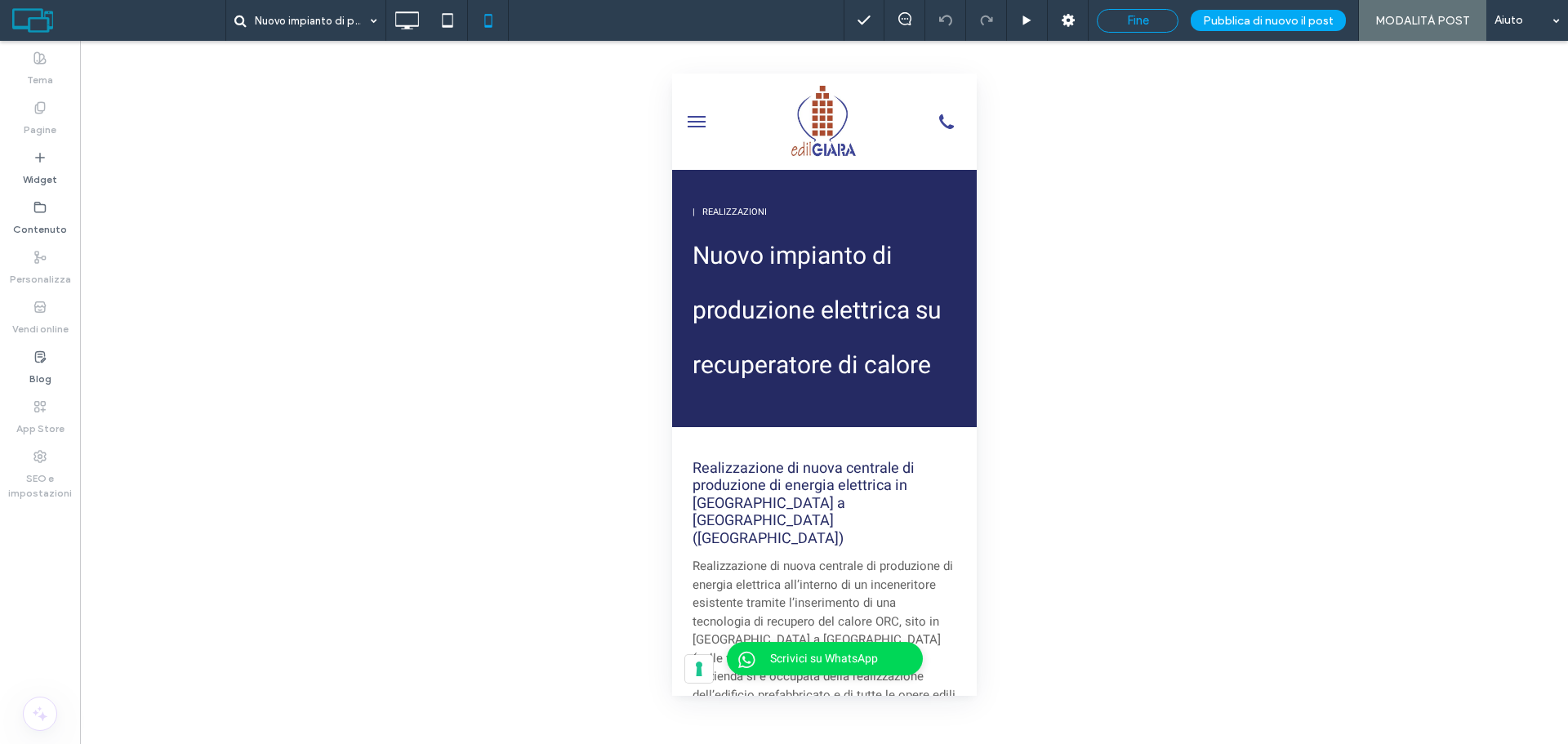
click at [1149, 26] on span "Fine" at bounding box center [1138, 20] width 22 height 15
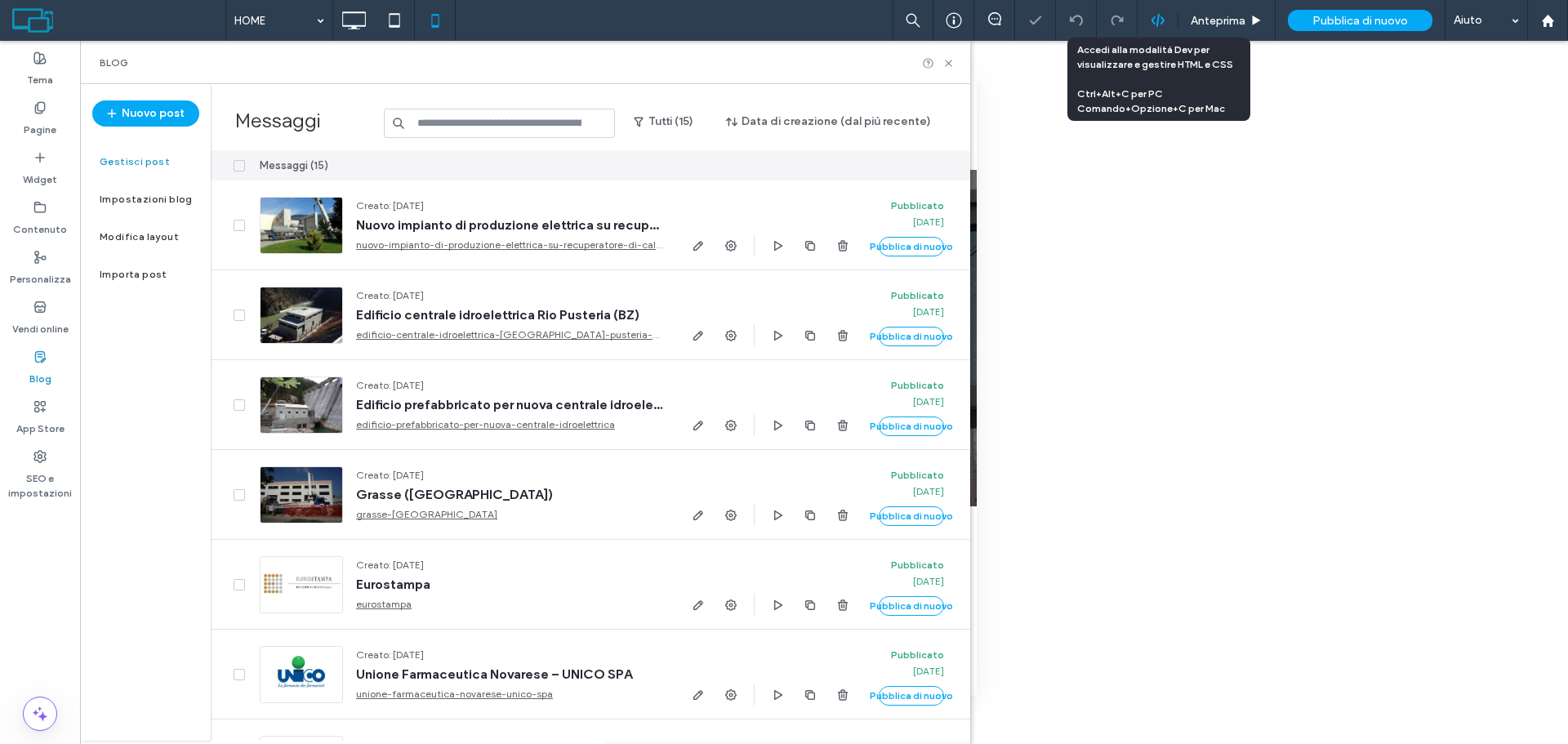
click at [1151, 18] on icon at bounding box center [1158, 20] width 15 height 15
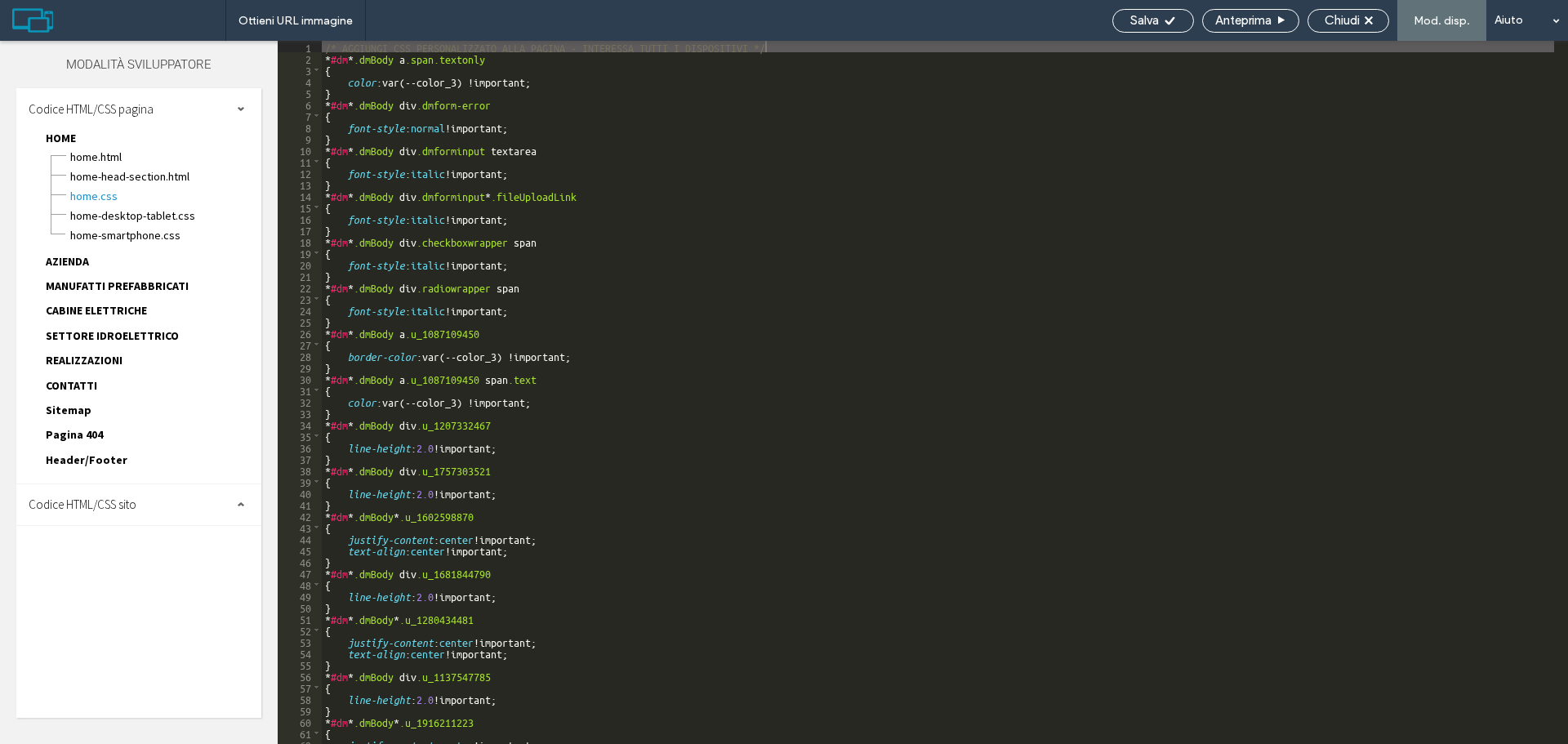
click at [96, 494] on div "Codice HTML/CSS sito" at bounding box center [139, 505] width 245 height 41
click at [80, 570] on span "site.css" at bounding box center [168, 576] width 186 height 17
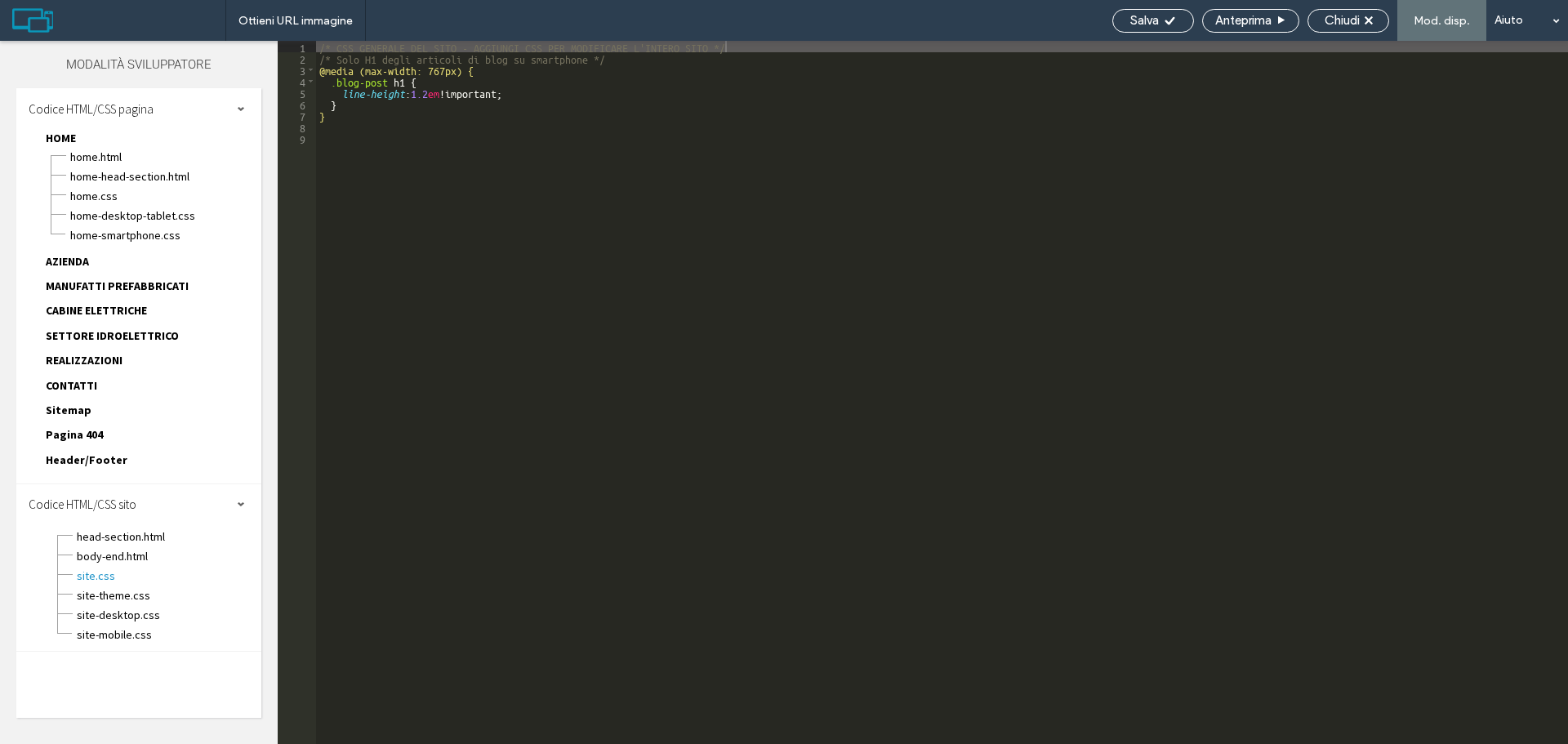
click at [423, 358] on div "Creato: Sep 15, 2025 Edificio centrale idroelettrica Rio Pusteria (BZ) edificio…" at bounding box center [381, 315] width 429 height 89
drag, startPoint x: 465, startPoint y: 285, endPoint x: 472, endPoint y: 118, distance: 167.1
drag, startPoint x: 1323, startPoint y: 23, endPoint x: 1067, endPoint y: 17, distance: 256.1
click at [1307, 26] on div "Salva Anteprima Chiudi Mod. disp. Aiuto" at bounding box center [1336, 20] width 464 height 41
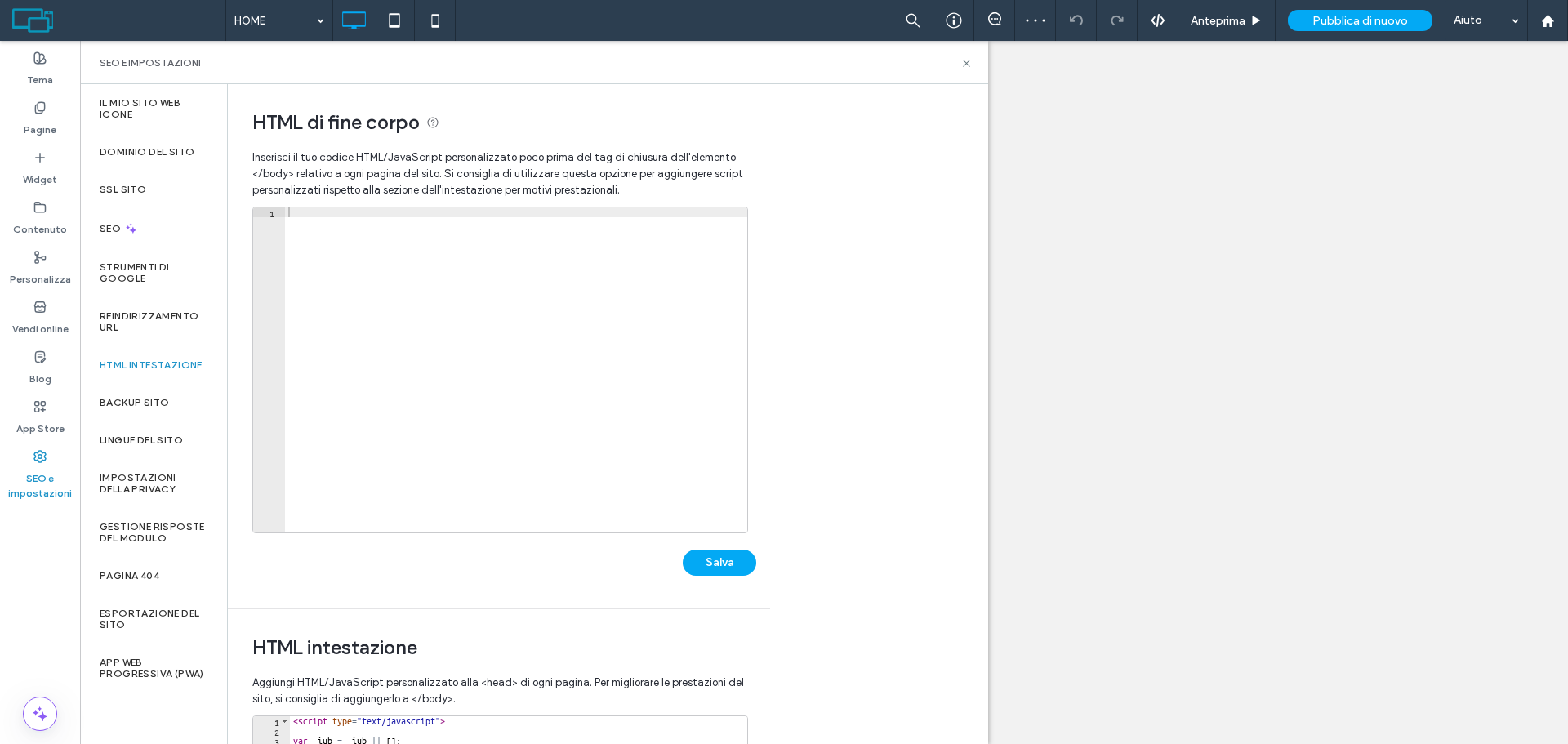
click at [340, 268] on div at bounding box center [516, 379] width 462 height 344
click at [311, 260] on div at bounding box center [516, 379] width 462 height 344
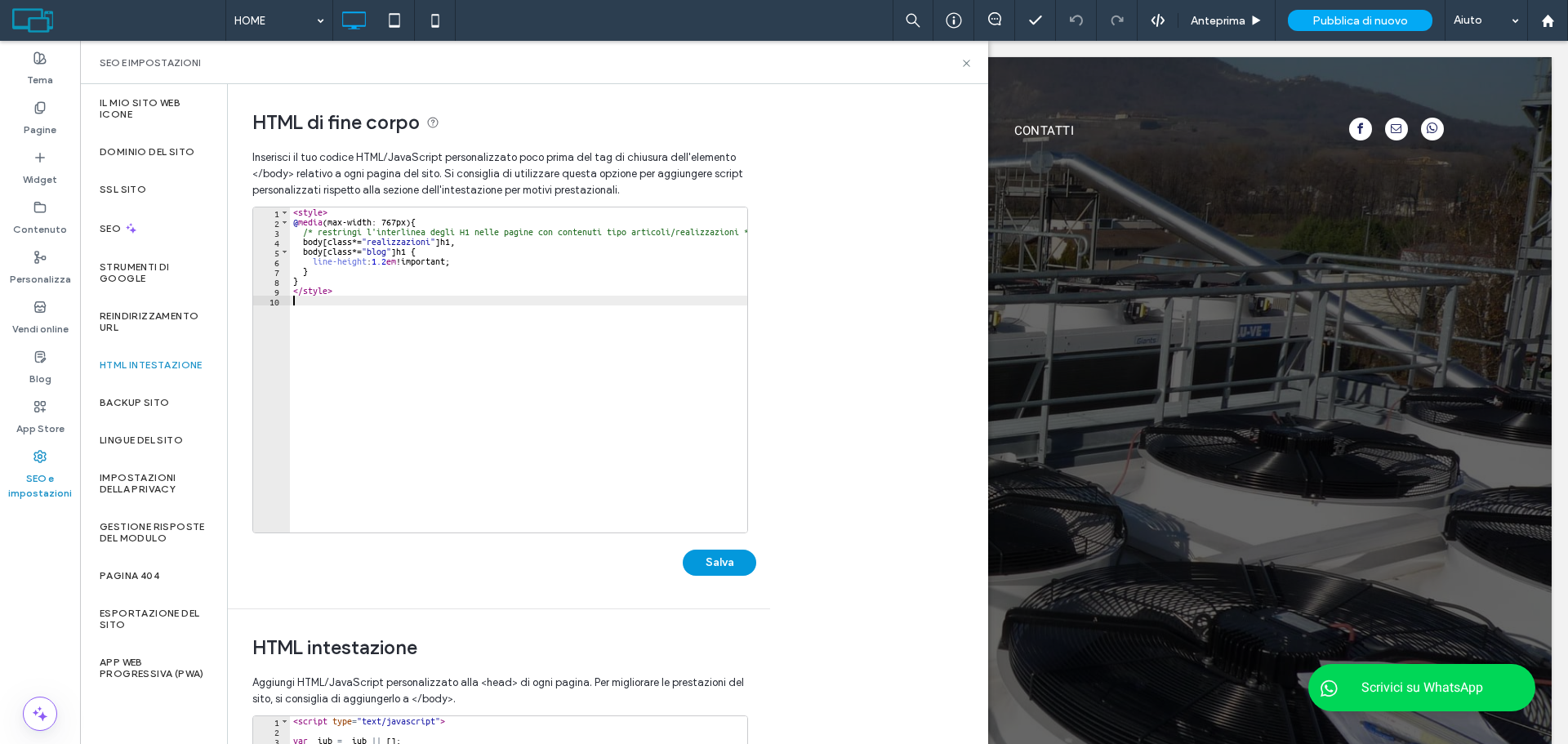
click at [700, 562] on button "Salva" at bounding box center [720, 563] width 74 height 26
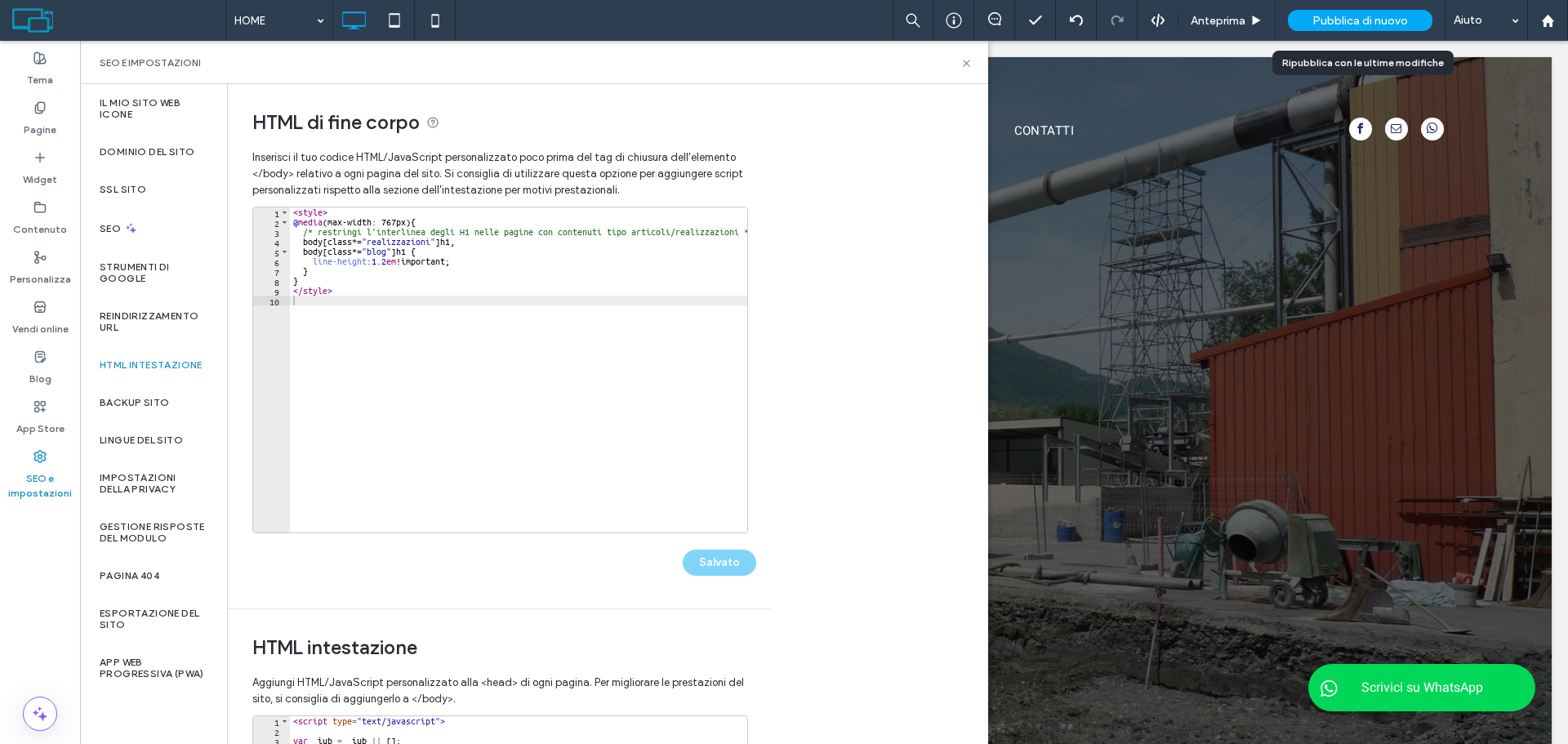
click at [1354, 23] on span "Pubblica di nuovo" at bounding box center [1360, 20] width 96 height 14
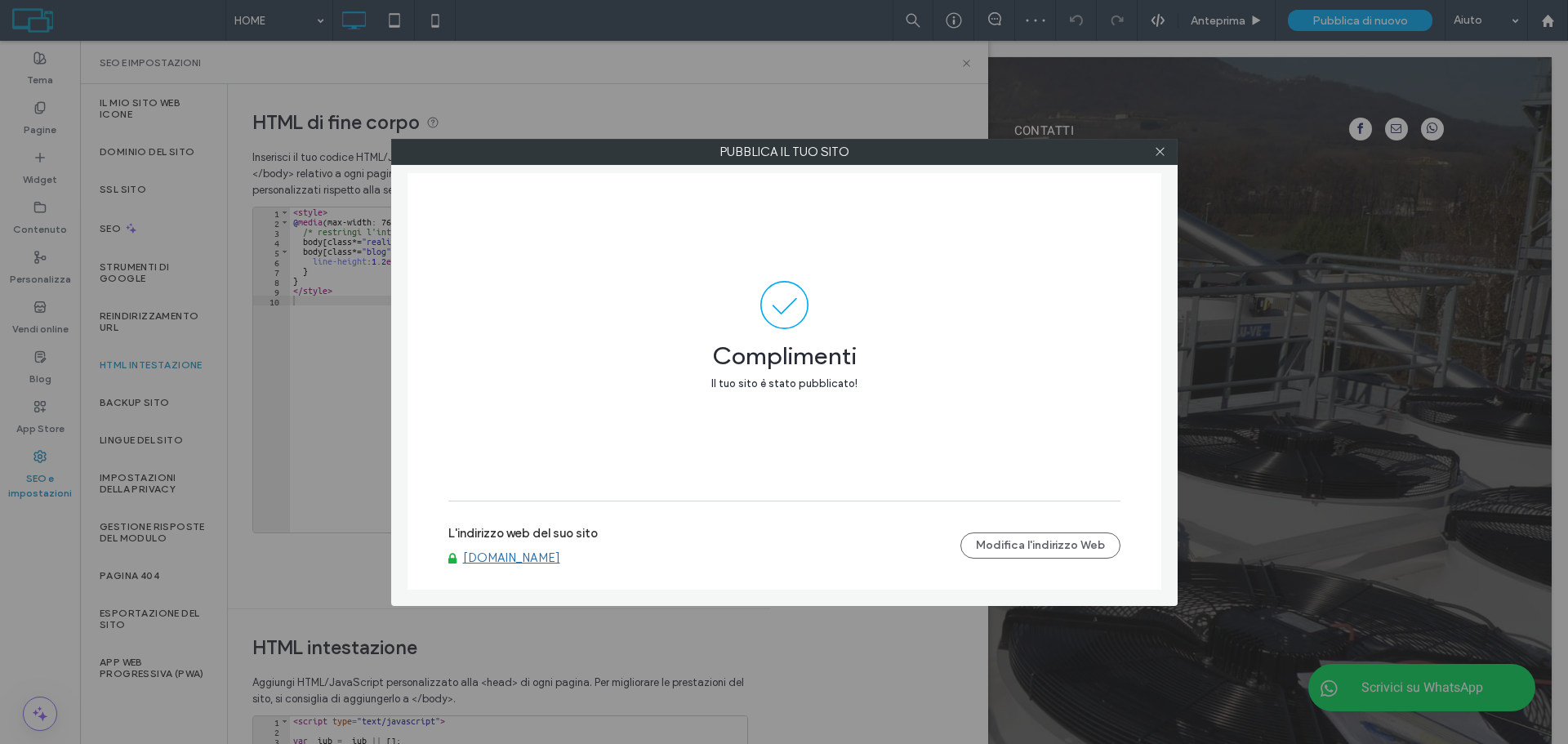
click at [503, 556] on link "[DOMAIN_NAME]" at bounding box center [511, 558] width 97 height 15
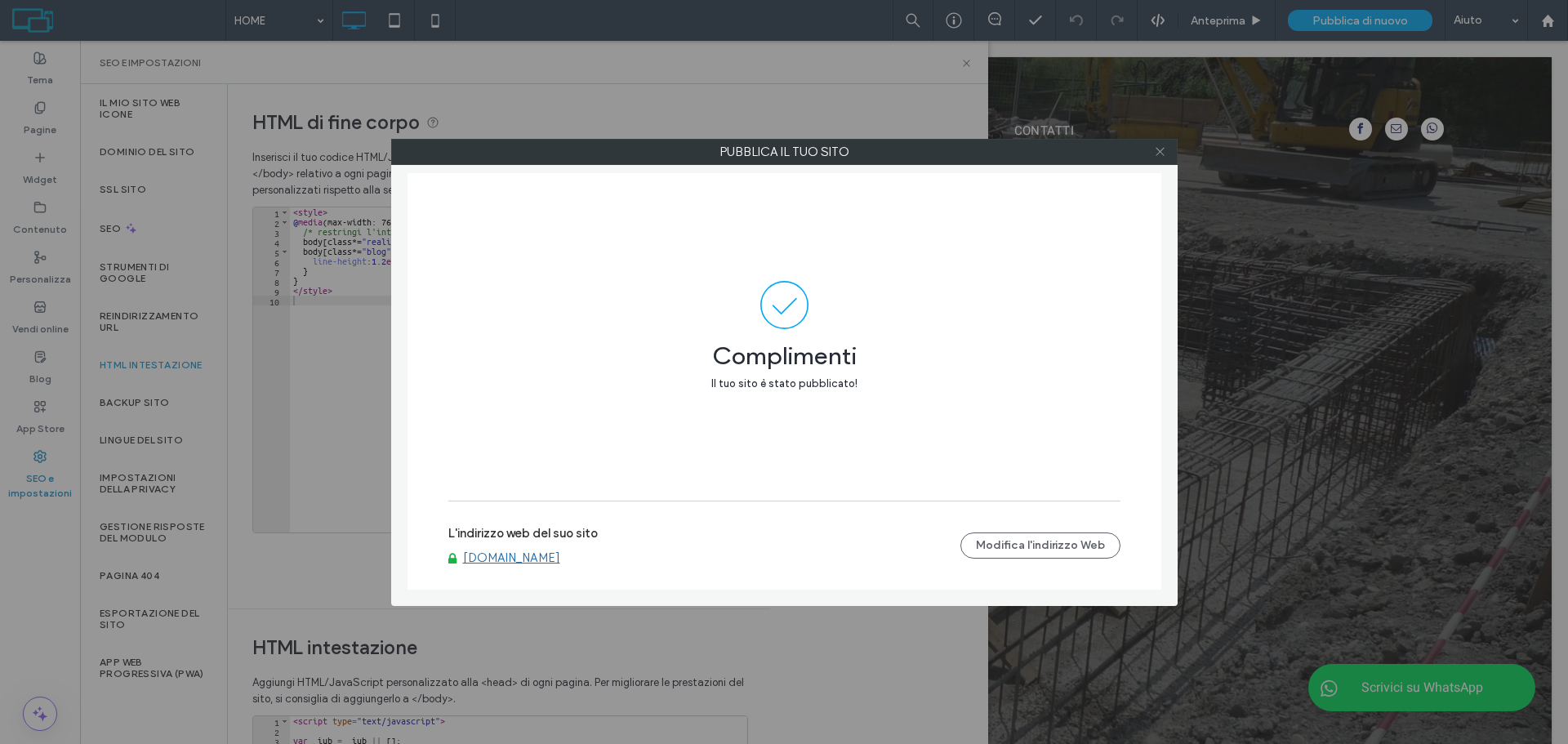
click at [1166, 146] on icon at bounding box center [1160, 151] width 12 height 12
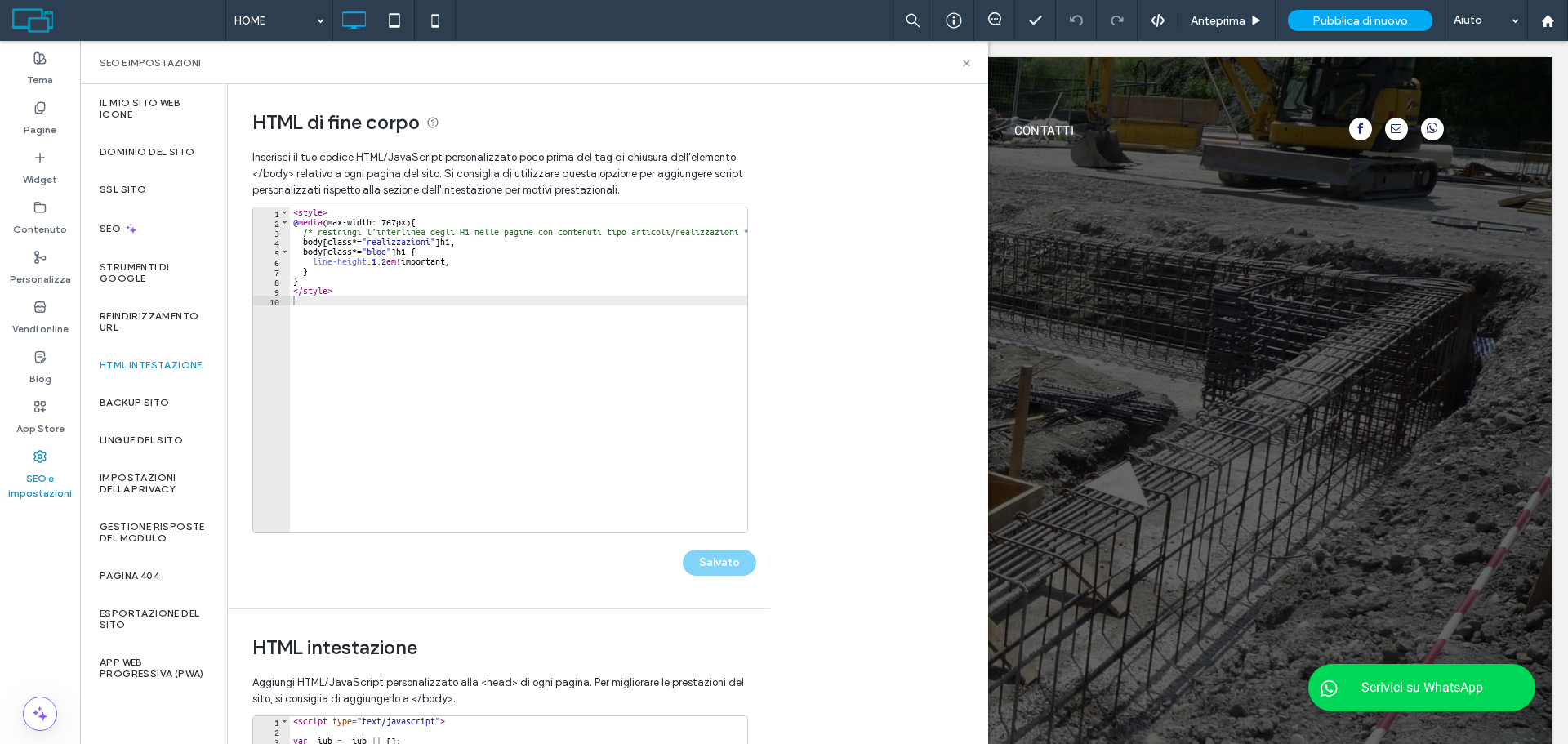
click at [397, 361] on div "< style > @ media (max-width: 767px) { /* restringi l'interlinea degli H1 nelle…" at bounding box center [523, 379] width 467 height 344
type textarea "********"
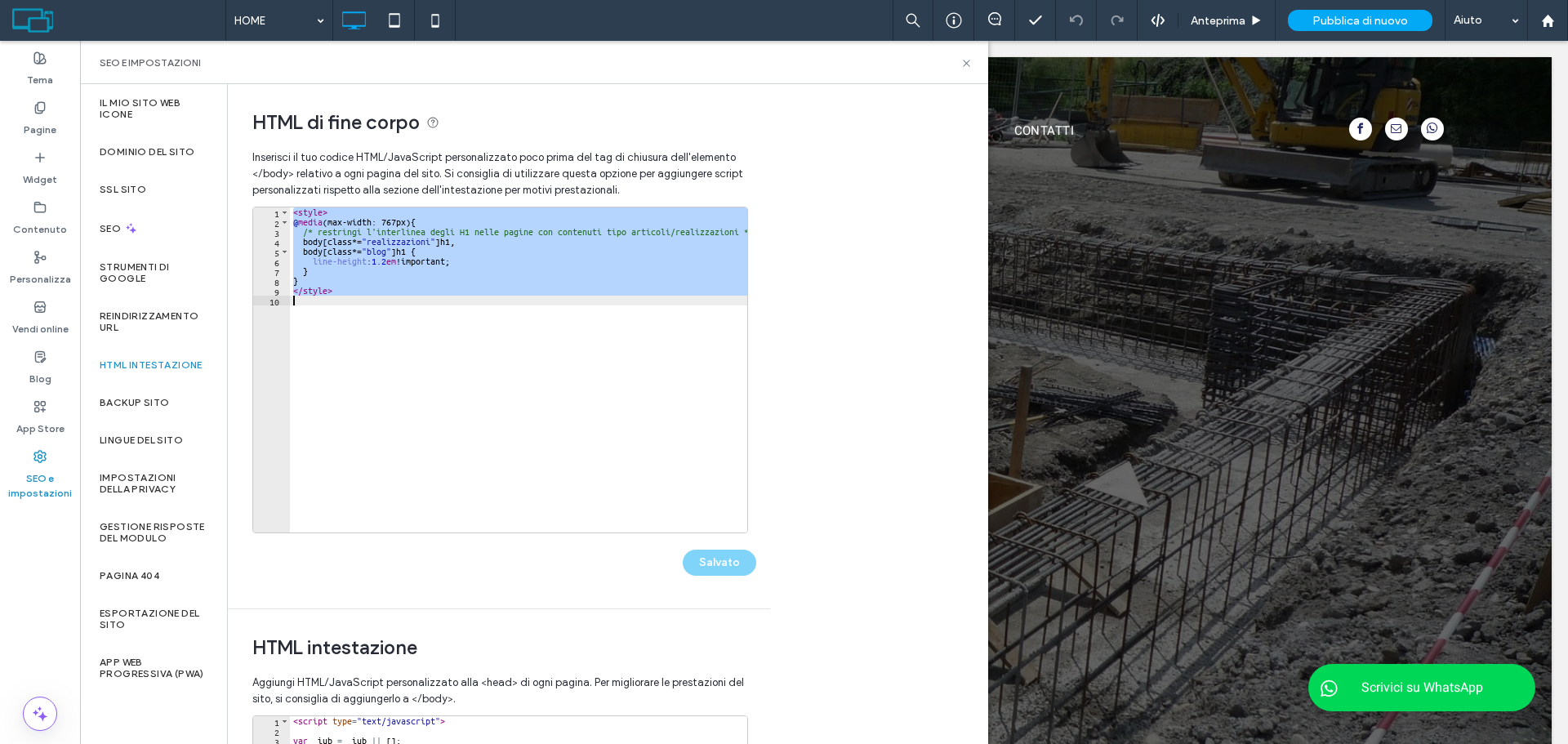
paste textarea "Cursor at row 10"
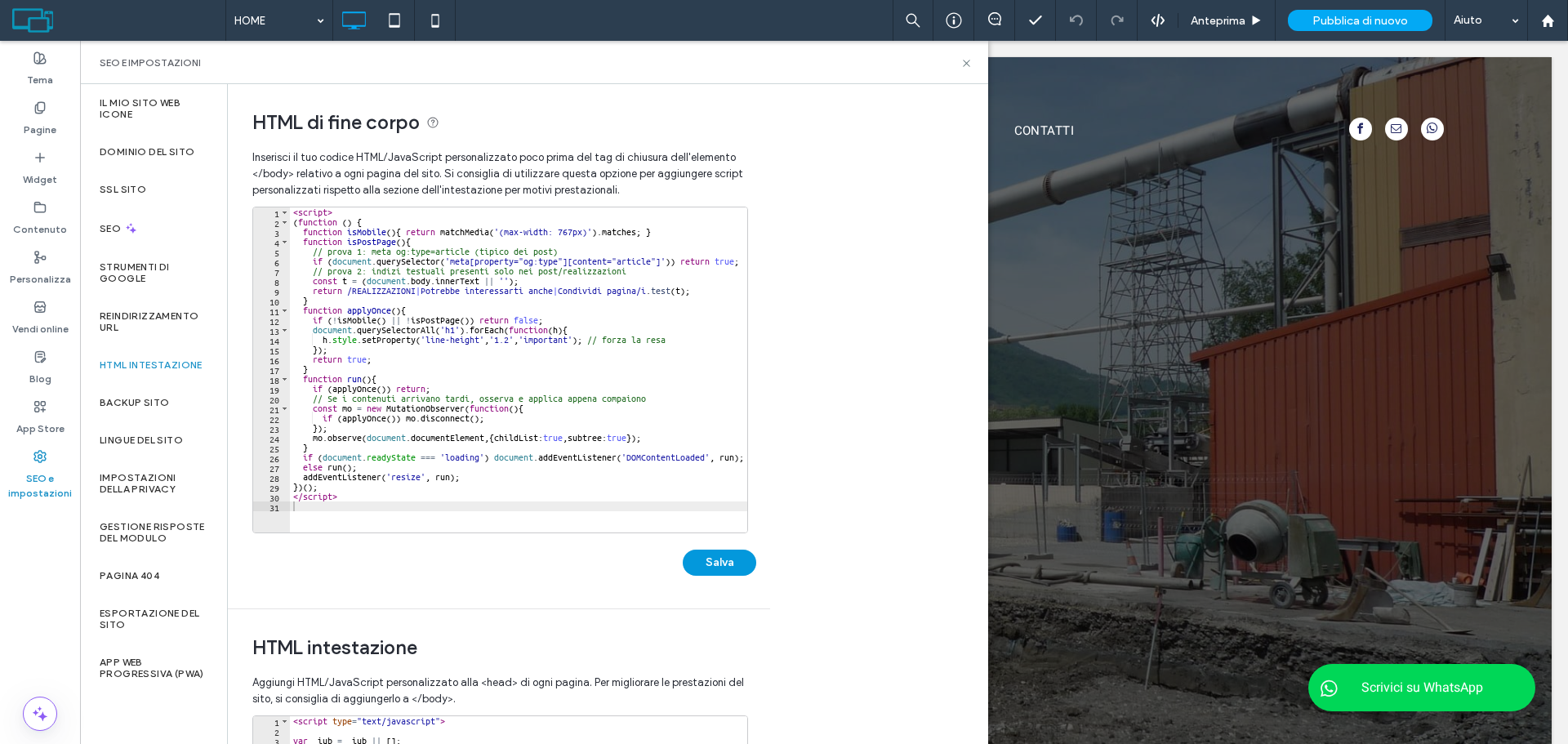
click at [712, 556] on button "Salva" at bounding box center [720, 563] width 74 height 26
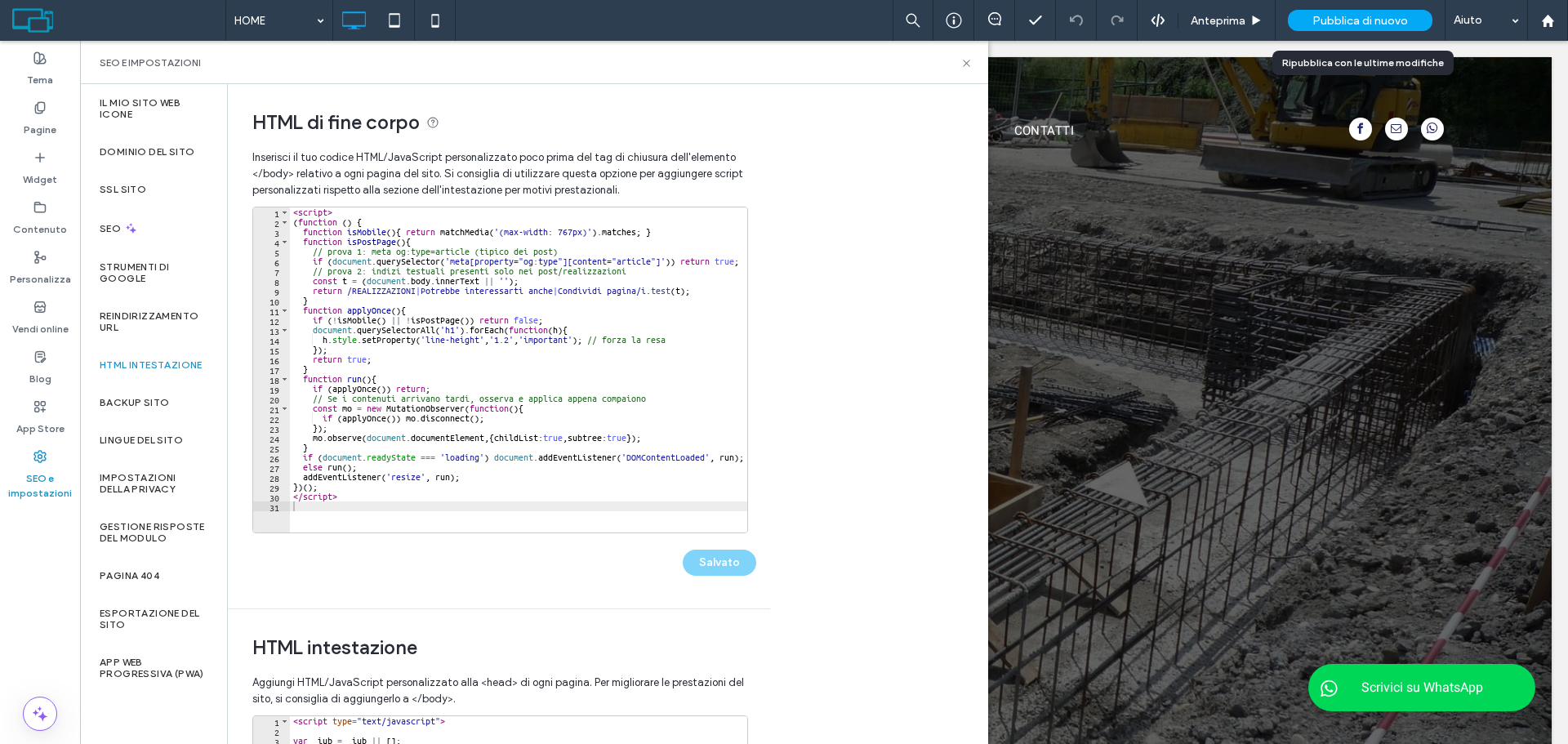
click at [1343, 27] on span "Pubblica di nuovo" at bounding box center [1360, 20] width 96 height 14
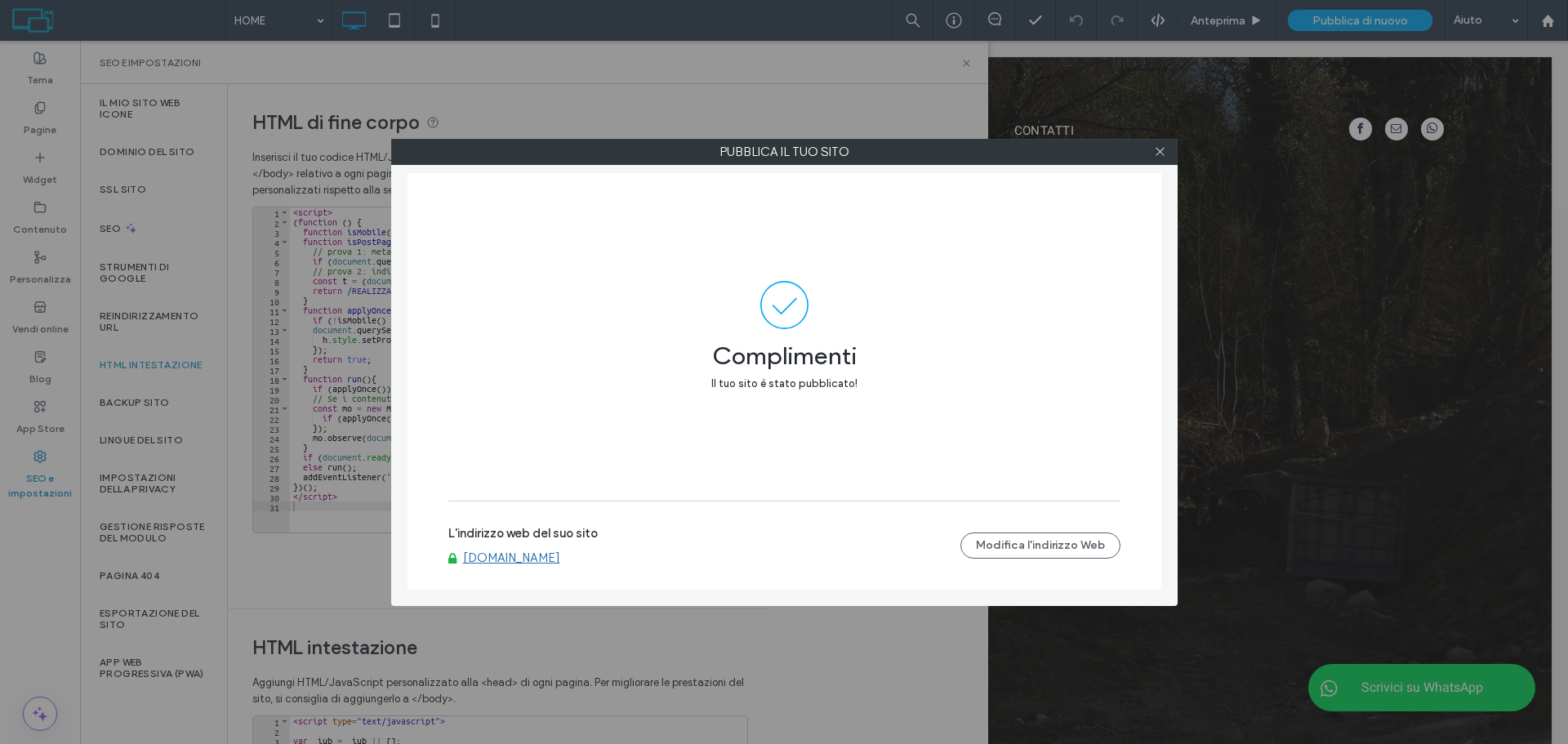
click at [524, 565] on link "[DOMAIN_NAME]" at bounding box center [511, 558] width 97 height 15
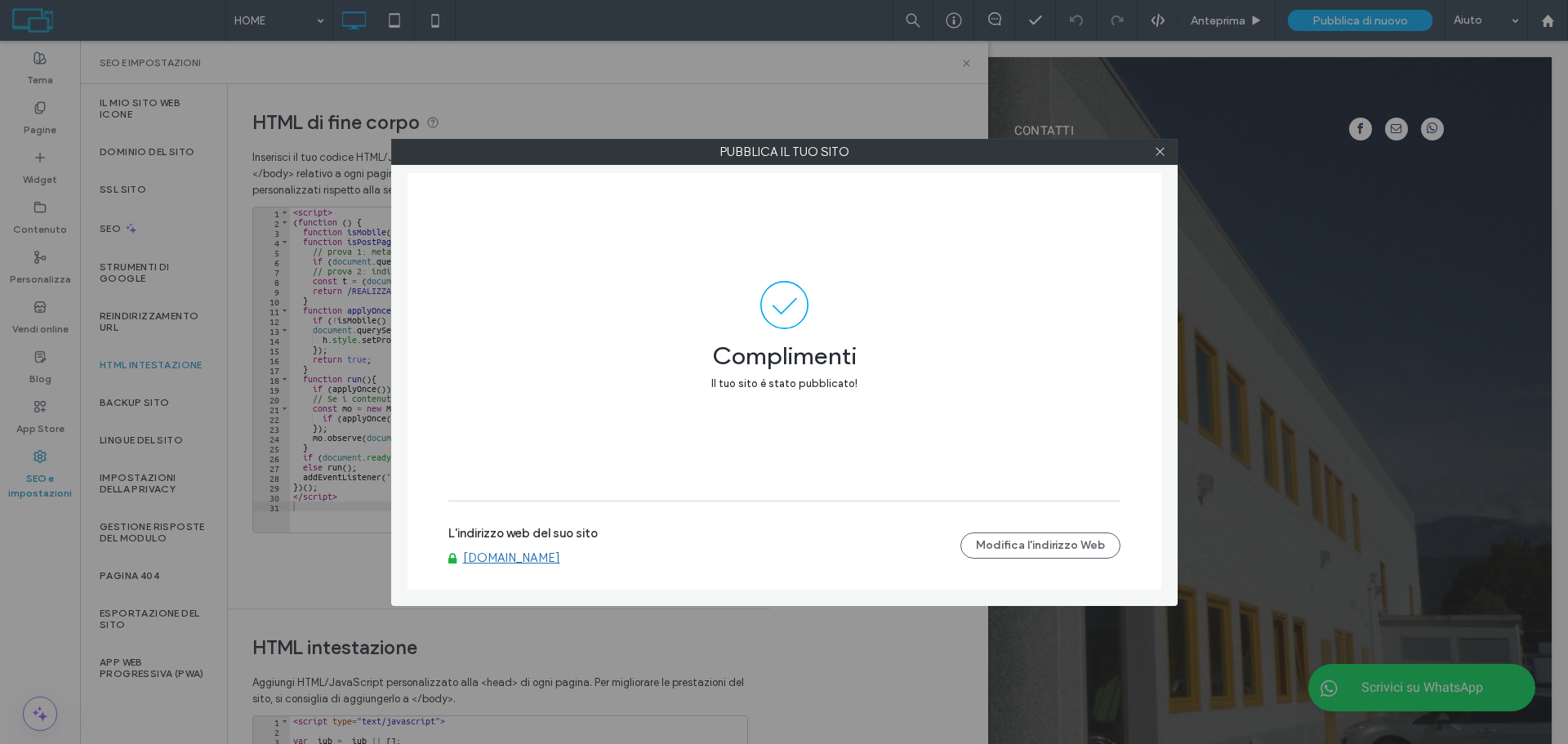
drag, startPoint x: 1158, startPoint y: 151, endPoint x: 681, endPoint y: 218, distance: 481.7
click at [1157, 151] on icon at bounding box center [1160, 151] width 12 height 12
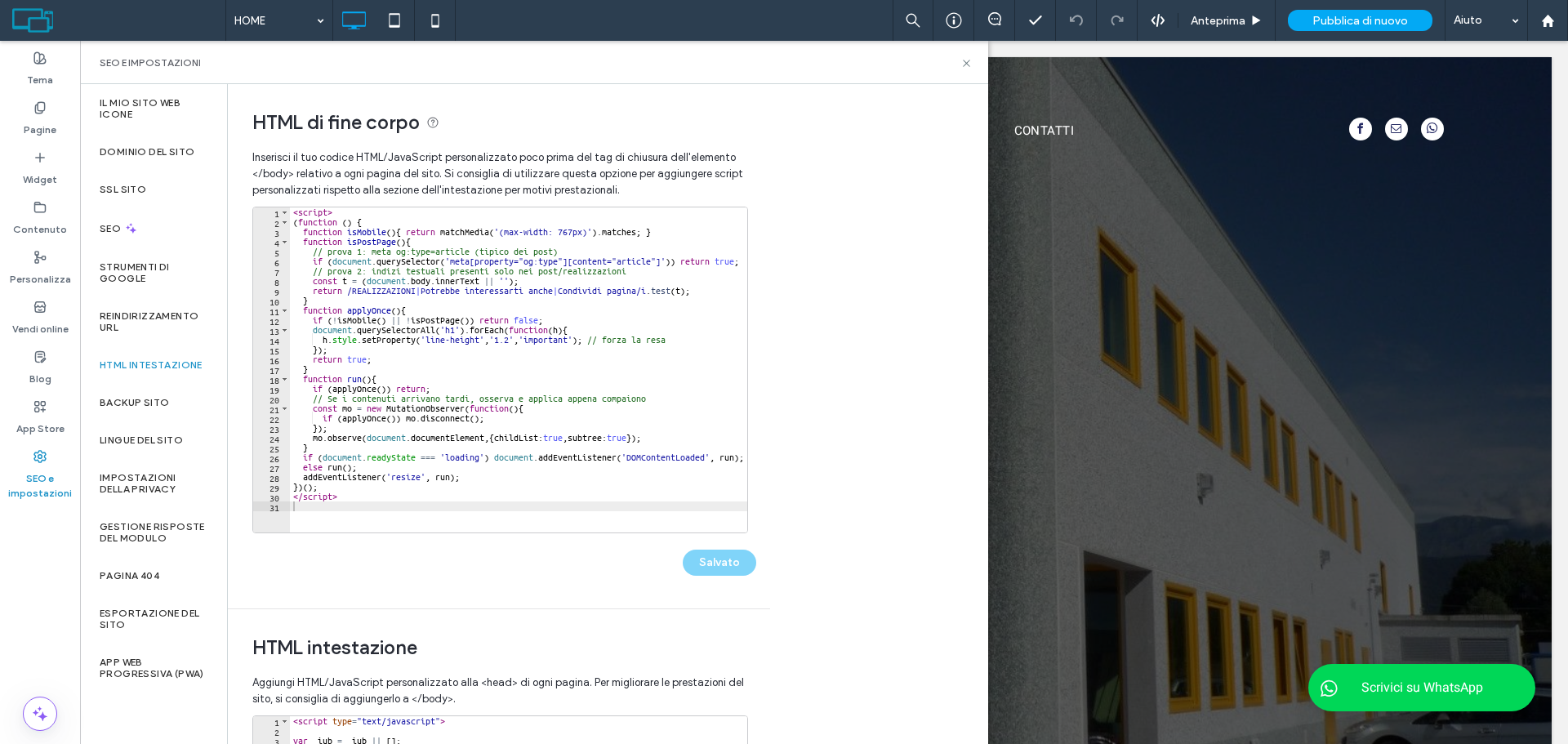
type textarea "**********"
click at [580, 332] on div "< script > ( function ( ) { function isMobile ( ) { return matchMedia ( '(max-w…" at bounding box center [519, 373] width 458 height 330
click at [40, 373] on label "Blog" at bounding box center [41, 375] width 22 height 23
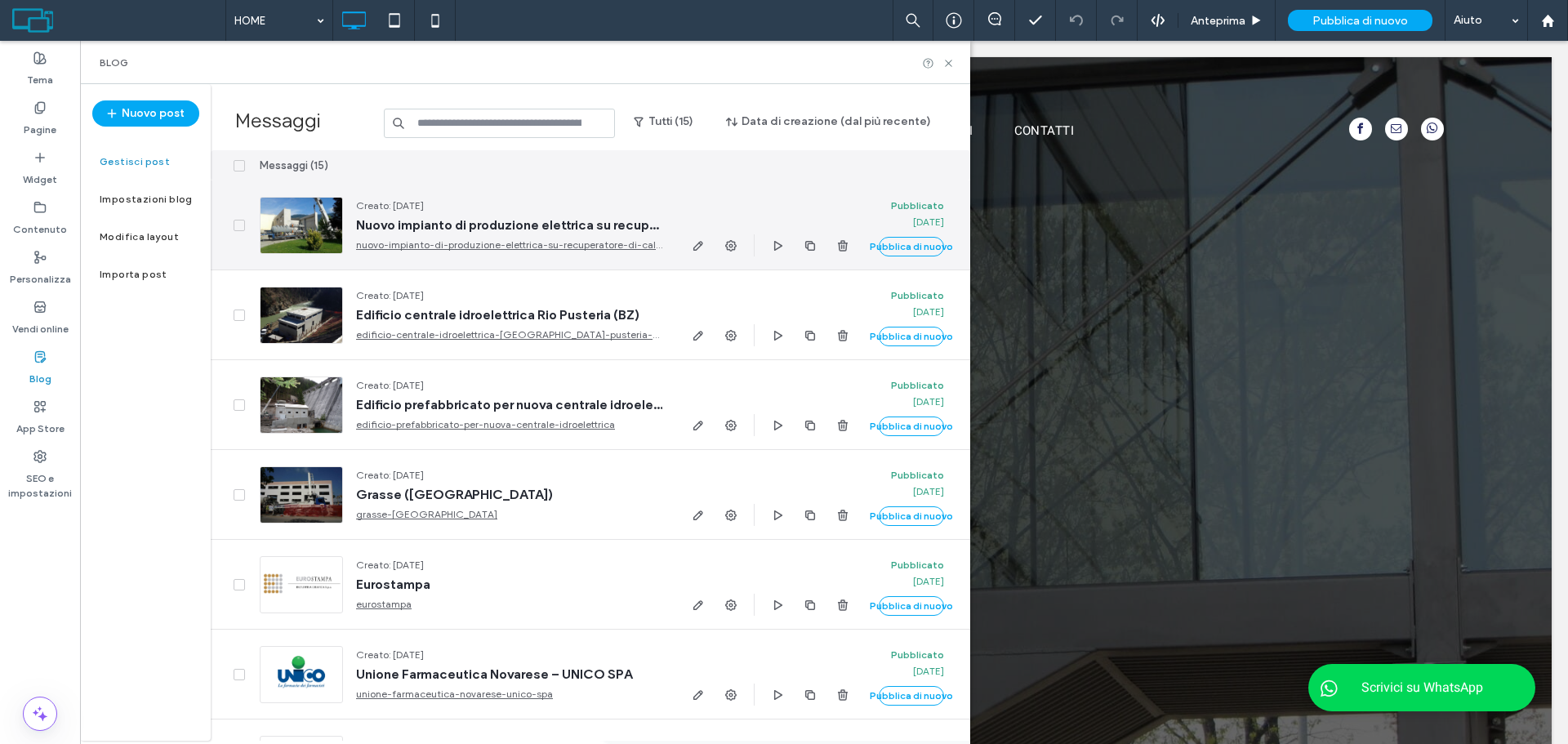
click at [415, 230] on span "Nuovo impianto di produzione elettrica su recuperatore di calore" at bounding box center [509, 225] width 306 height 17
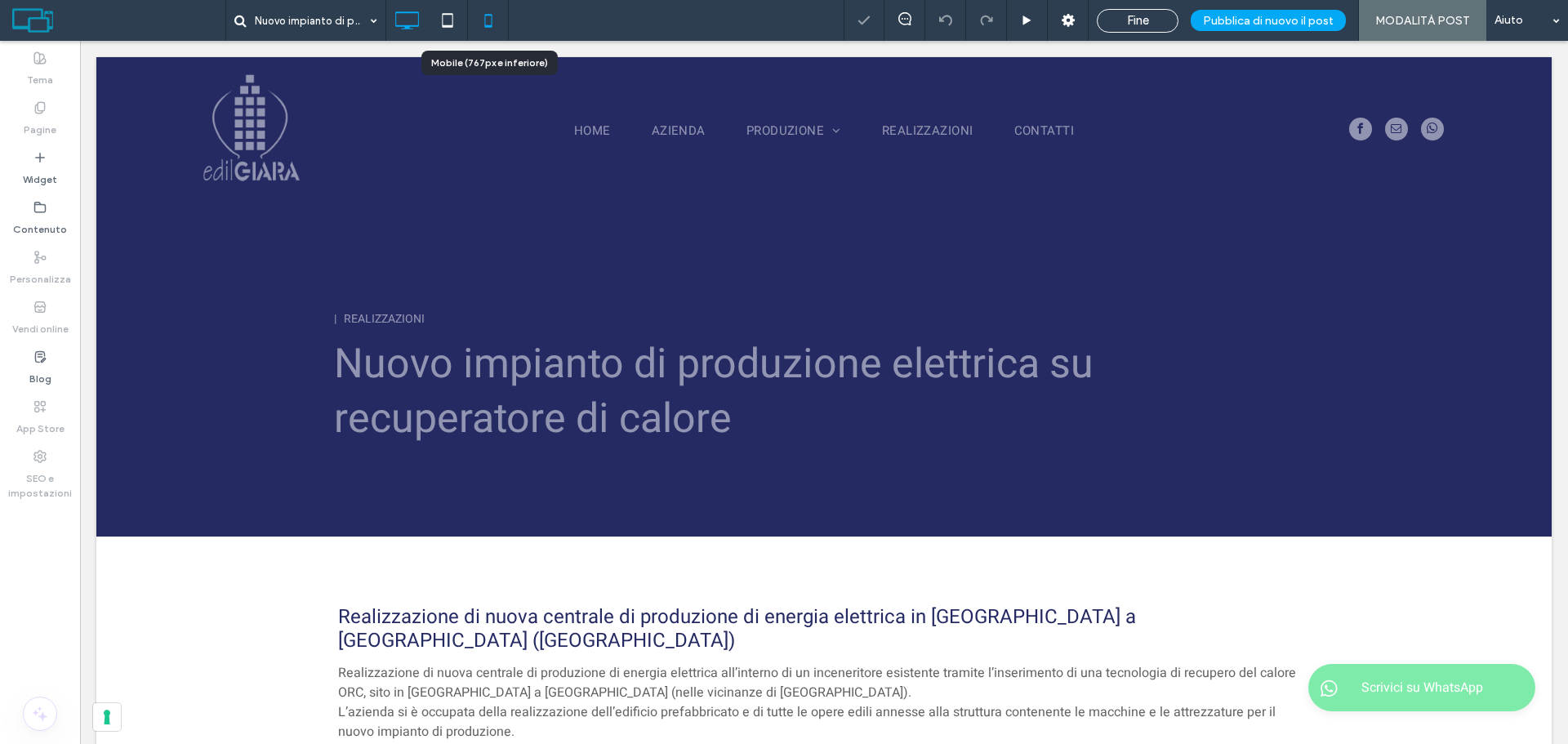
click at [486, 24] on icon at bounding box center [488, 19] width 32 height 32
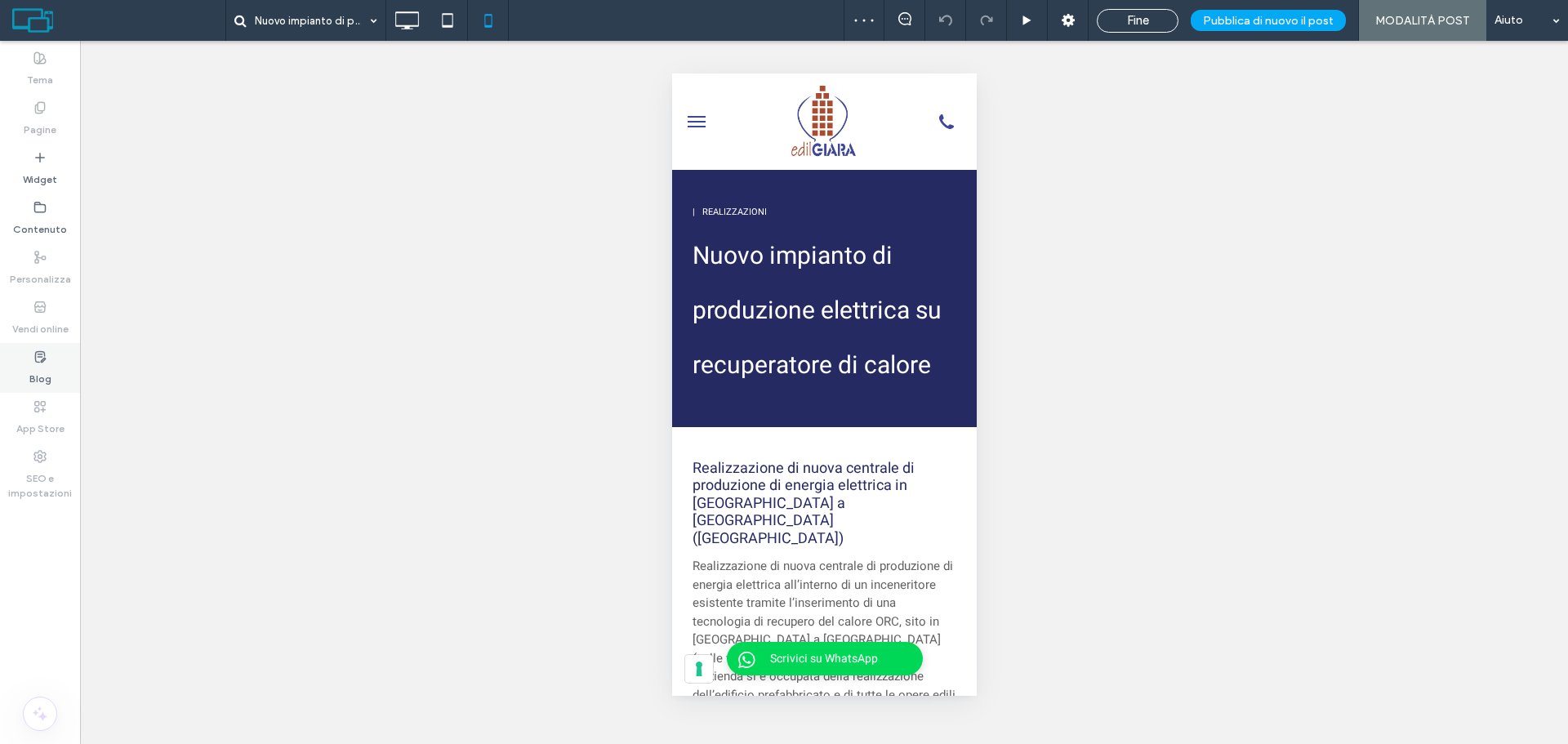
click at [30, 362] on div "Blog" at bounding box center [40, 368] width 80 height 50
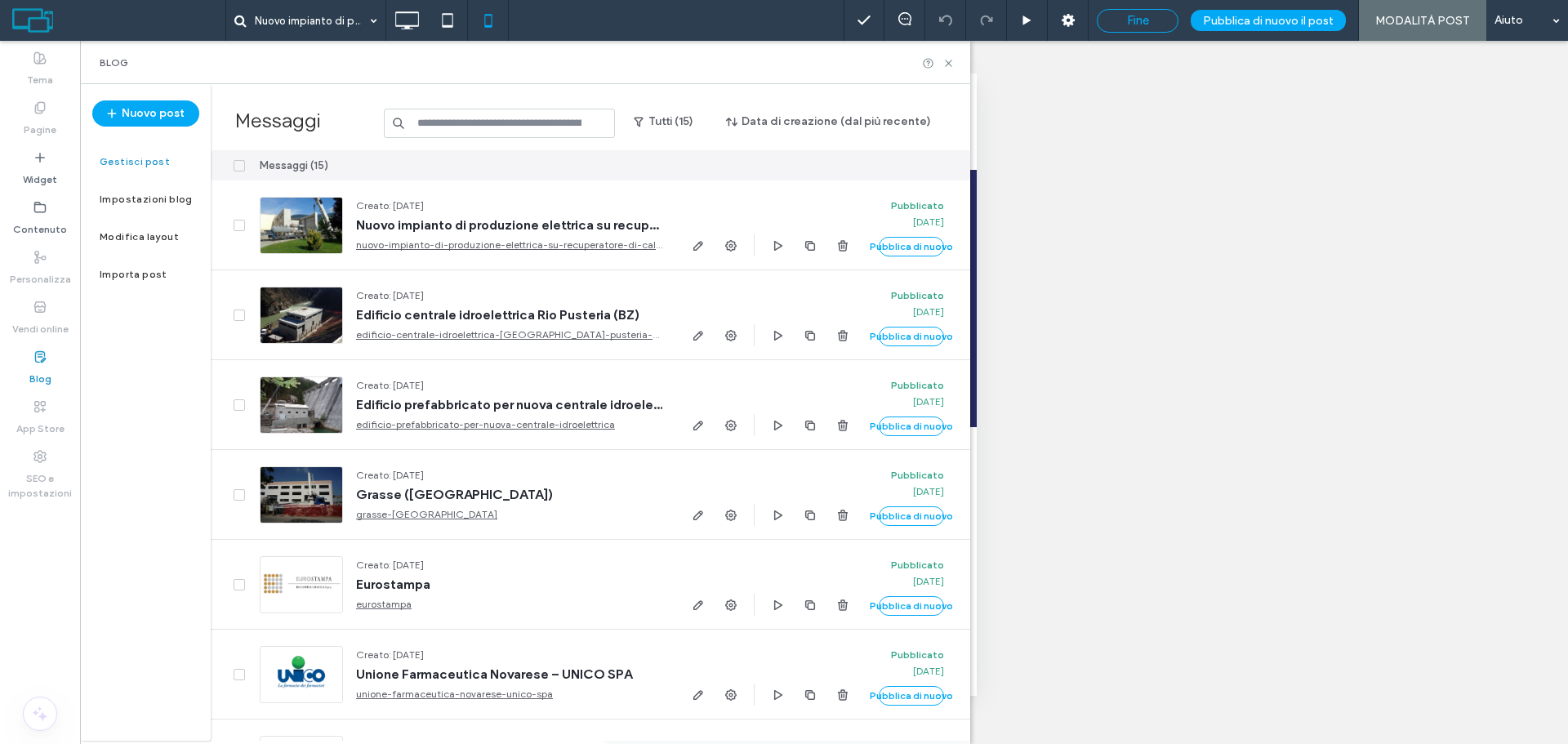
click at [1142, 20] on span "Fine" at bounding box center [1138, 20] width 22 height 15
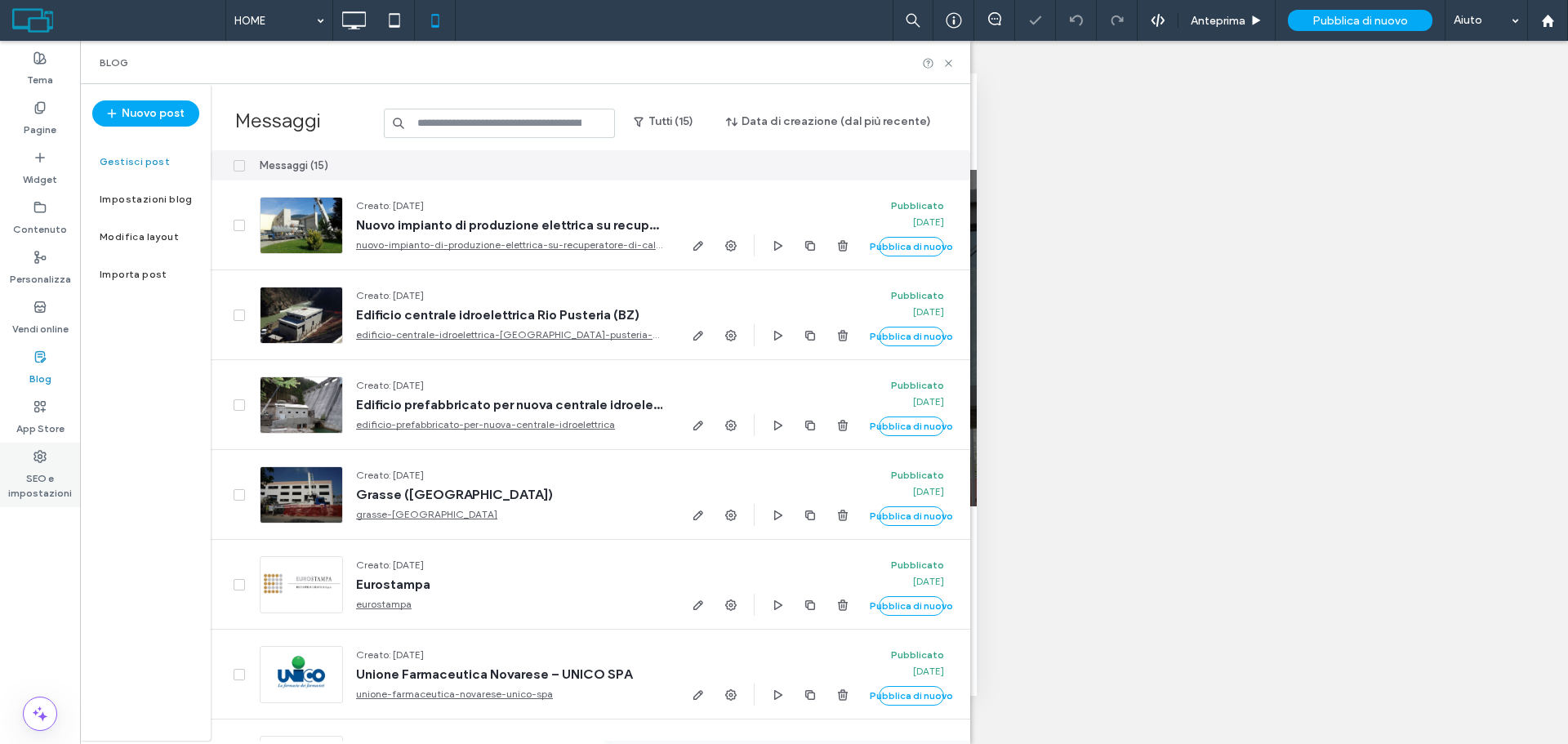
click at [17, 491] on label "SEO e impostazioni" at bounding box center [40, 482] width 80 height 38
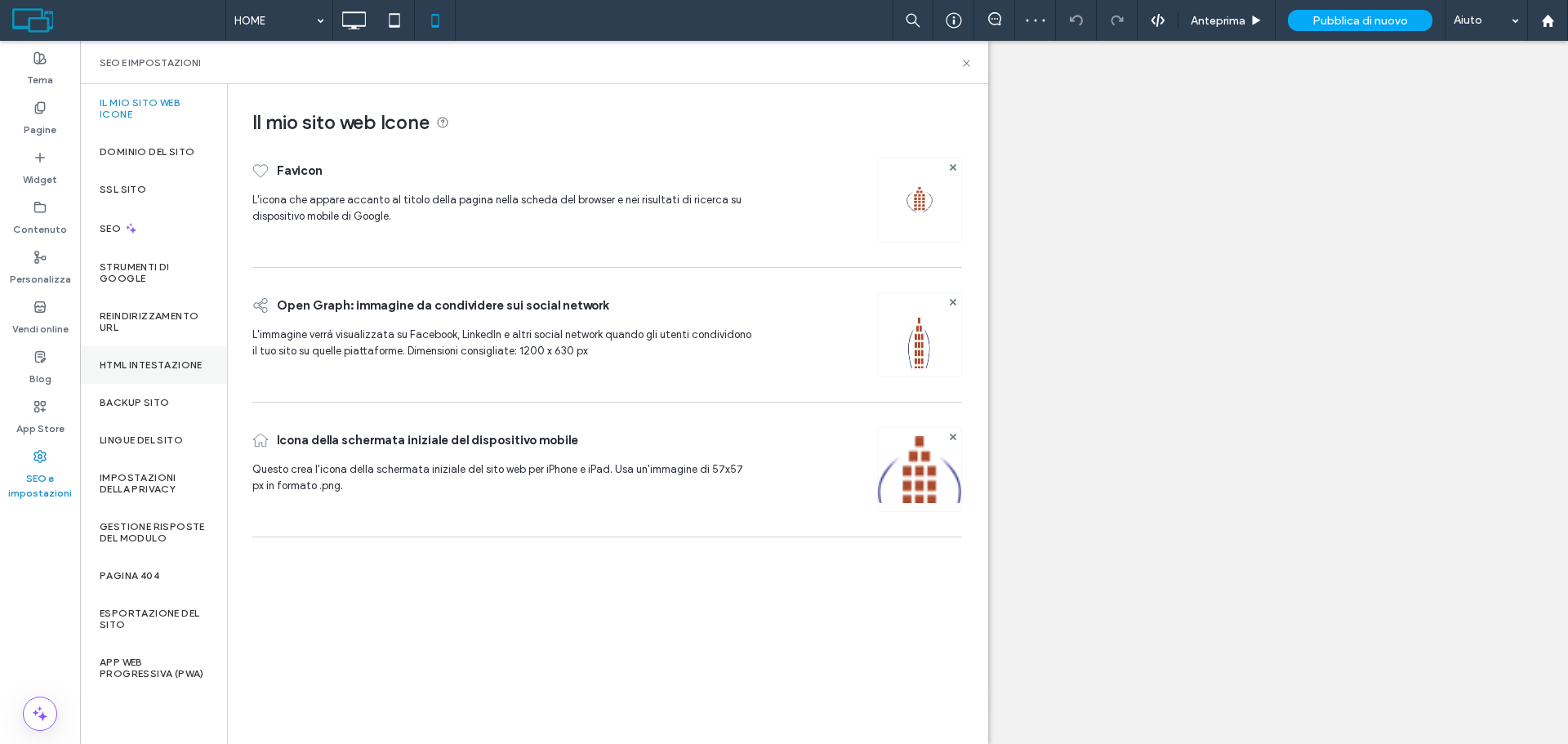
click at [153, 381] on div "HTML intestazione" at bounding box center [153, 365] width 147 height 38
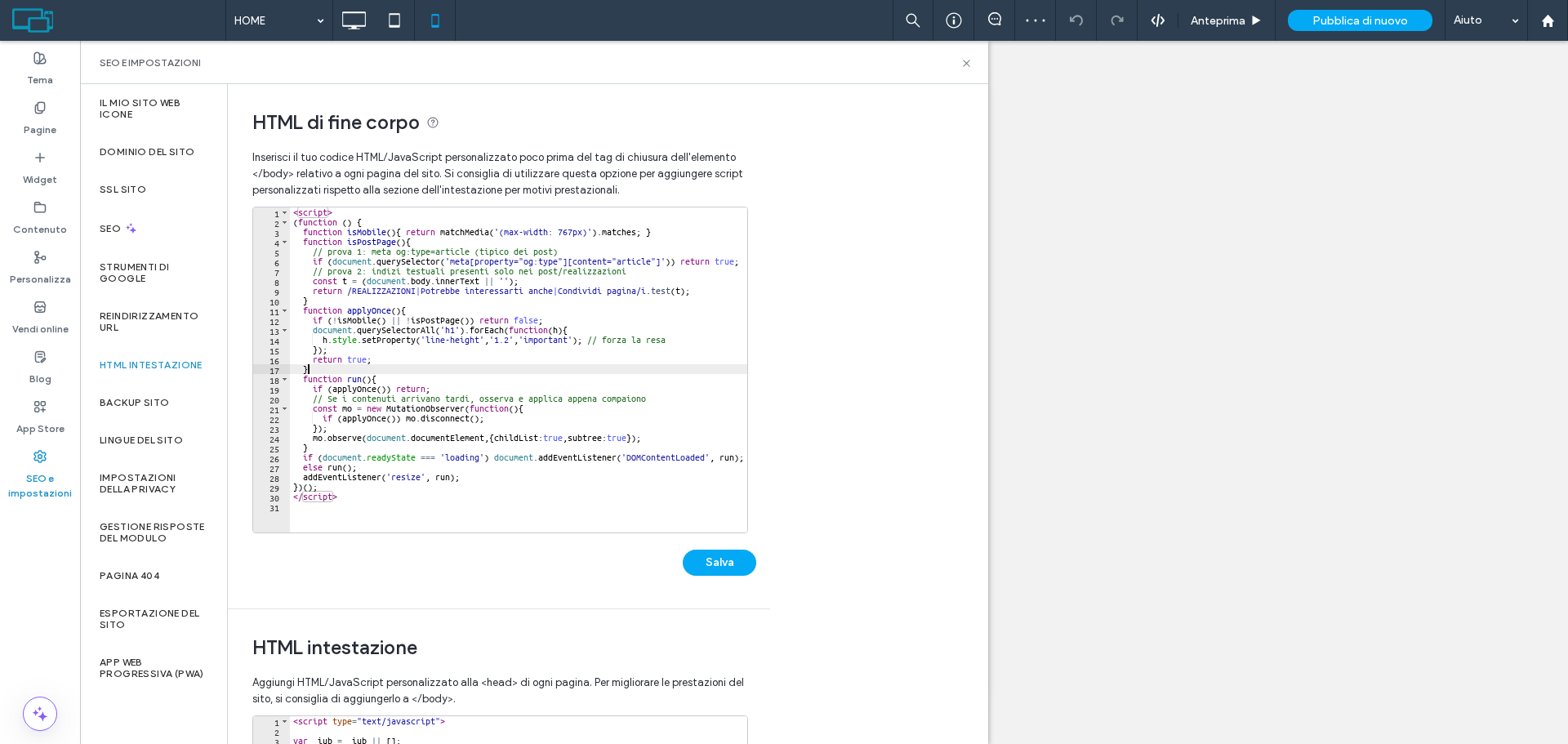
click at [491, 366] on div "< script > ( function ( ) { function isMobile ( ) { return matchMedia ( '(max-w…" at bounding box center [519, 379] width 458 height 344
type textarea "*********"
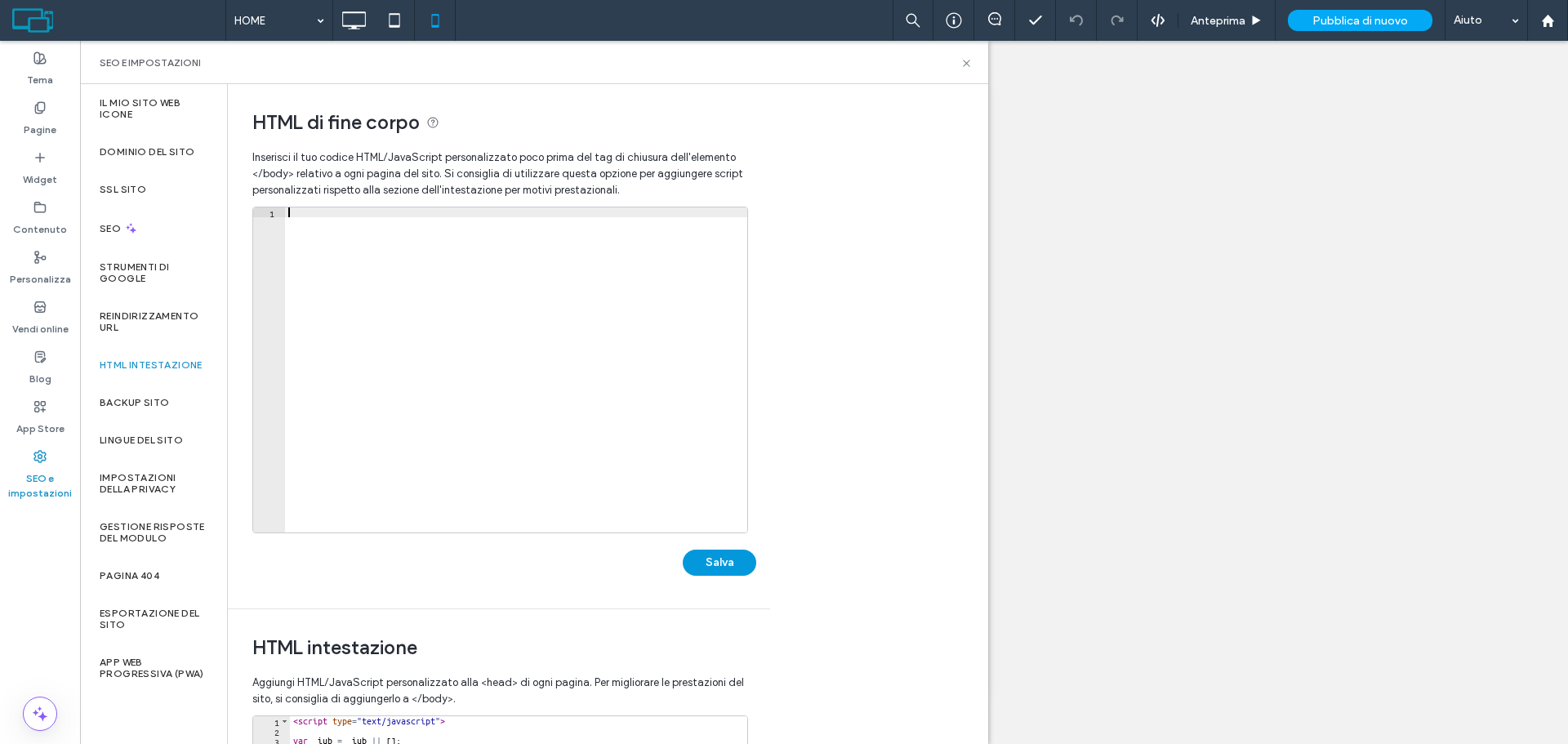
click at [715, 564] on button "Salva" at bounding box center [720, 563] width 74 height 26
click at [49, 366] on label "Blog" at bounding box center [41, 375] width 22 height 23
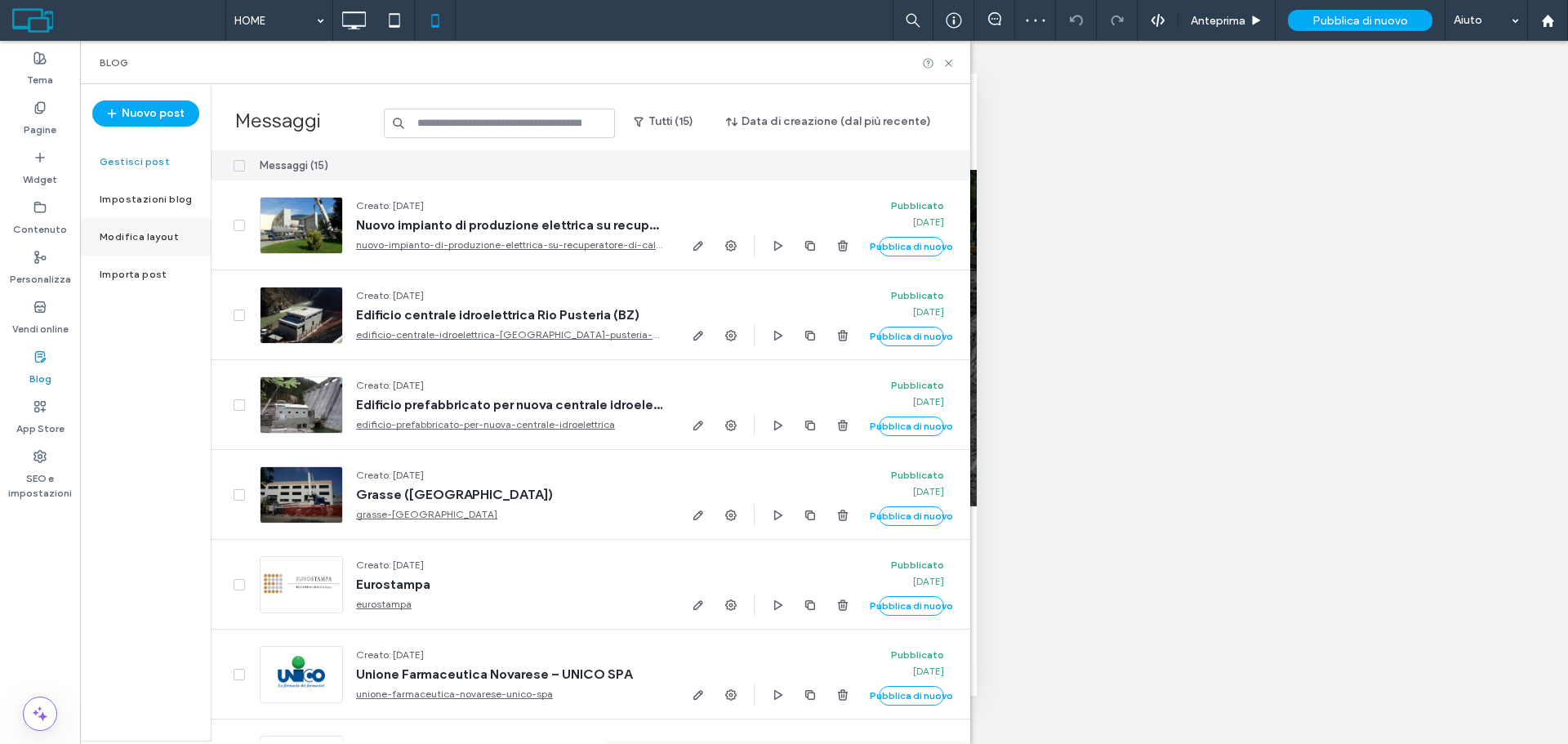
click at [157, 233] on label "Modifica layout" at bounding box center [139, 236] width 79 height 11
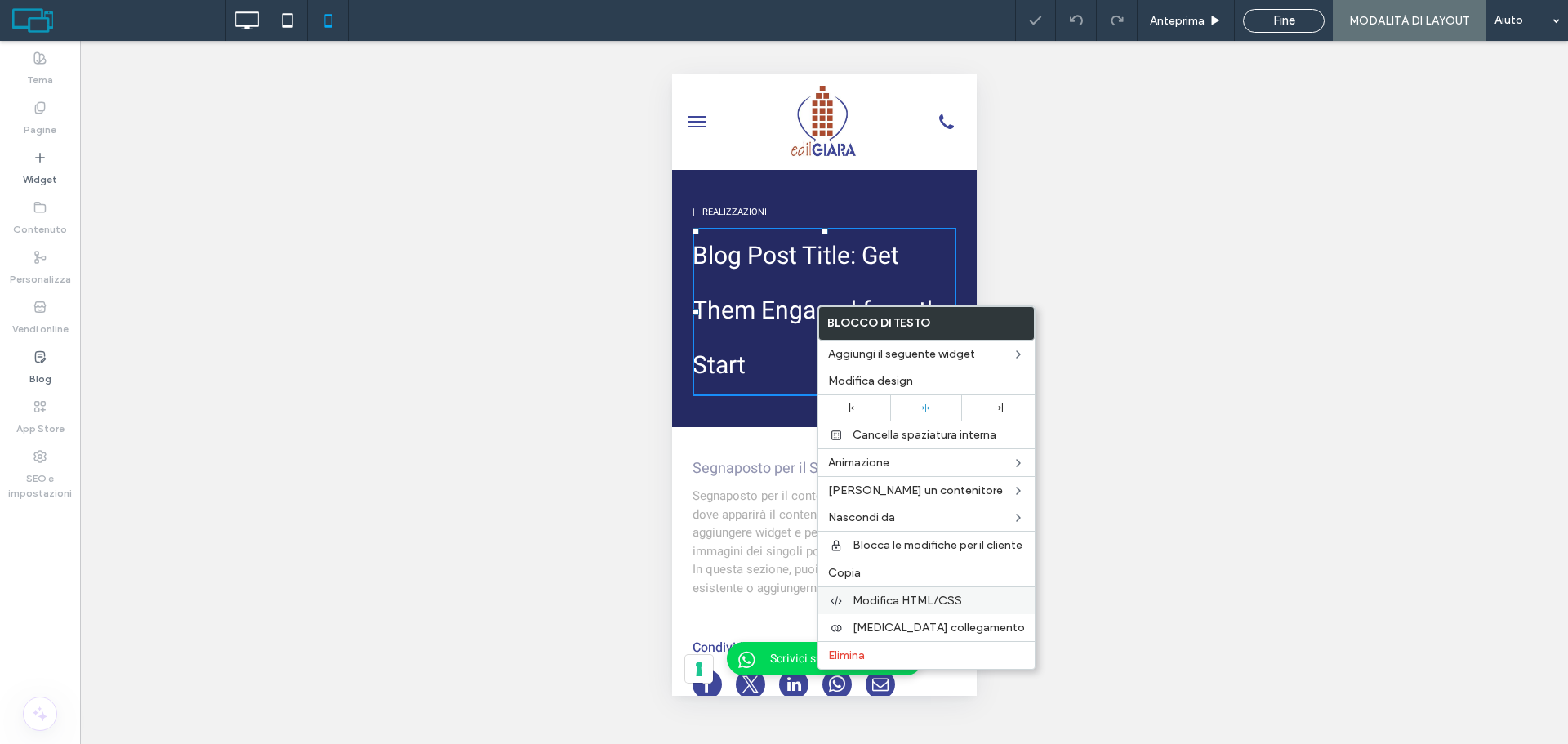
click at [917, 602] on span "Modifica HTML/CSS" at bounding box center [907, 600] width 110 height 14
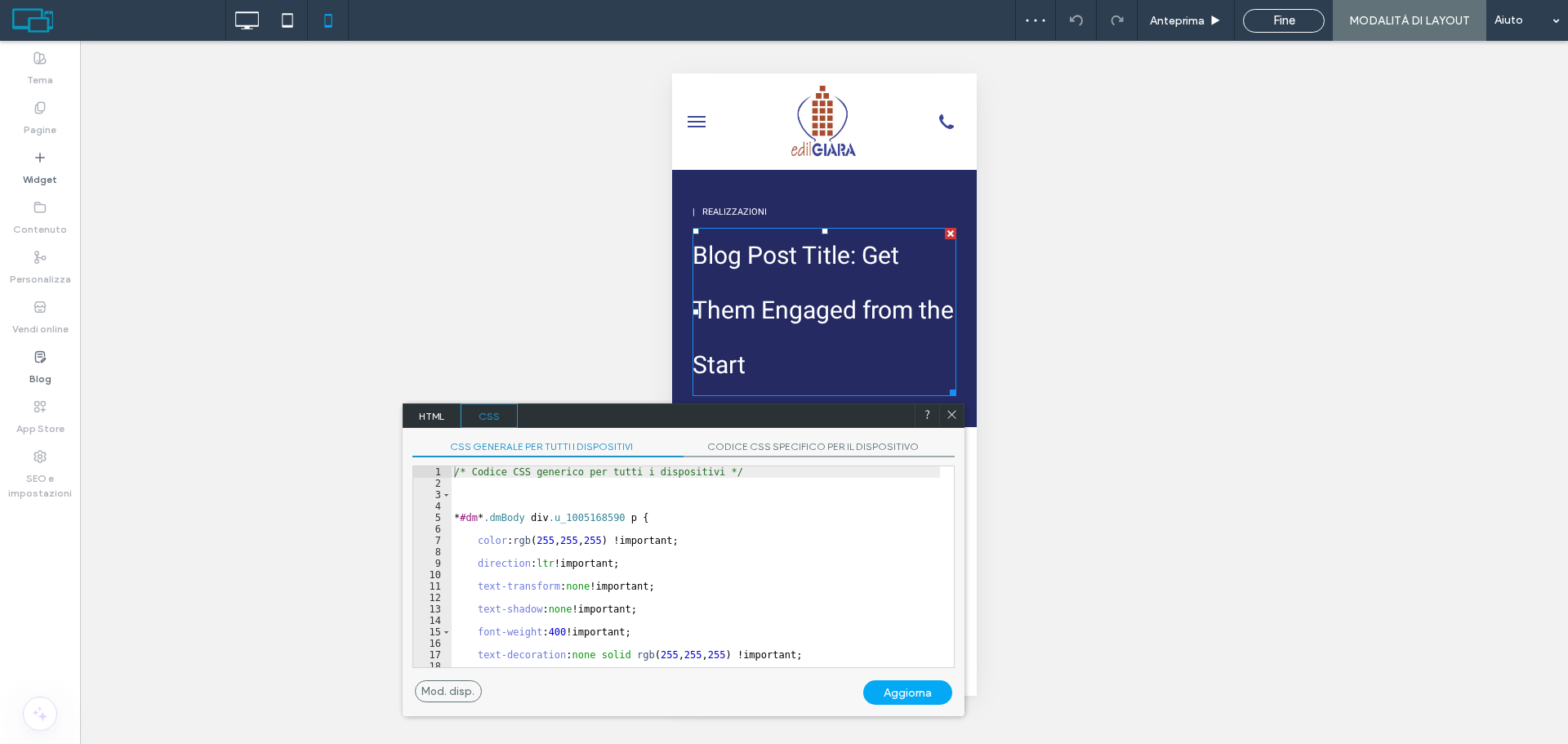
type textarea "**********"
click at [607, 512] on div "/* Codice CSS generico per tutti i dispositivi */ * #dm * .dmBody div .u_100516…" at bounding box center [696, 578] width 489 height 224
click at [421, 413] on span "HTML" at bounding box center [432, 415] width 57 height 25
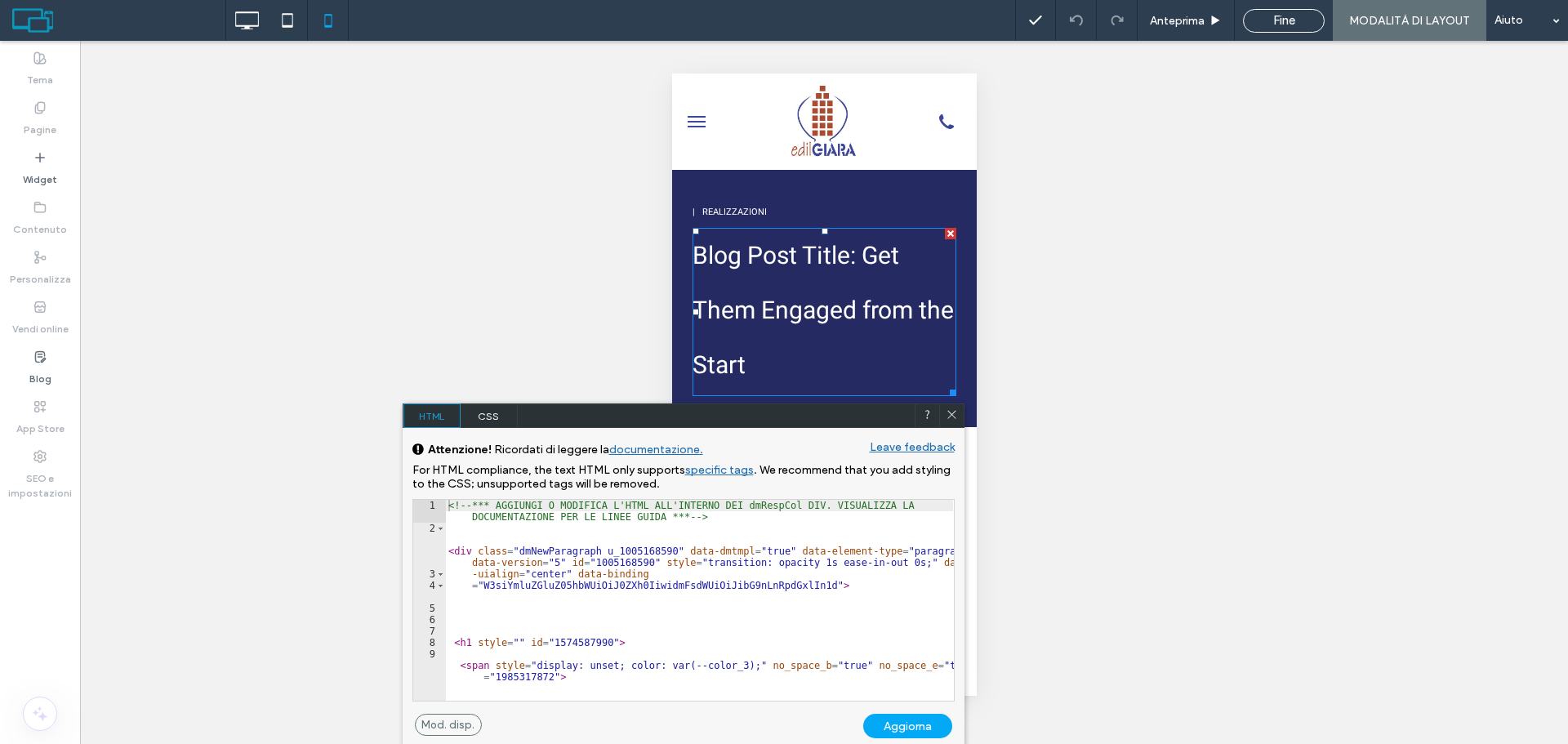
click at [959, 413] on div at bounding box center [952, 415] width 25 height 25
click at [952, 411] on icon at bounding box center [952, 414] width 12 height 12
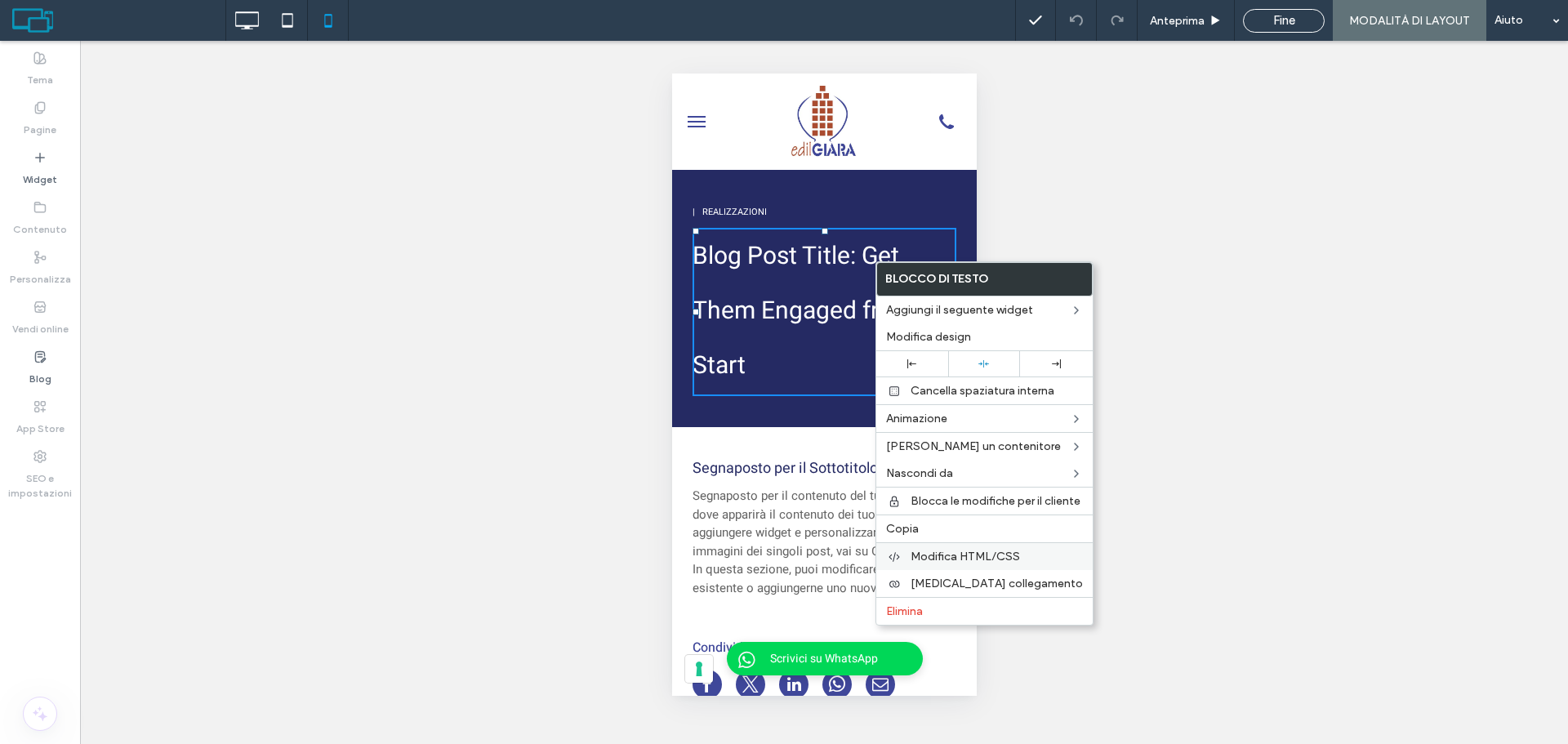
click at [1020, 560] on label "Modifica HTML/CSS" at bounding box center [997, 557] width 173 height 14
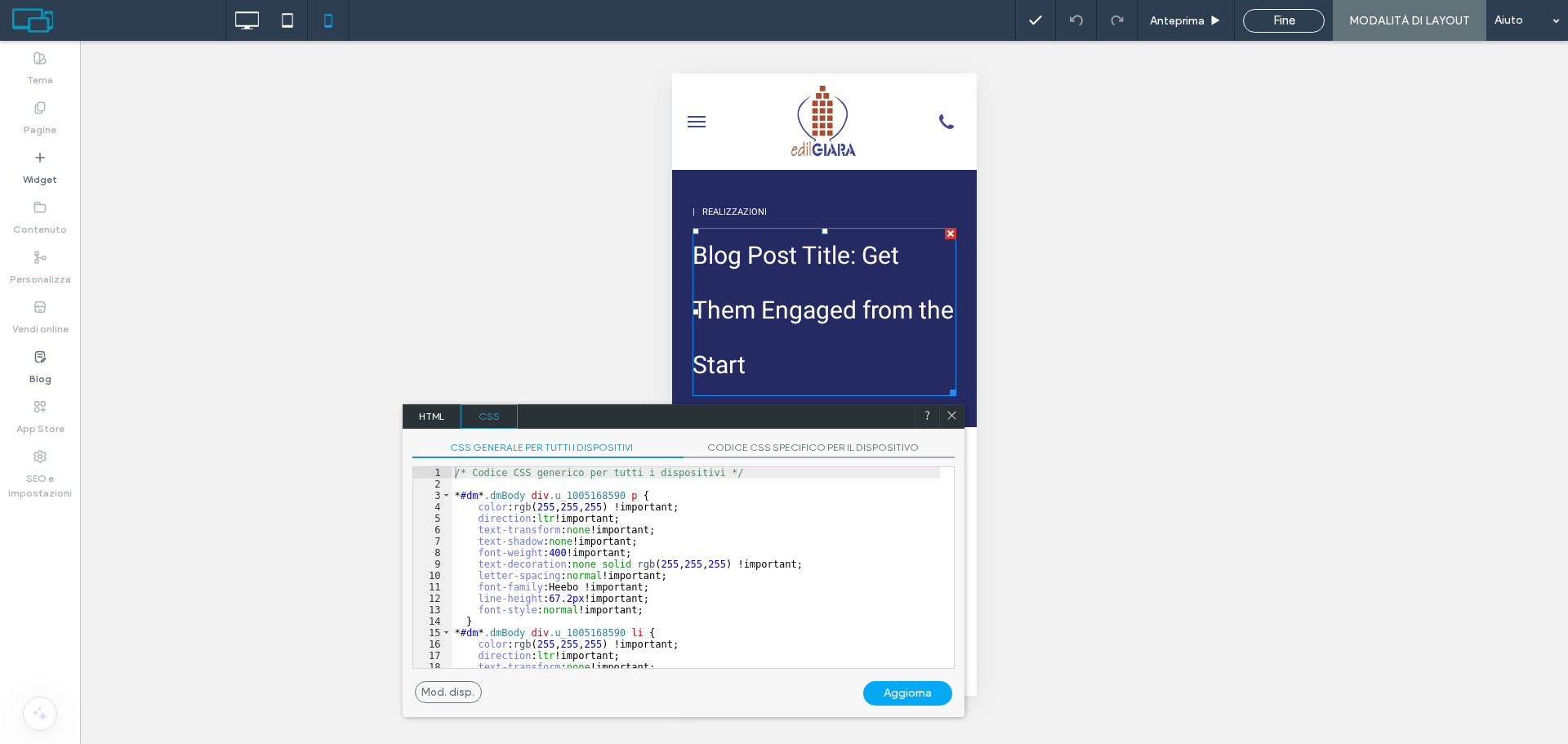
scroll to position [49, 0]
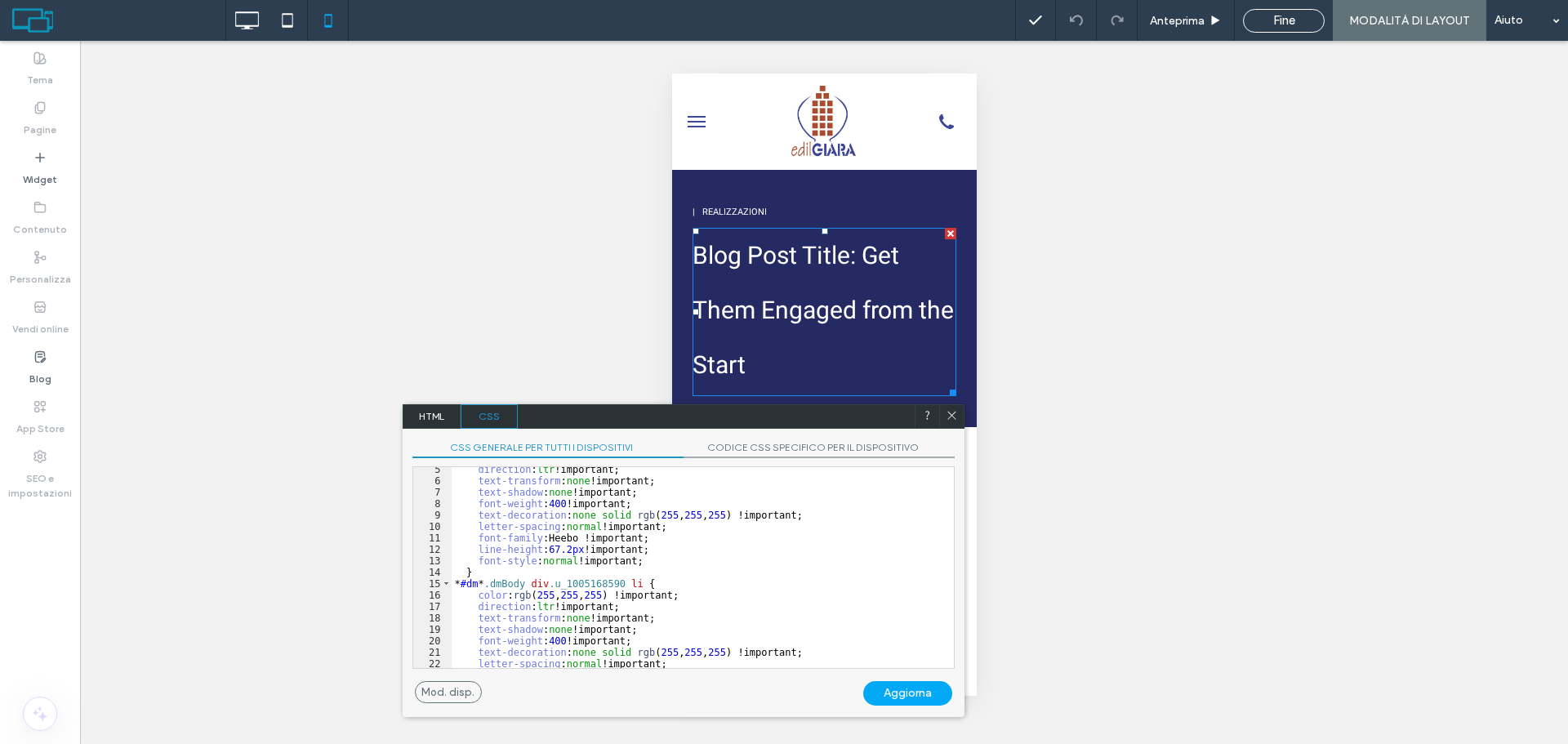
click at [444, 414] on span "HTML" at bounding box center [432, 416] width 57 height 25
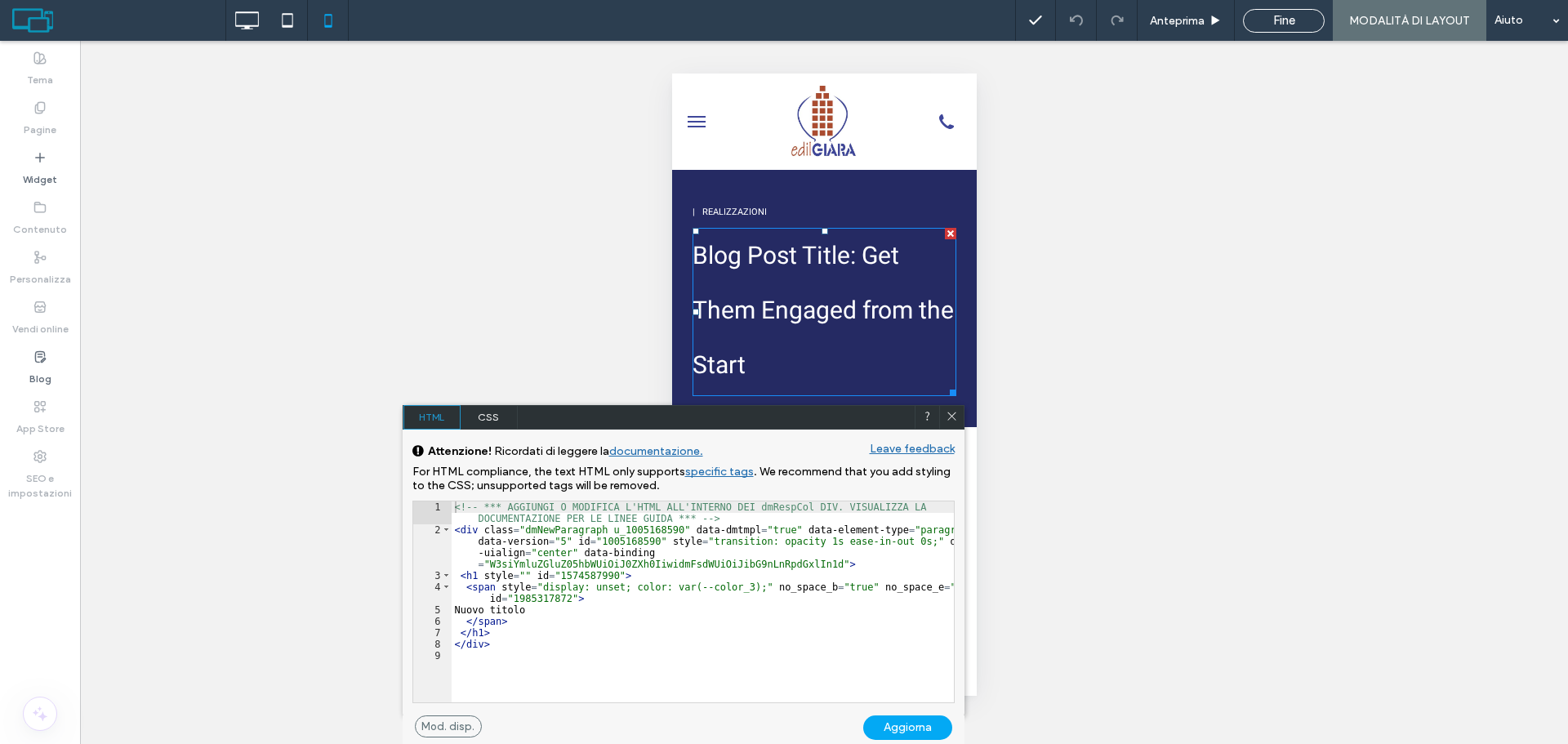
click at [504, 409] on span "CSS" at bounding box center [489, 417] width 57 height 25
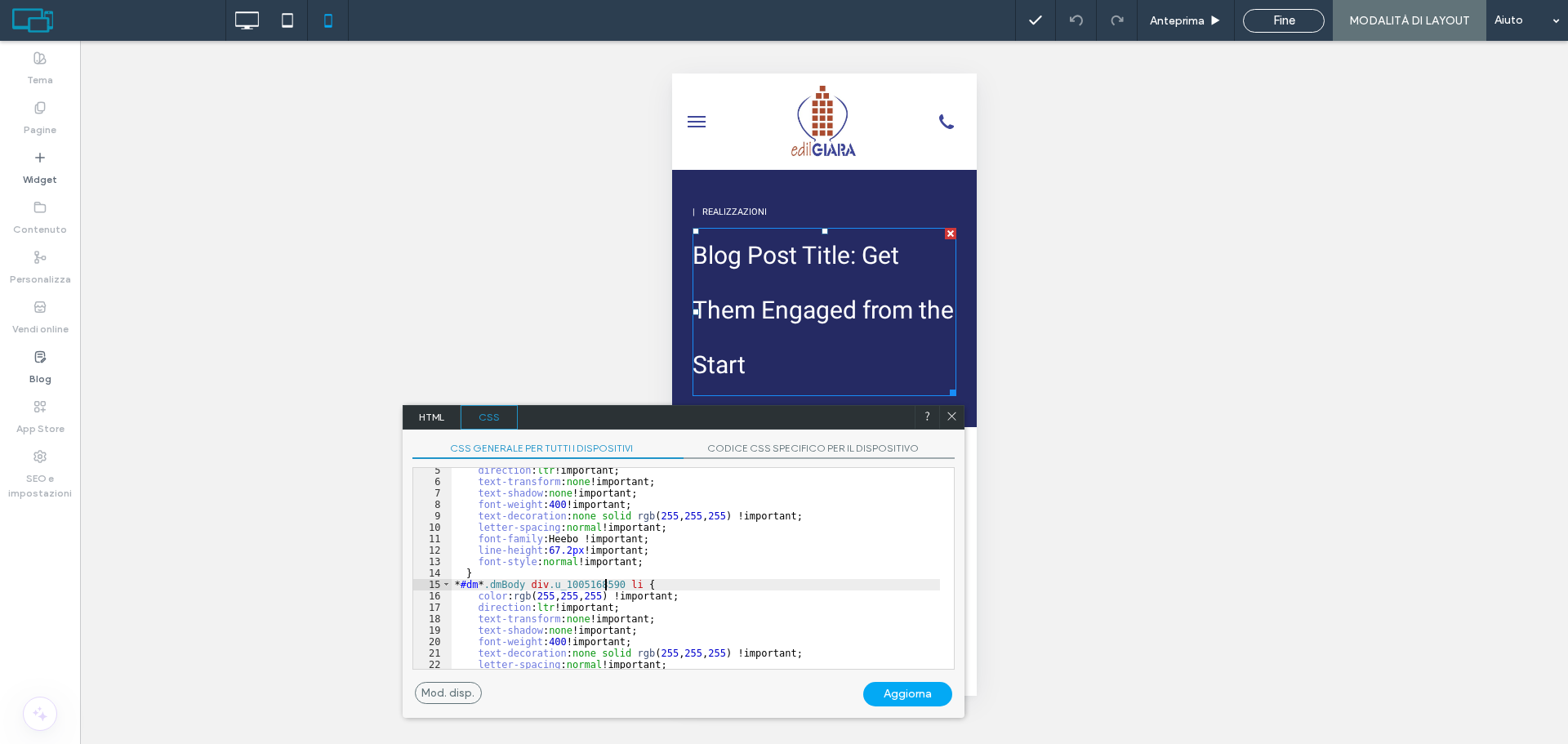
click at [604, 585] on div "direction : ltr !important; text-transform : none !important; text-shadow : non…" at bounding box center [695, 577] width 488 height 224
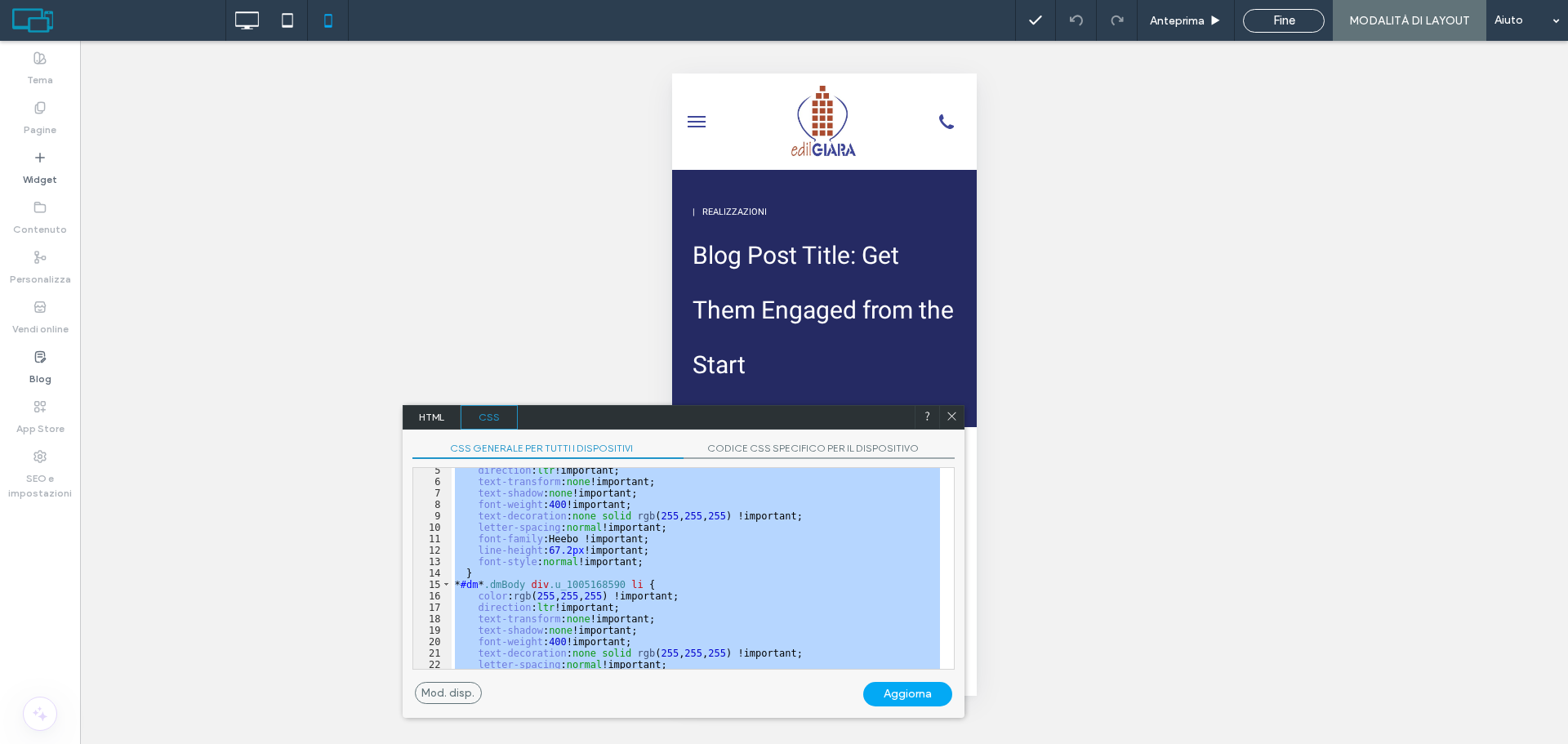
click at [687, 561] on div "direction : ltr !important; text-transform : none !important; text-shadow : non…" at bounding box center [695, 569] width 488 height 201
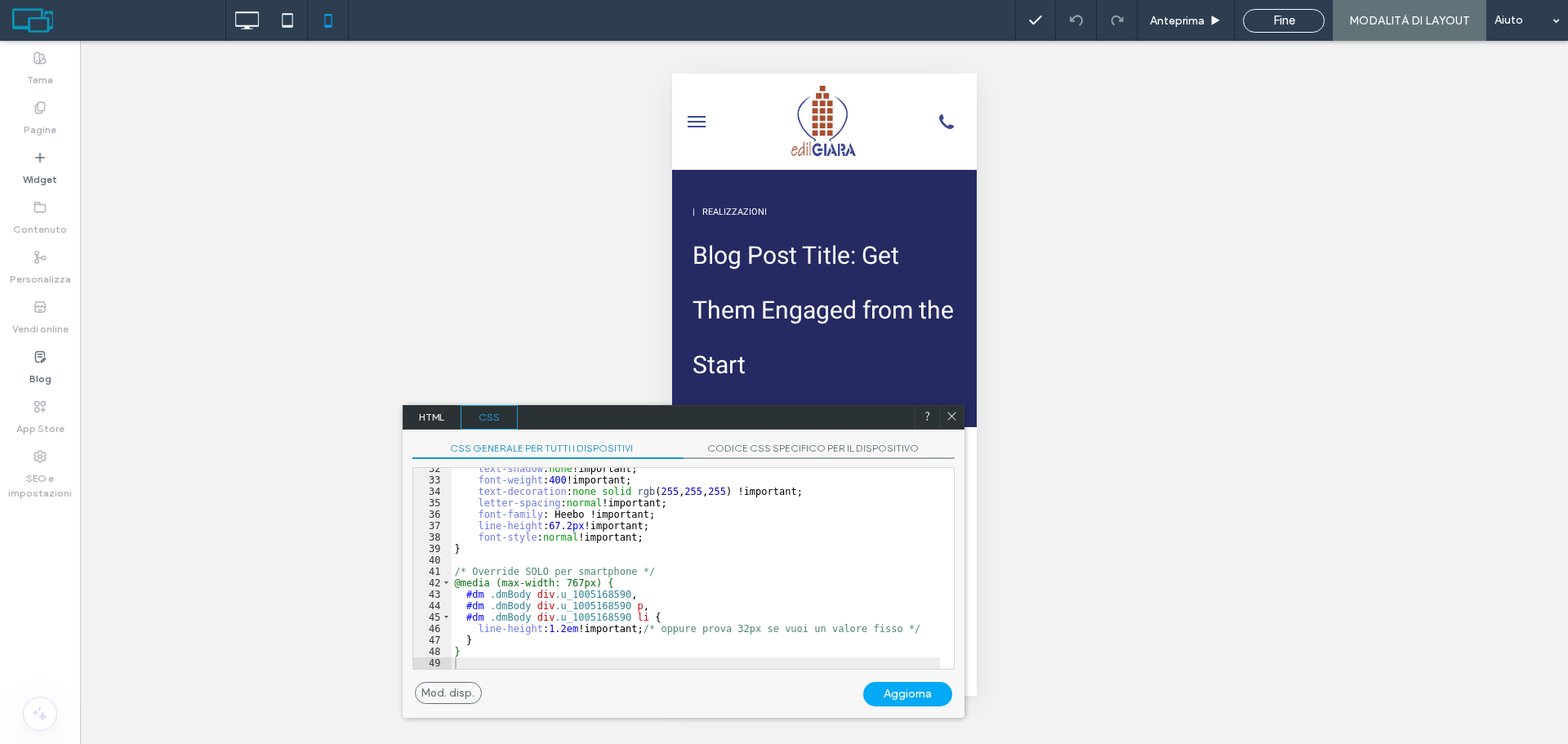
click at [898, 692] on div "Aggiorna" at bounding box center [908, 694] width 89 height 25
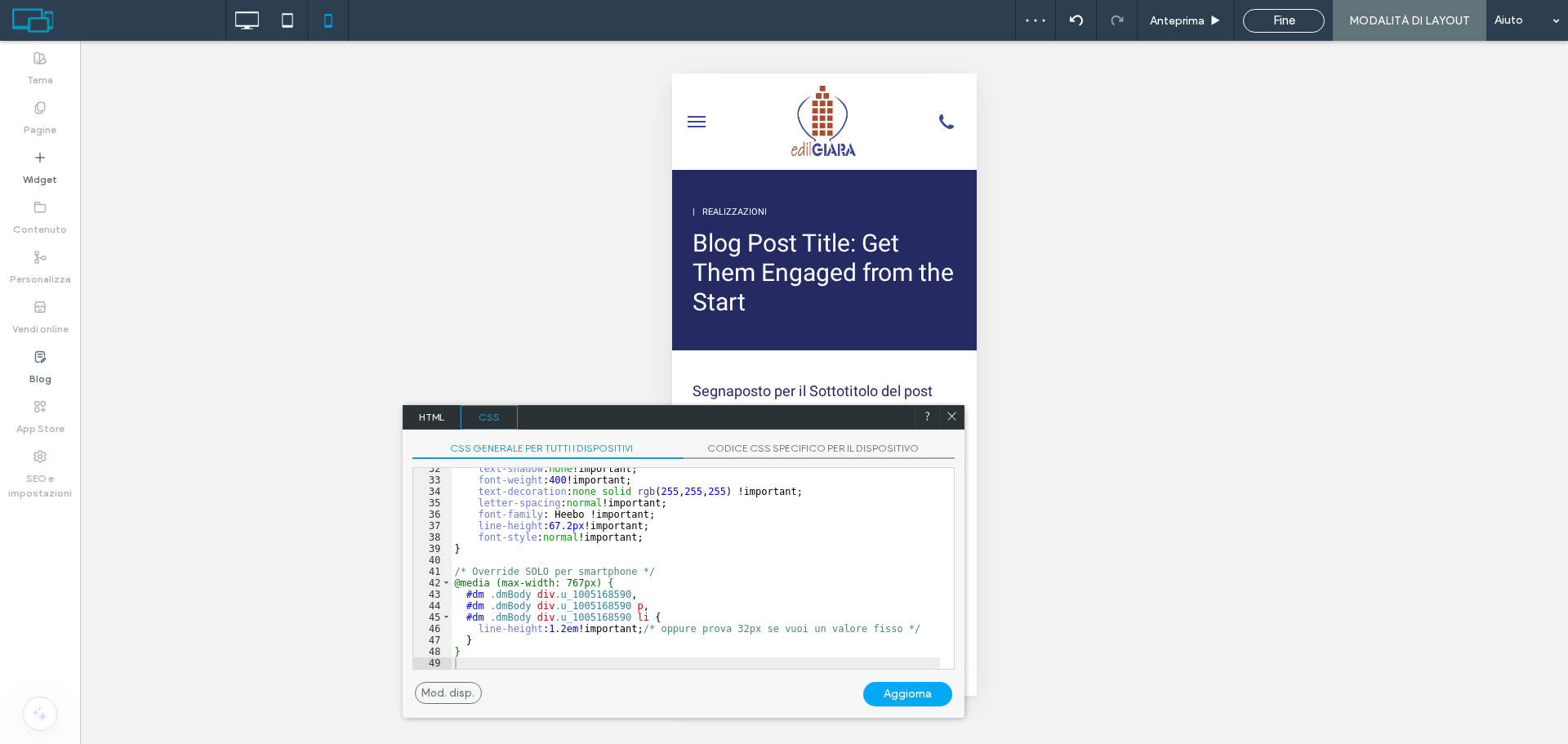
click at [950, 423] on span at bounding box center [952, 417] width 12 height 15
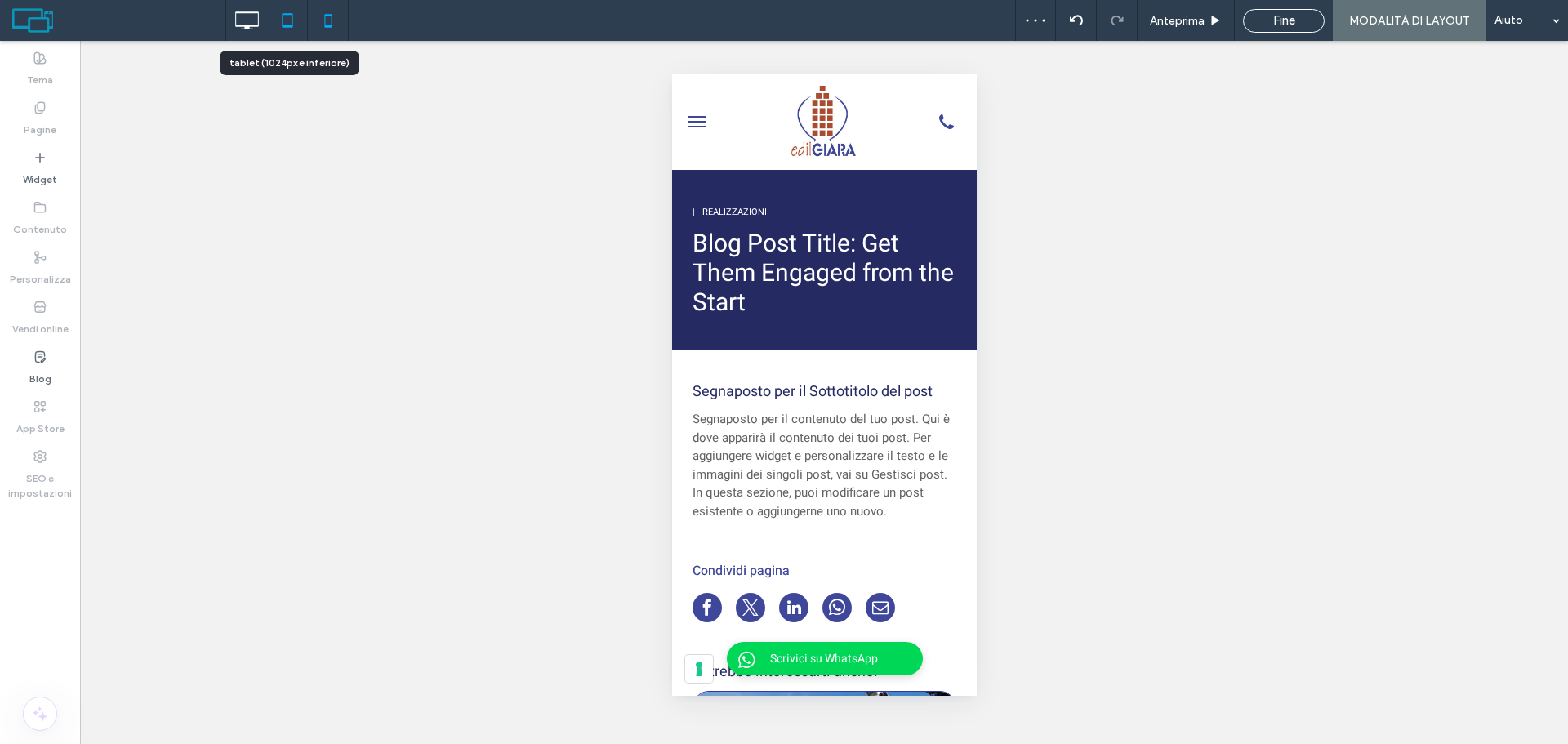
click at [280, 16] on icon at bounding box center [287, 19] width 32 height 32
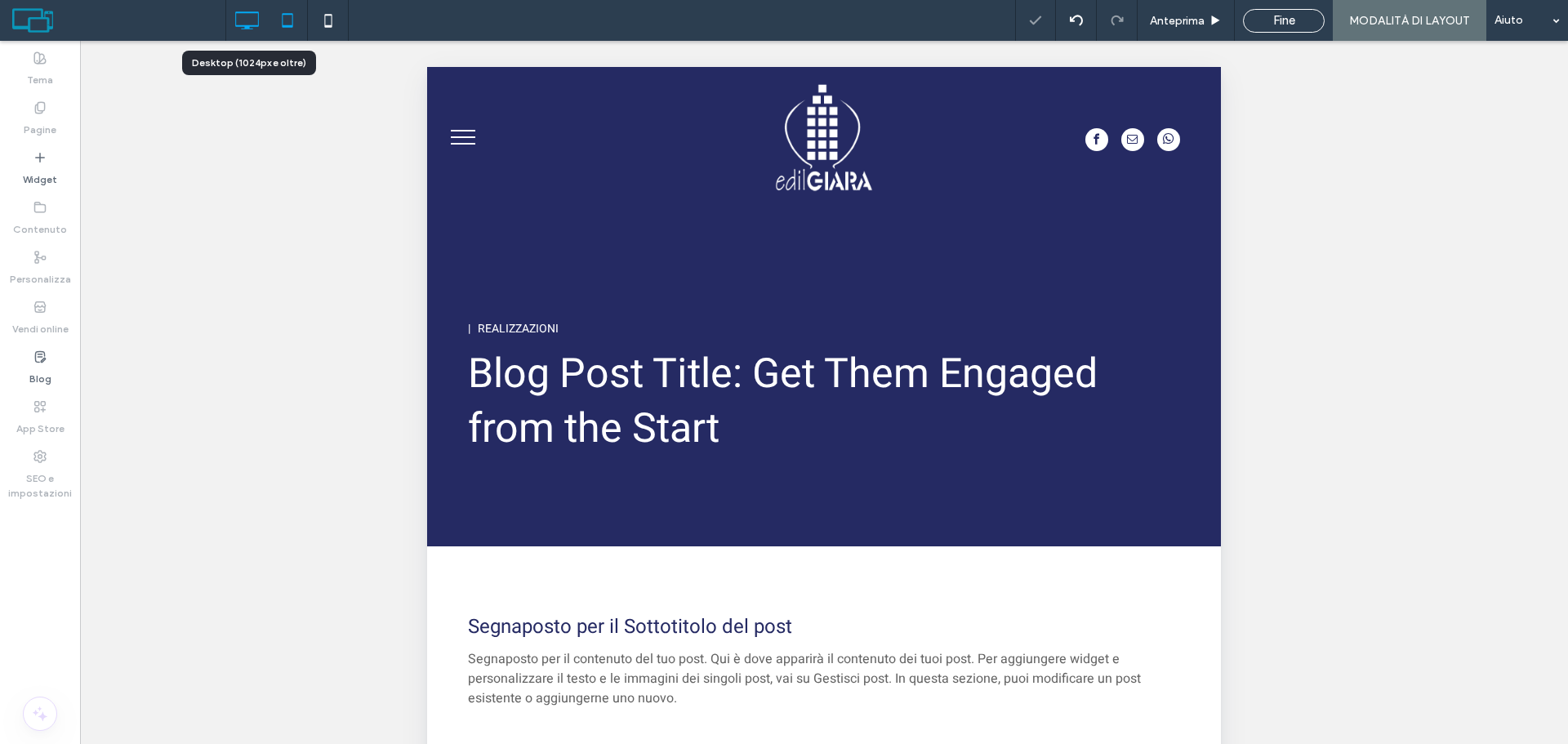
click at [239, 26] on use at bounding box center [248, 19] width 24 height 18
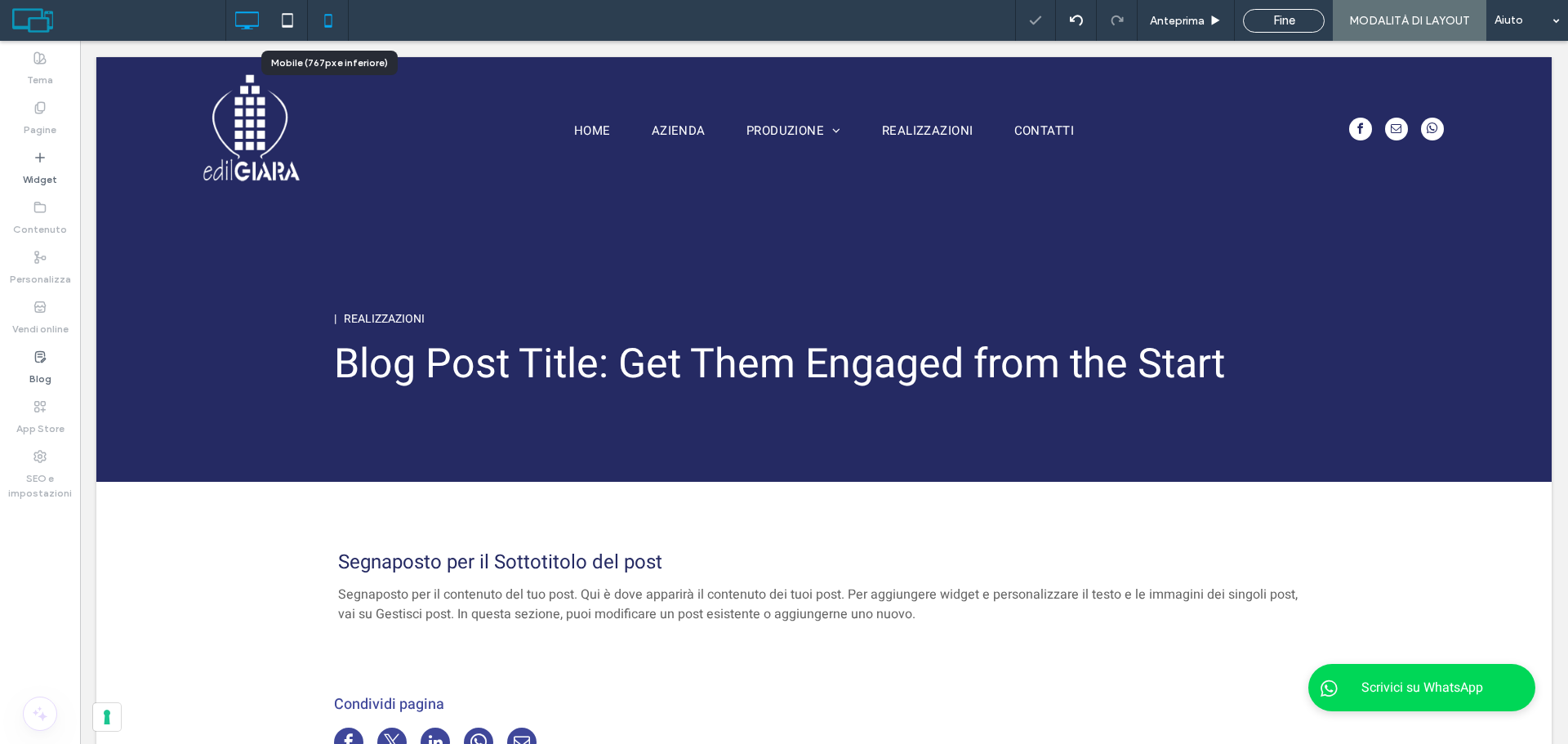
click at [320, 18] on icon at bounding box center [328, 19] width 32 height 32
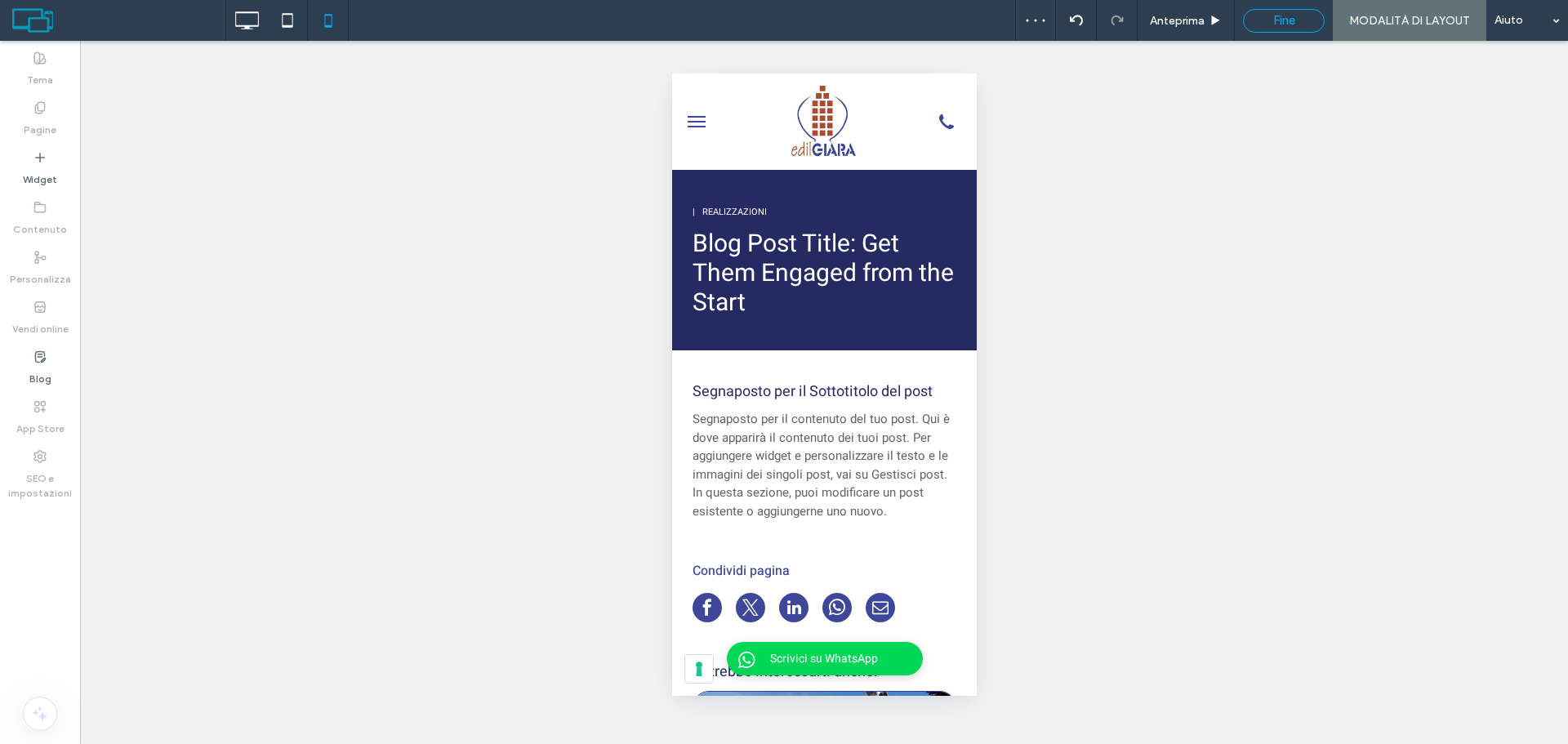
click at [1272, 27] on div "Fine" at bounding box center [1284, 20] width 80 height 15
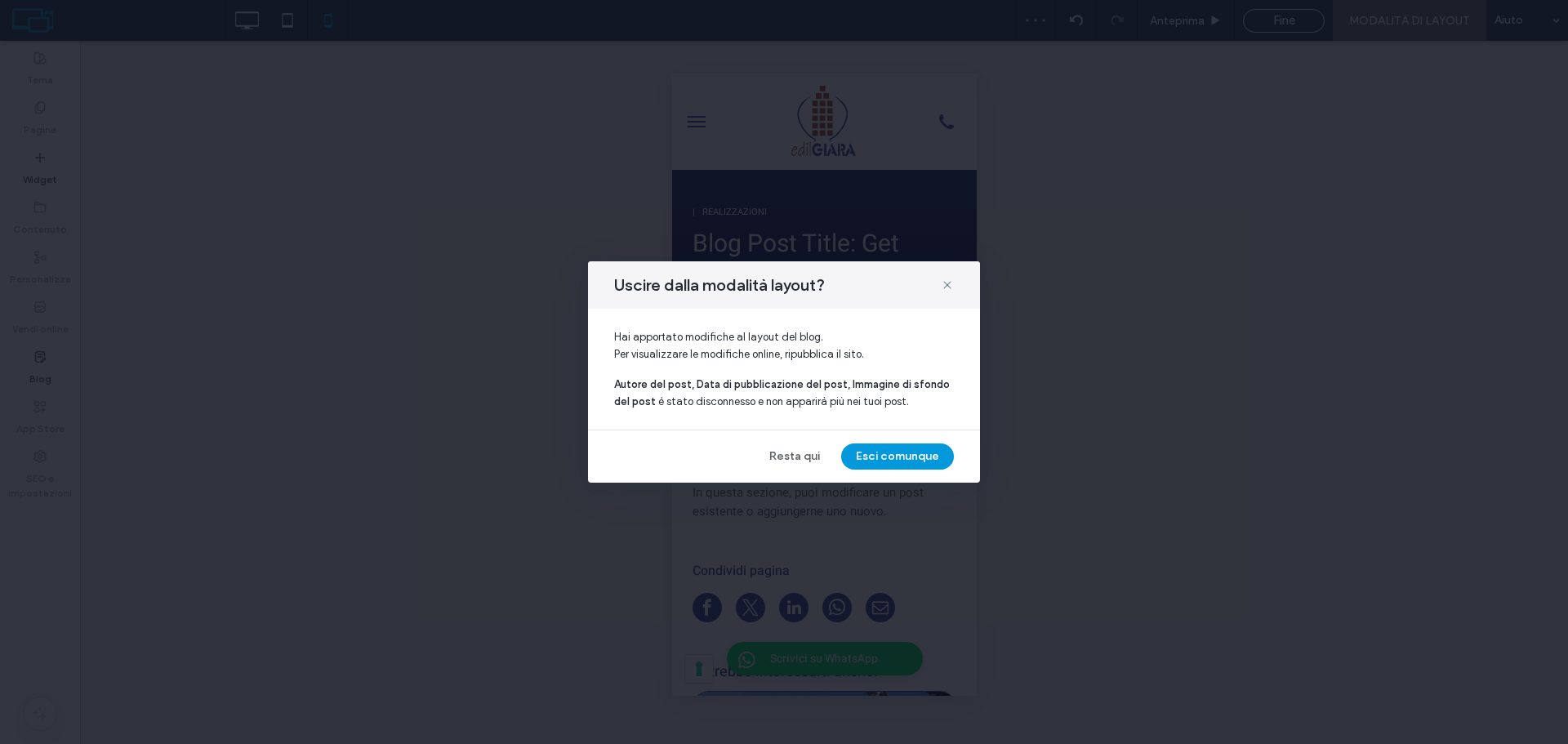
click at [858, 451] on button "Esci comunque" at bounding box center [898, 457] width 113 height 26
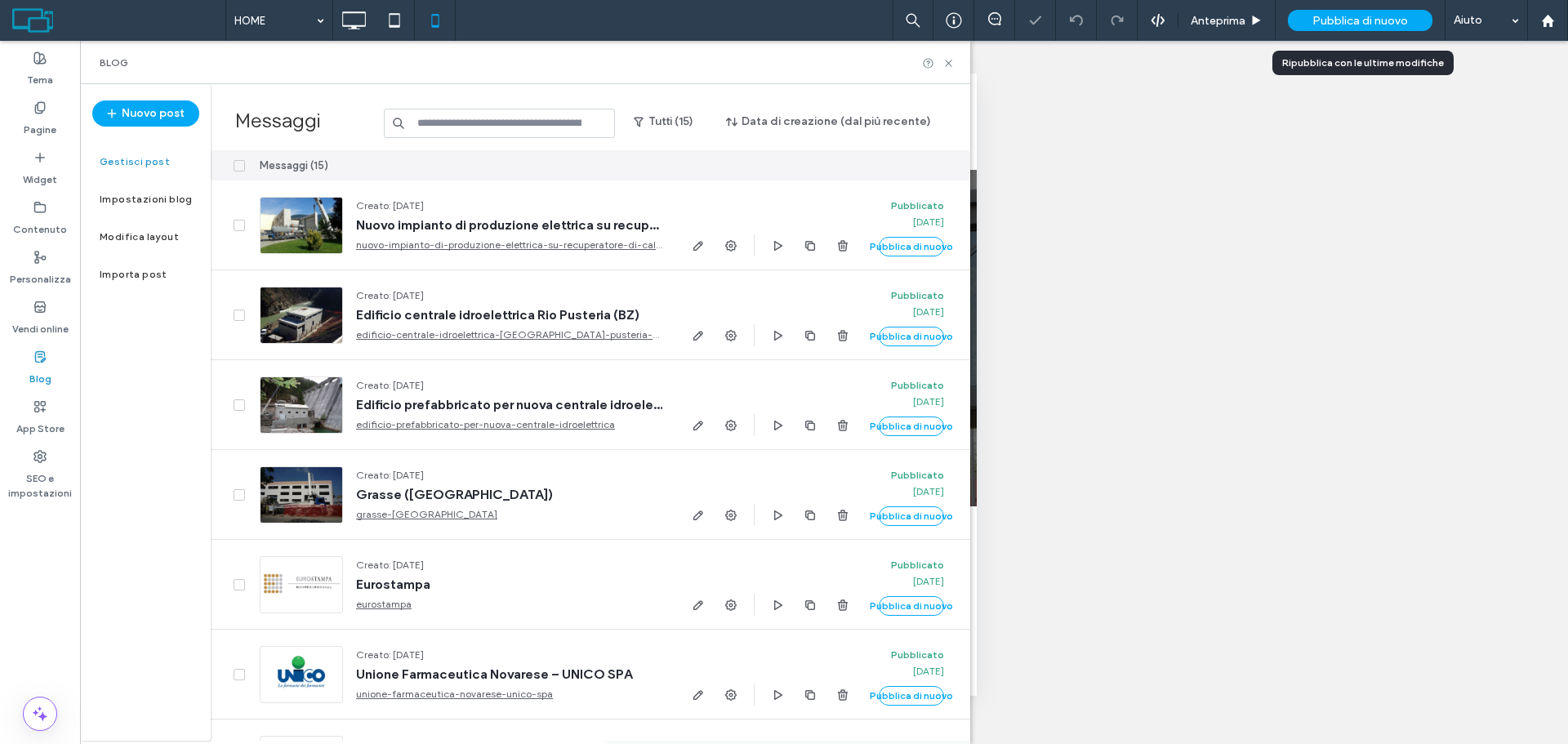
click at [1342, 27] on span "Pubblica di nuovo" at bounding box center [1360, 20] width 96 height 14
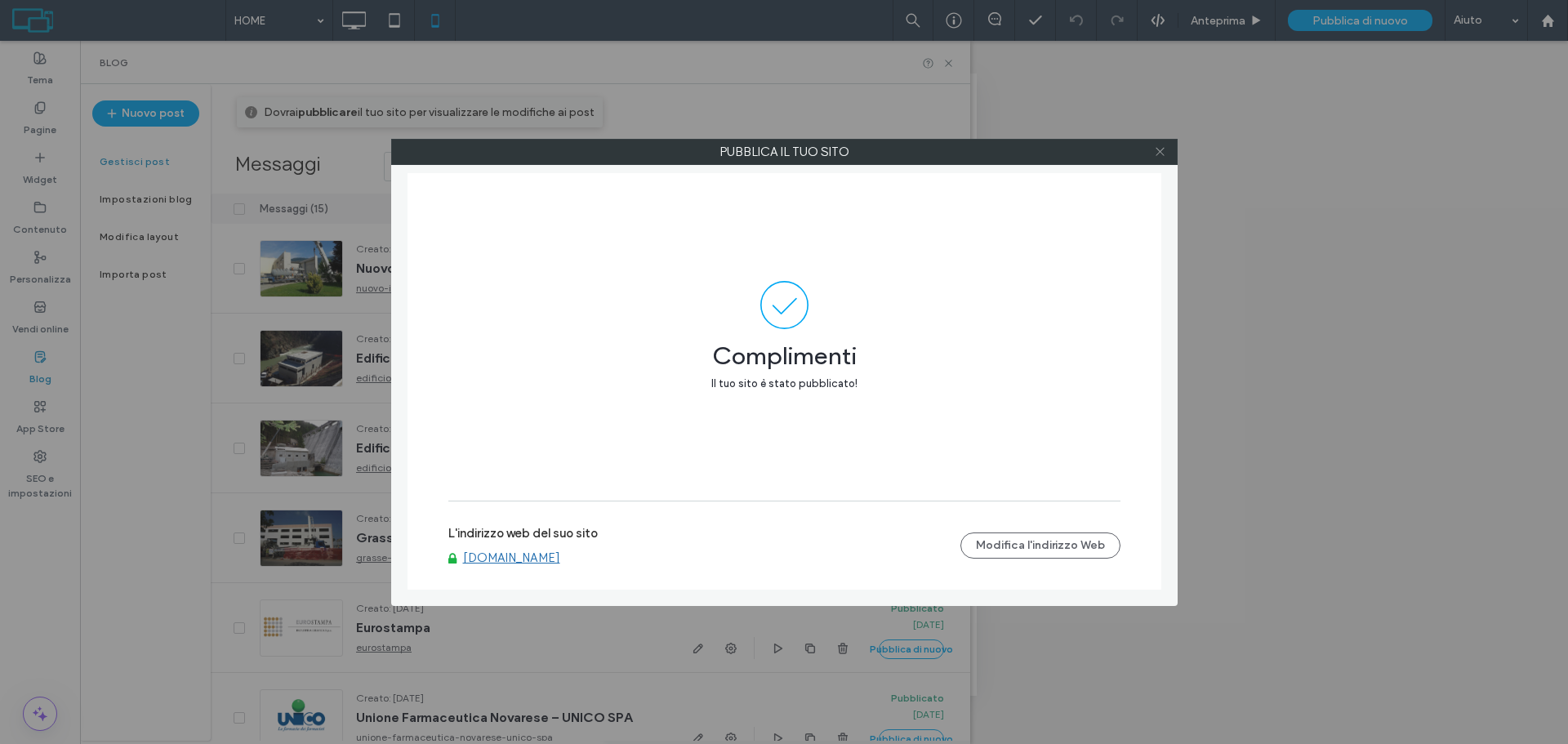
click at [1155, 145] on span at bounding box center [1160, 151] width 12 height 25
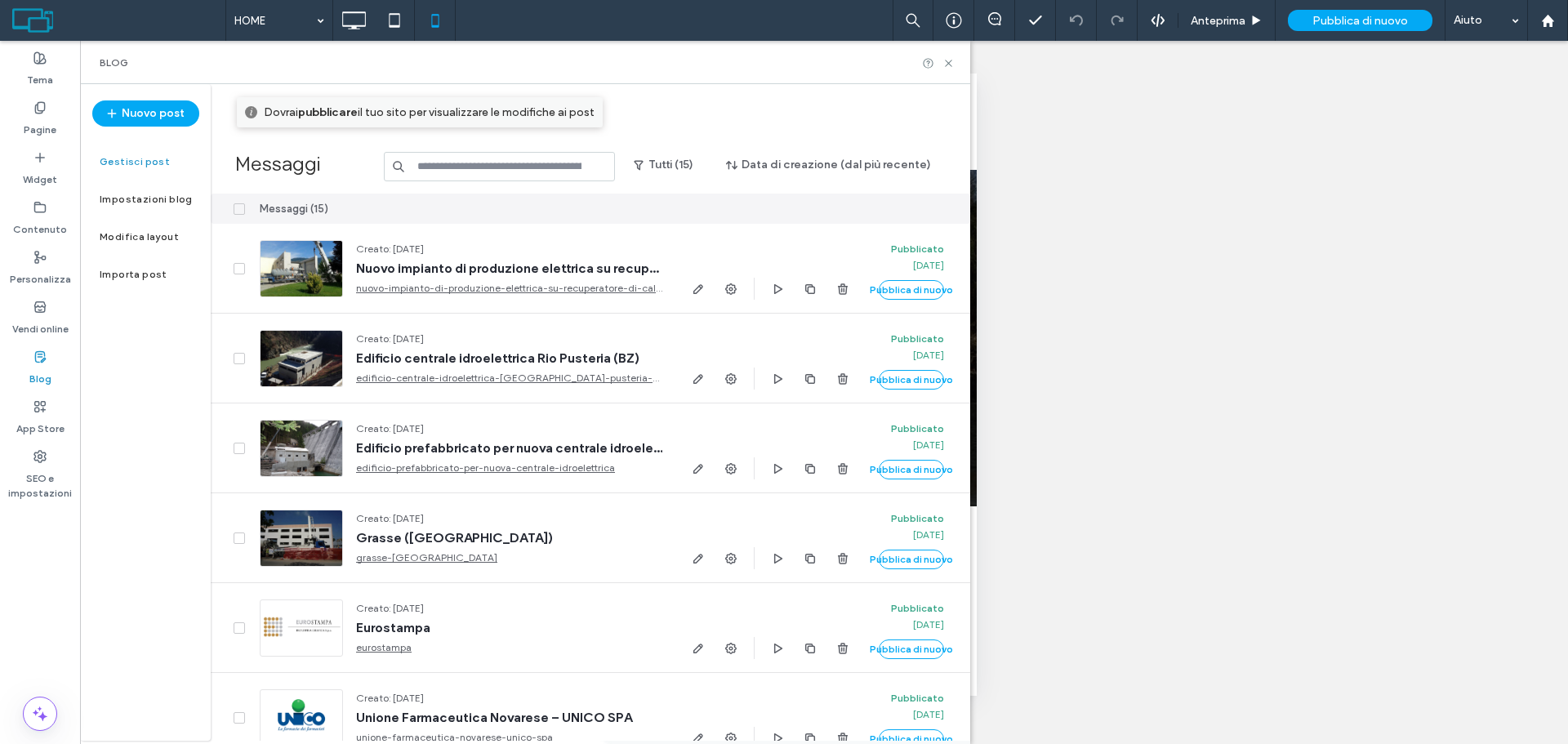
click at [277, 210] on div "Messaggi (15)" at bounding box center [293, 210] width 68 height 17
click at [242, 217] on div at bounding box center [228, 209] width 36 height 30
click at [236, 205] on span at bounding box center [239, 209] width 11 height 11
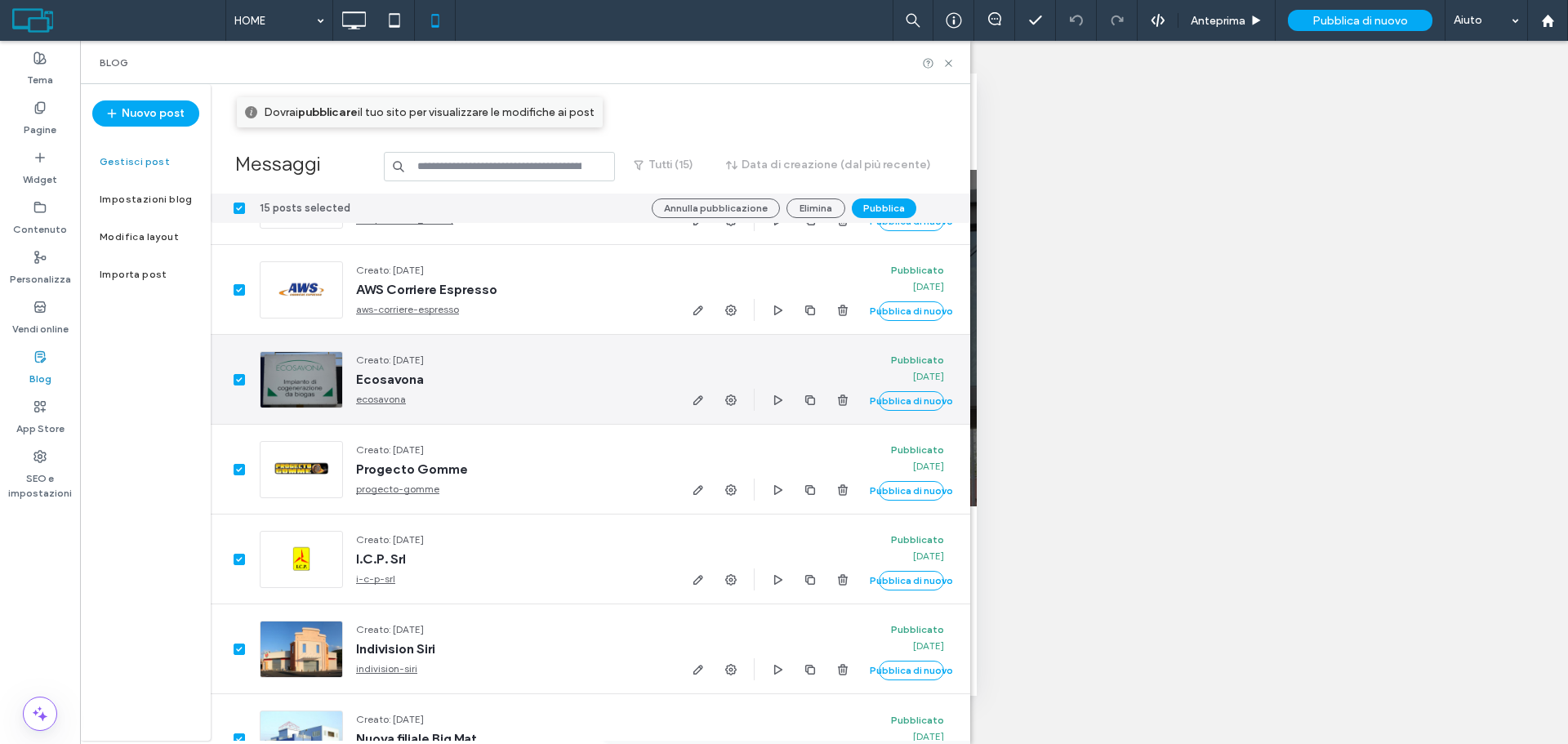
scroll to position [797, 0]
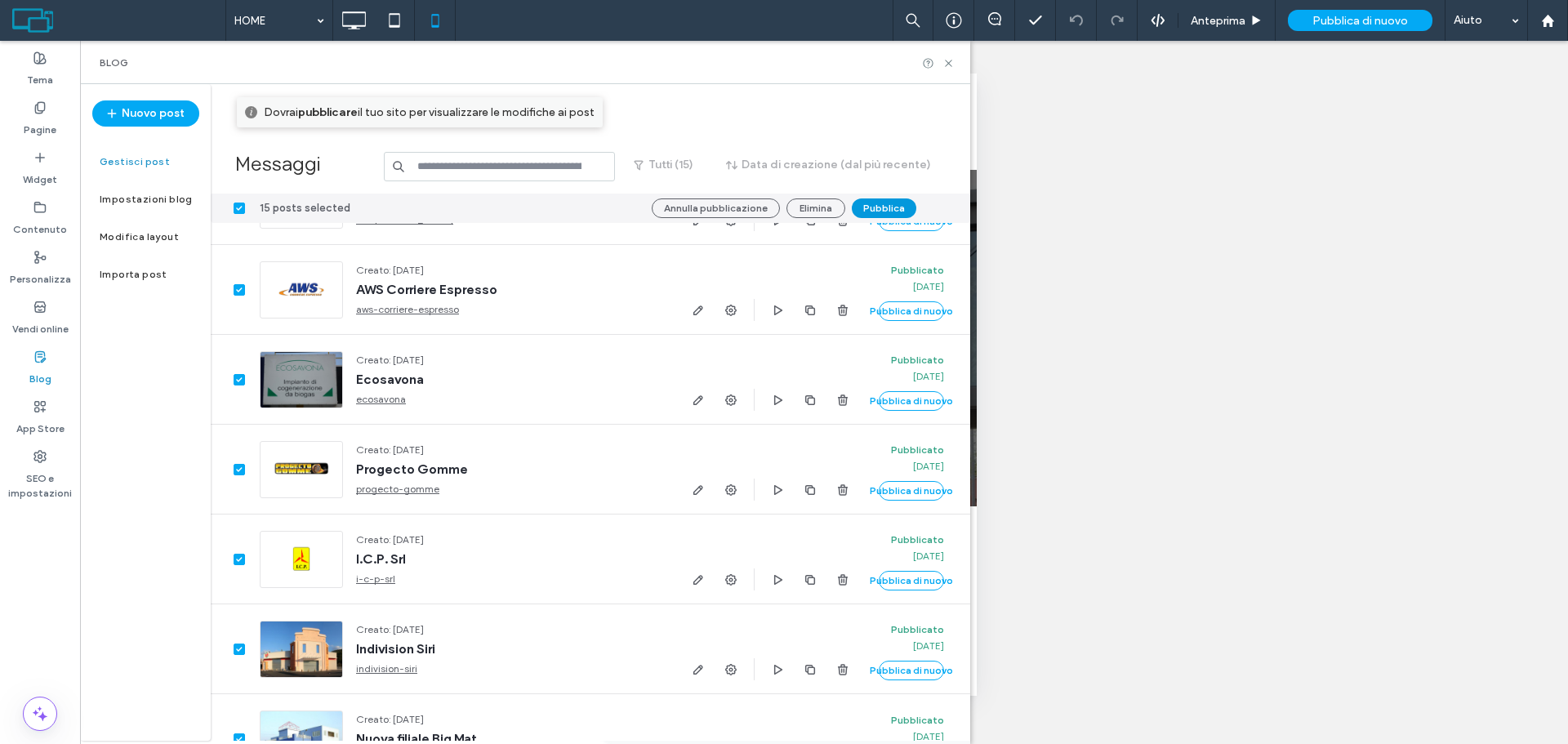
click at [883, 203] on button "Pubblica" at bounding box center [884, 208] width 65 height 19
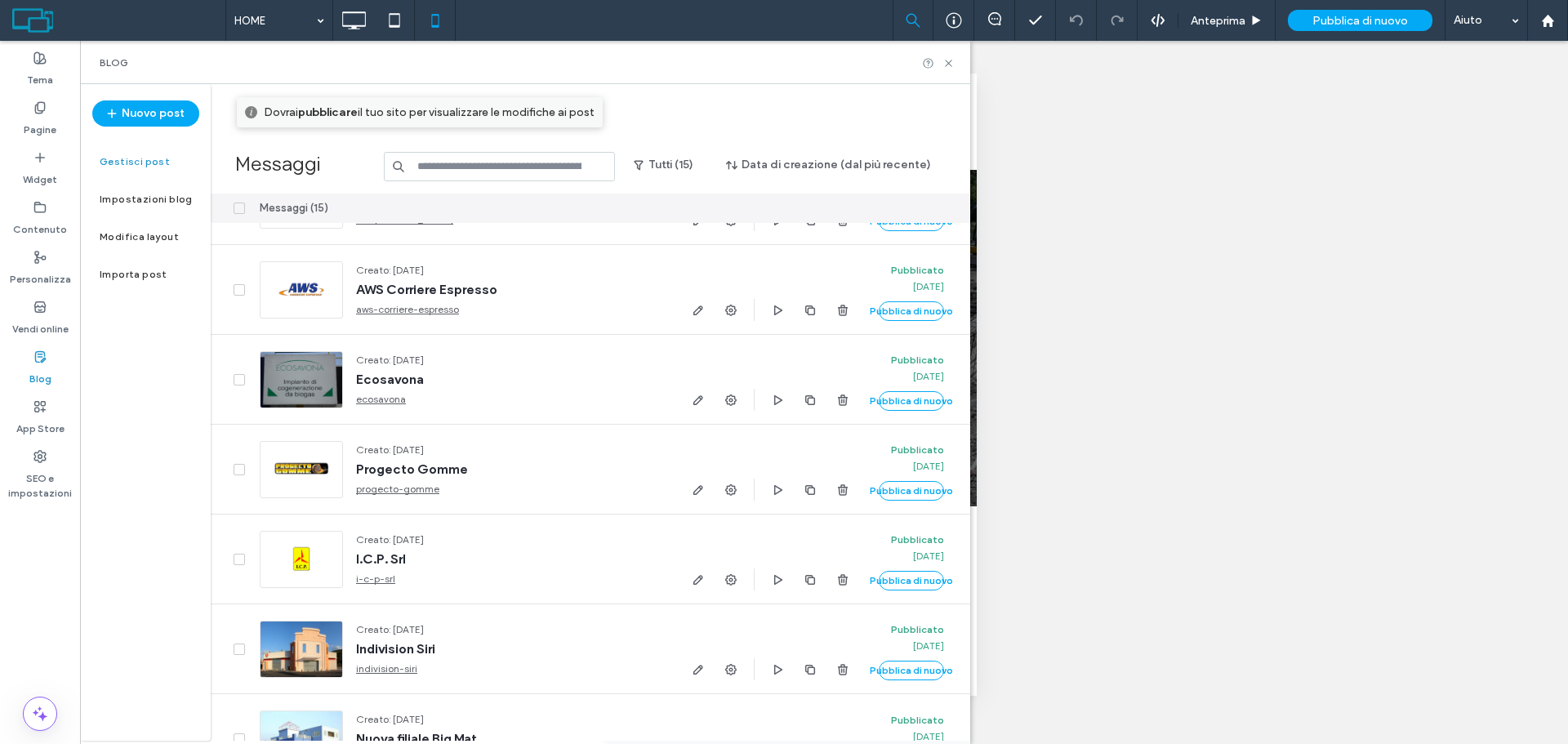
scroll to position [0, 0]
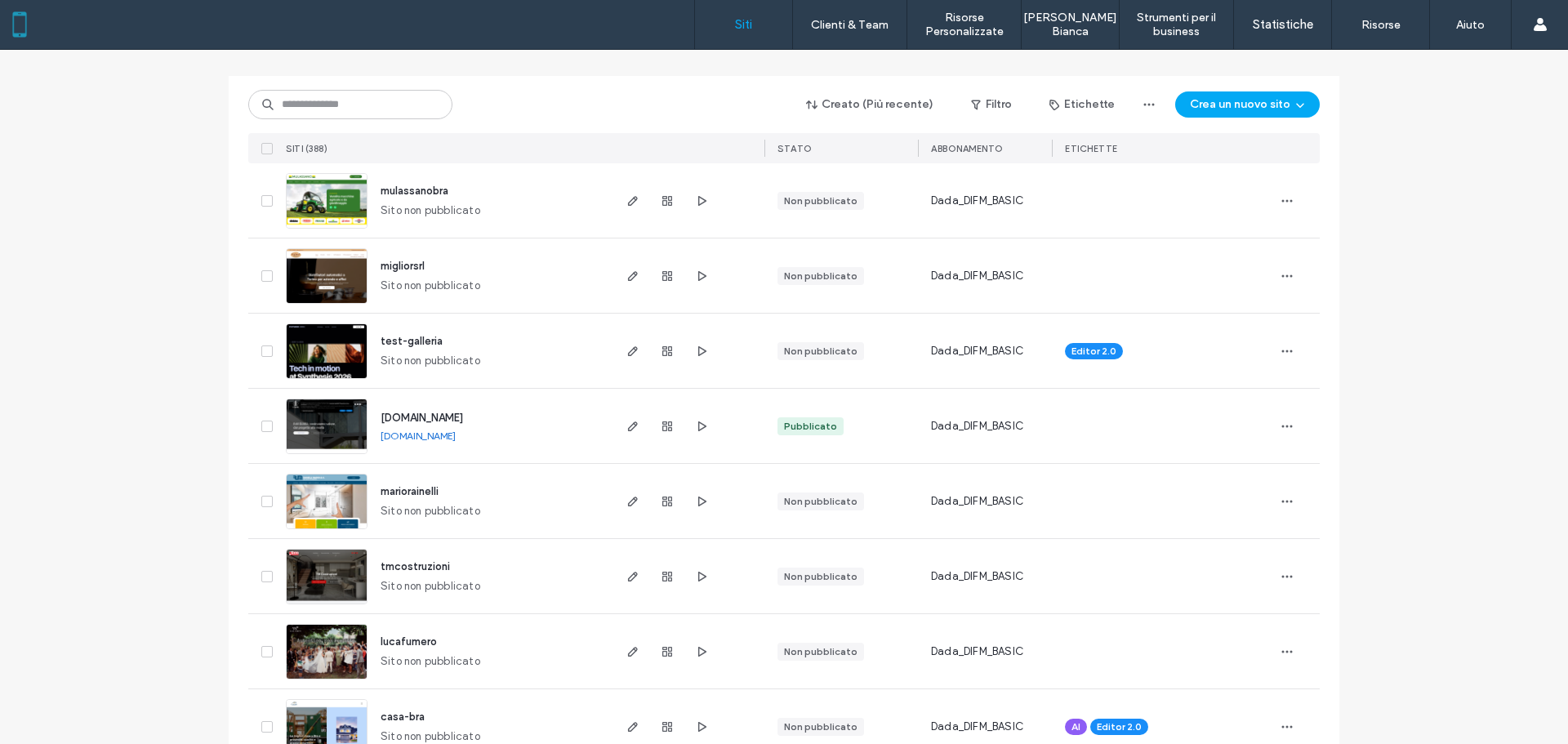
scroll to position [163, 0]
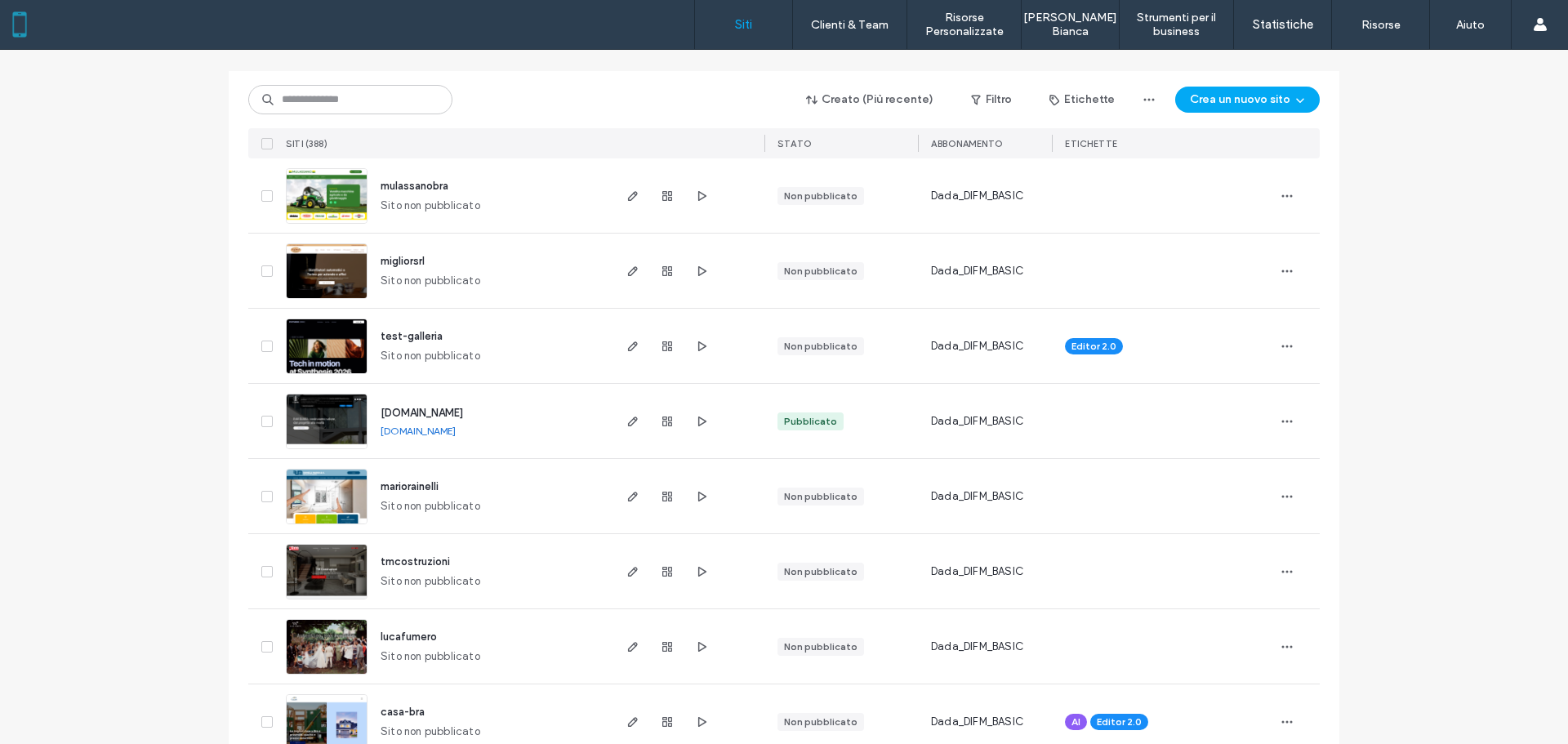
click at [452, 414] on span "[DOMAIN_NAME]" at bounding box center [421, 413] width 82 height 12
